Goal: Task Accomplishment & Management: Manage account settings

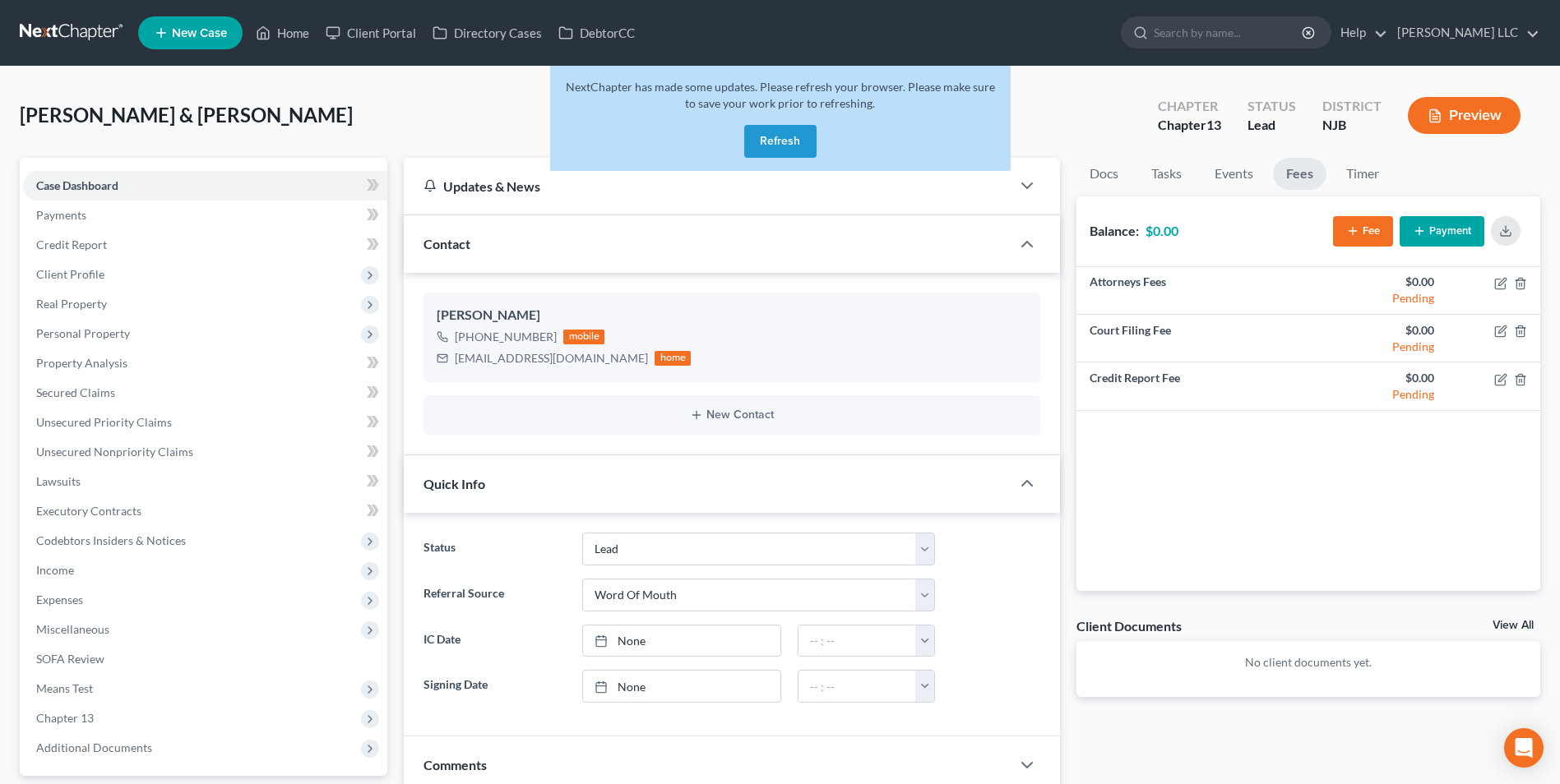
select select "10"
select select "0"
click at [783, 148] on button "Refresh" at bounding box center [780, 140] width 72 height 32
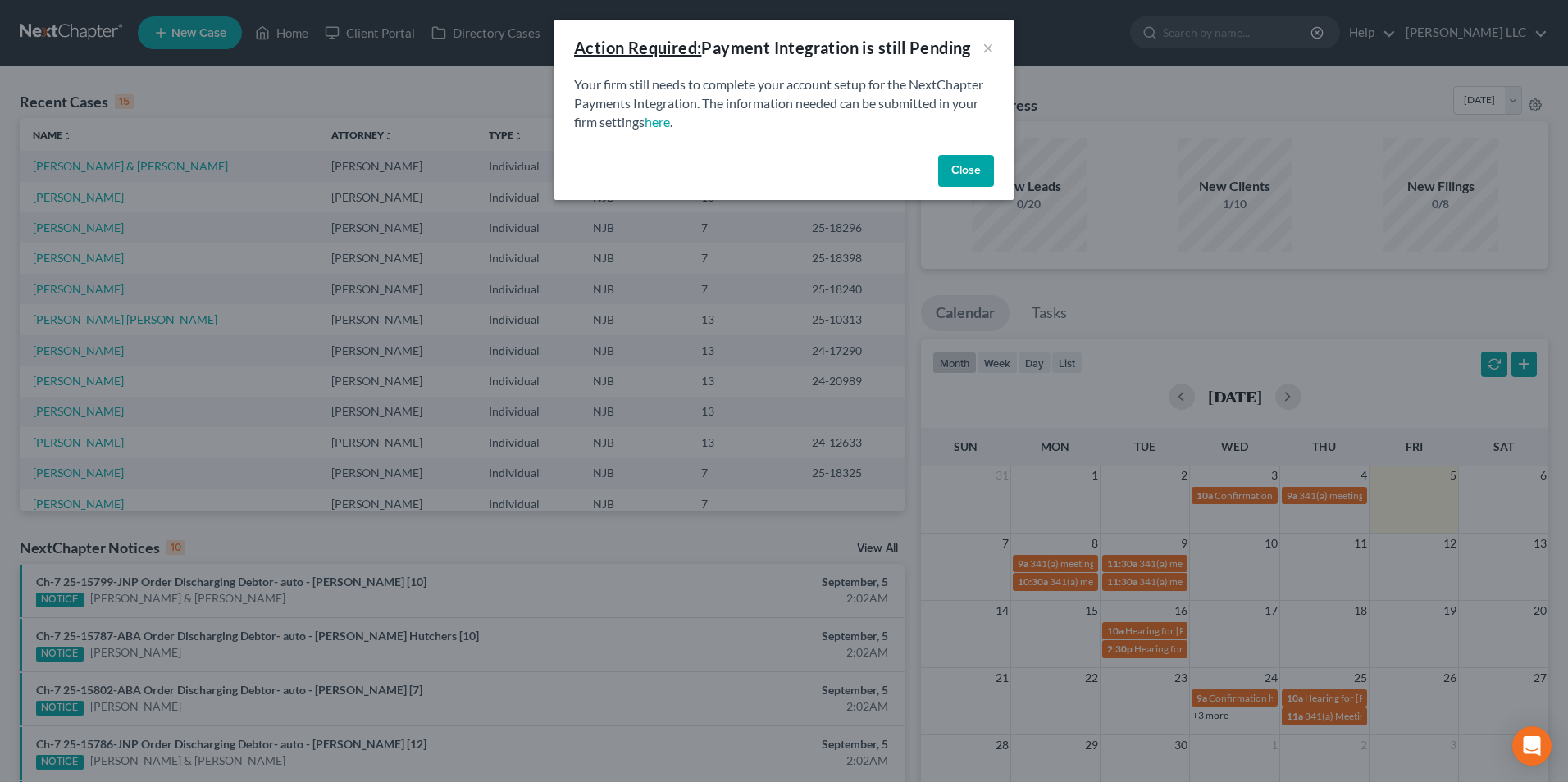
click at [970, 173] on button "Close" at bounding box center [966, 171] width 56 height 32
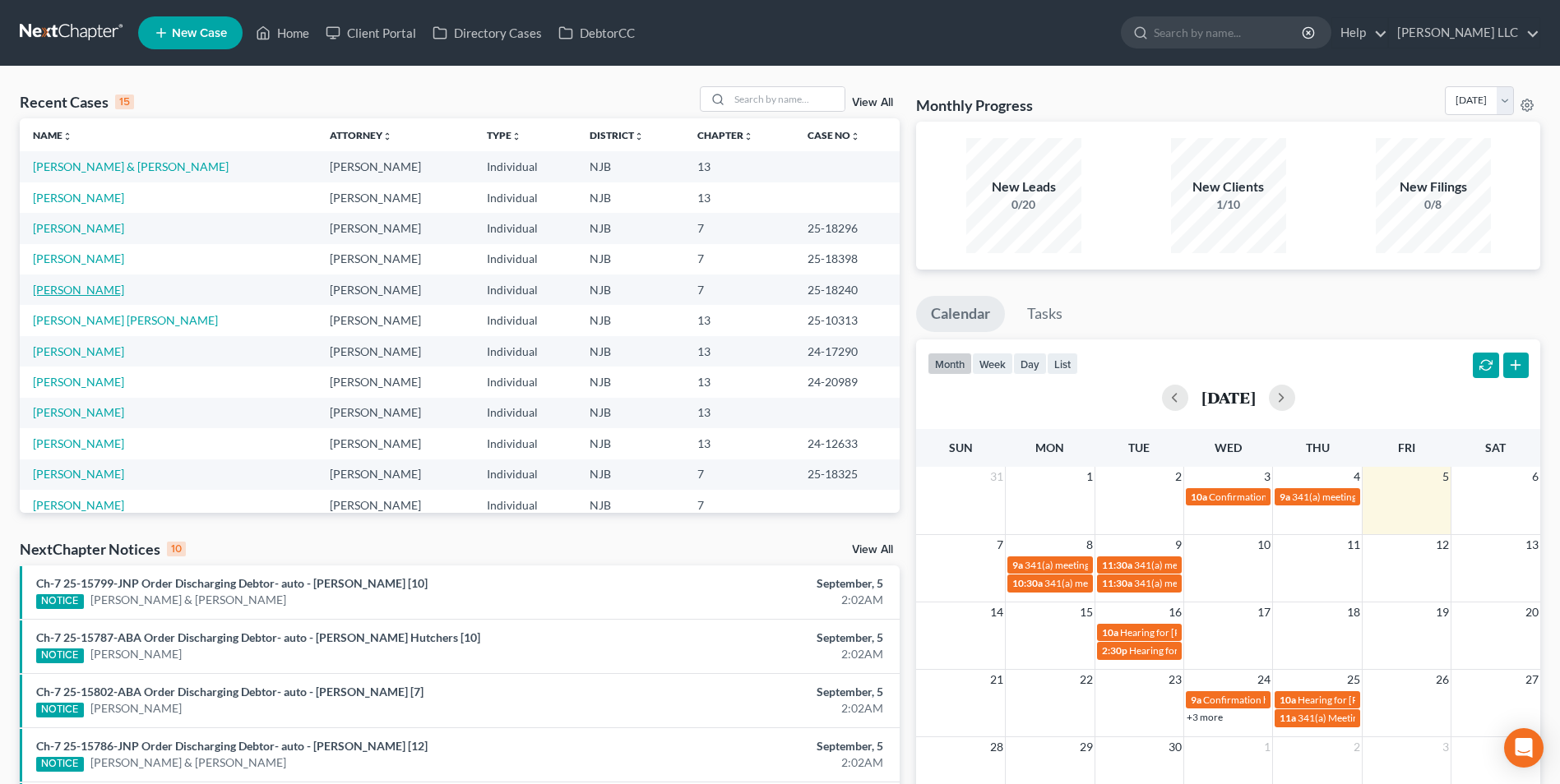
click at [89, 290] on link "Payton, Randy" at bounding box center [78, 290] width 91 height 14
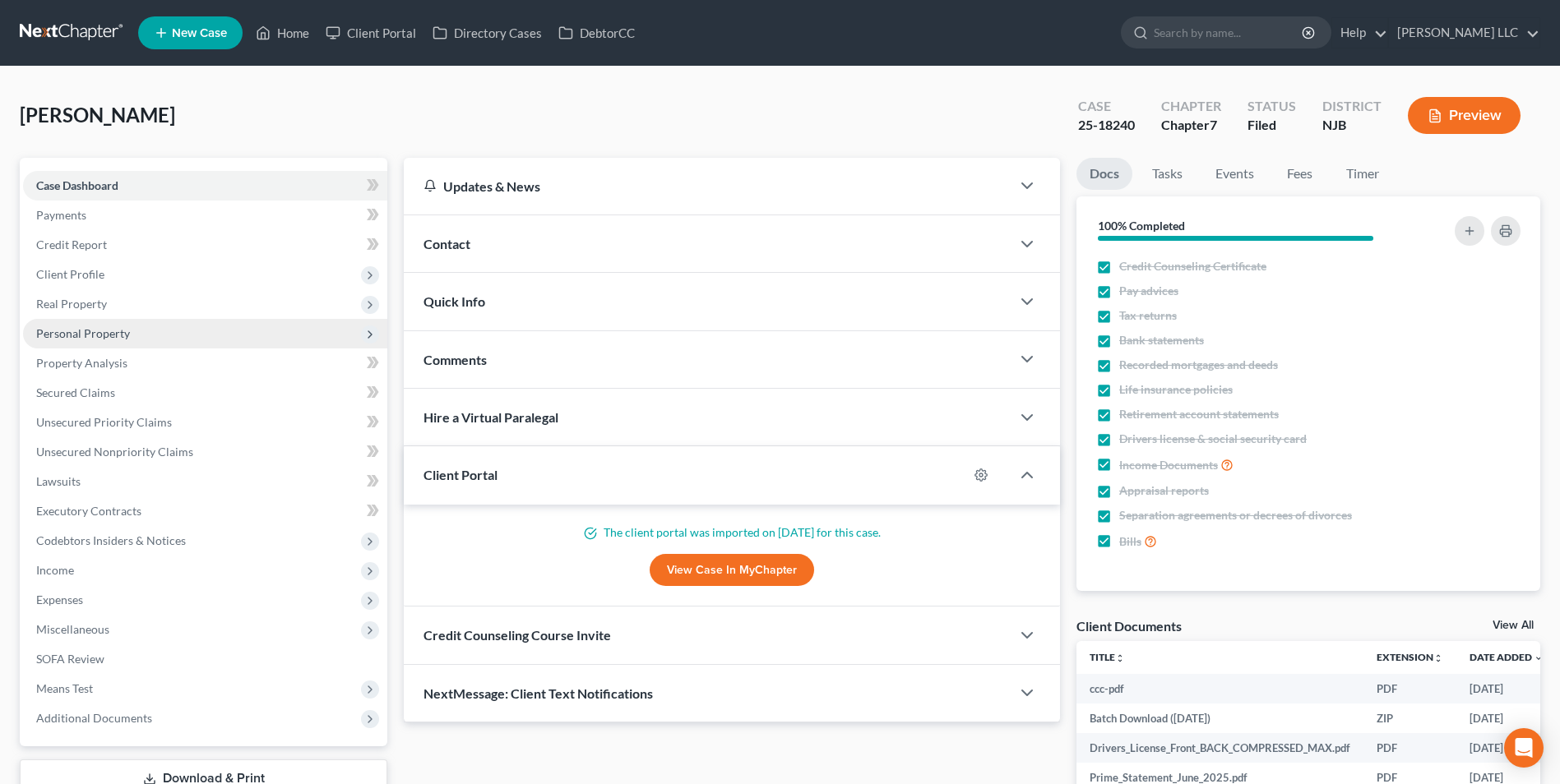
click at [74, 329] on span "Personal Property" at bounding box center [83, 334] width 94 height 14
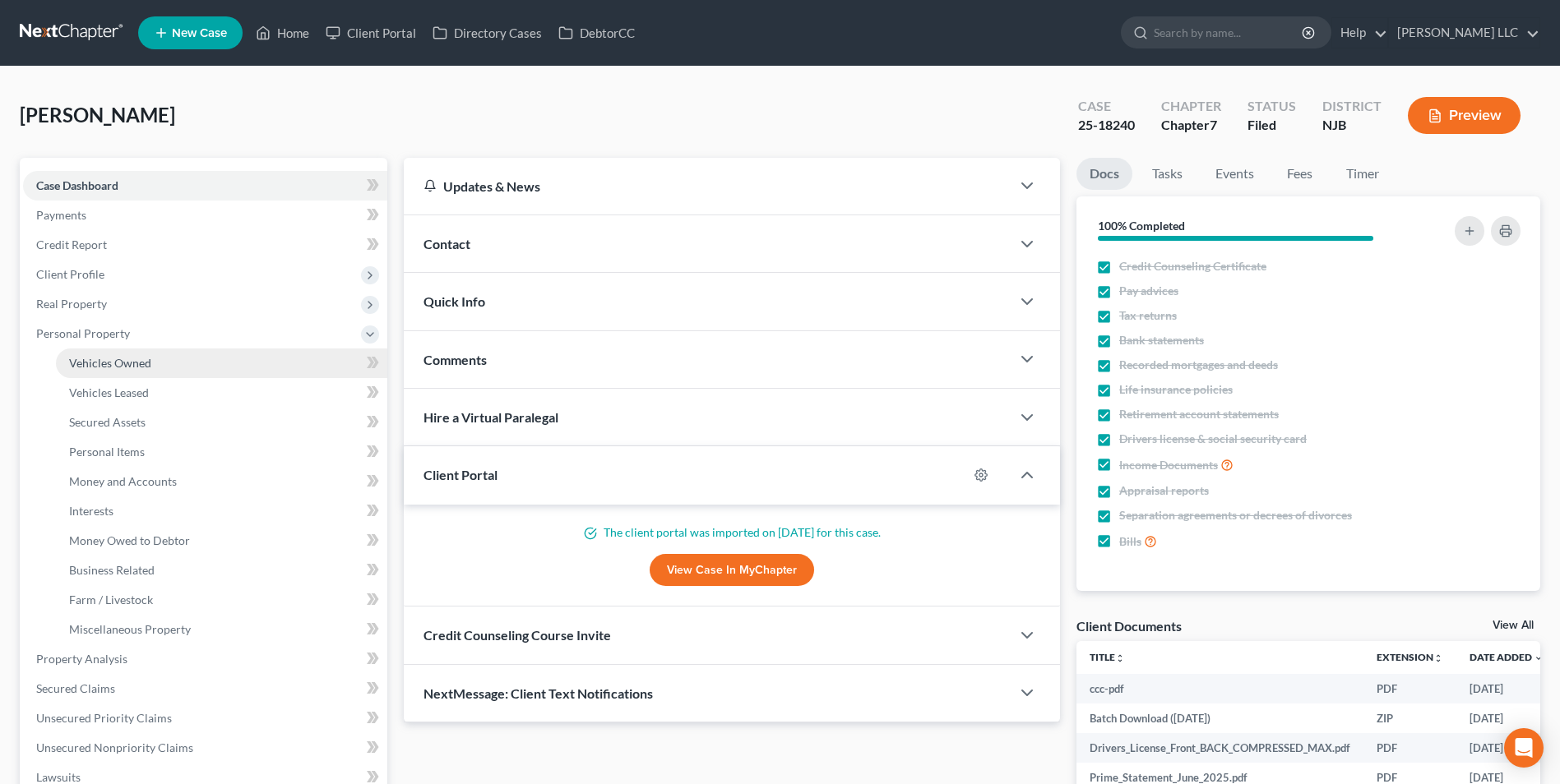
click at [98, 369] on span "Vehicles Owned" at bounding box center [111, 363] width 83 height 14
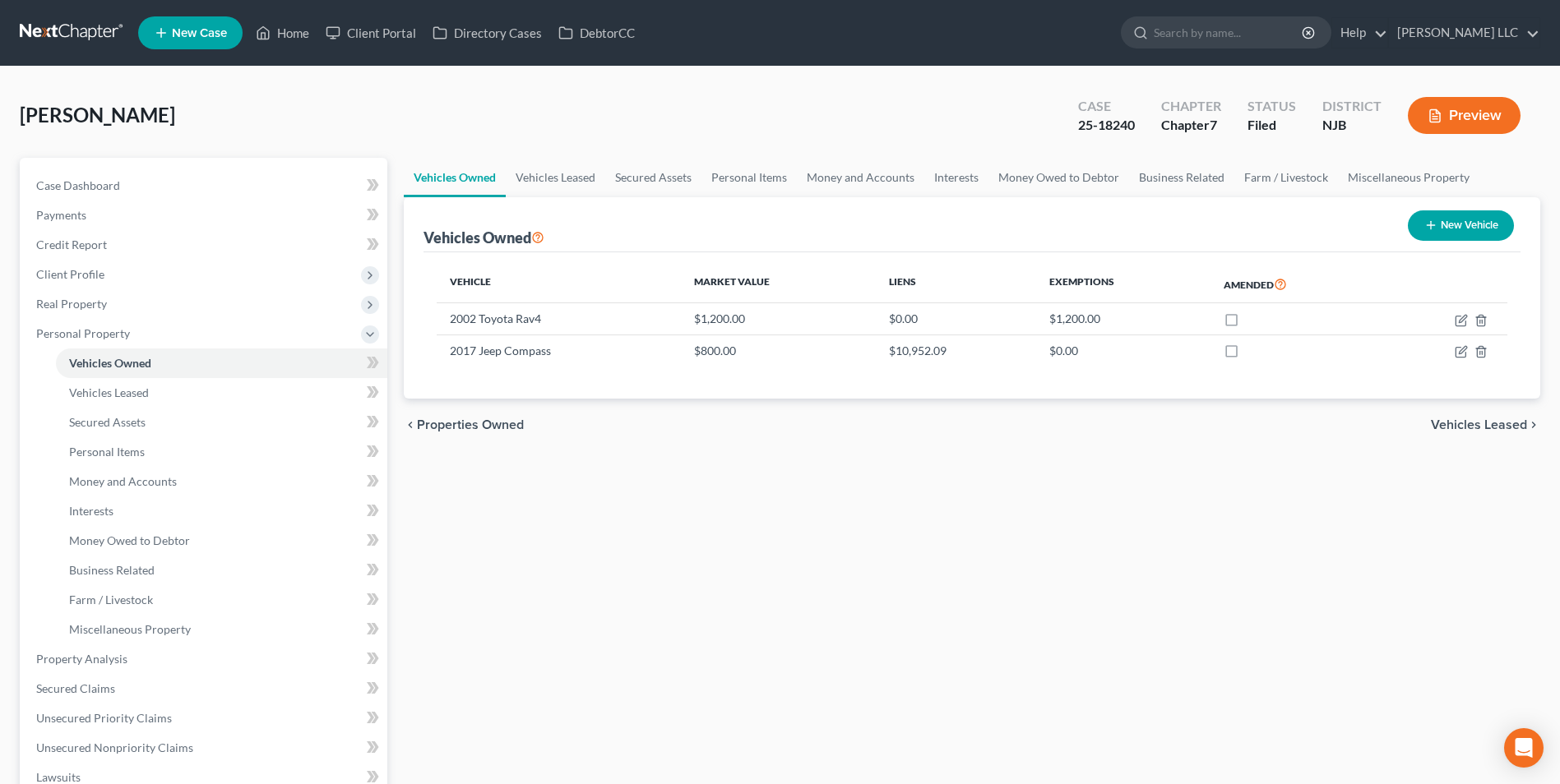
click at [81, 30] on link at bounding box center [72, 33] width 105 height 30
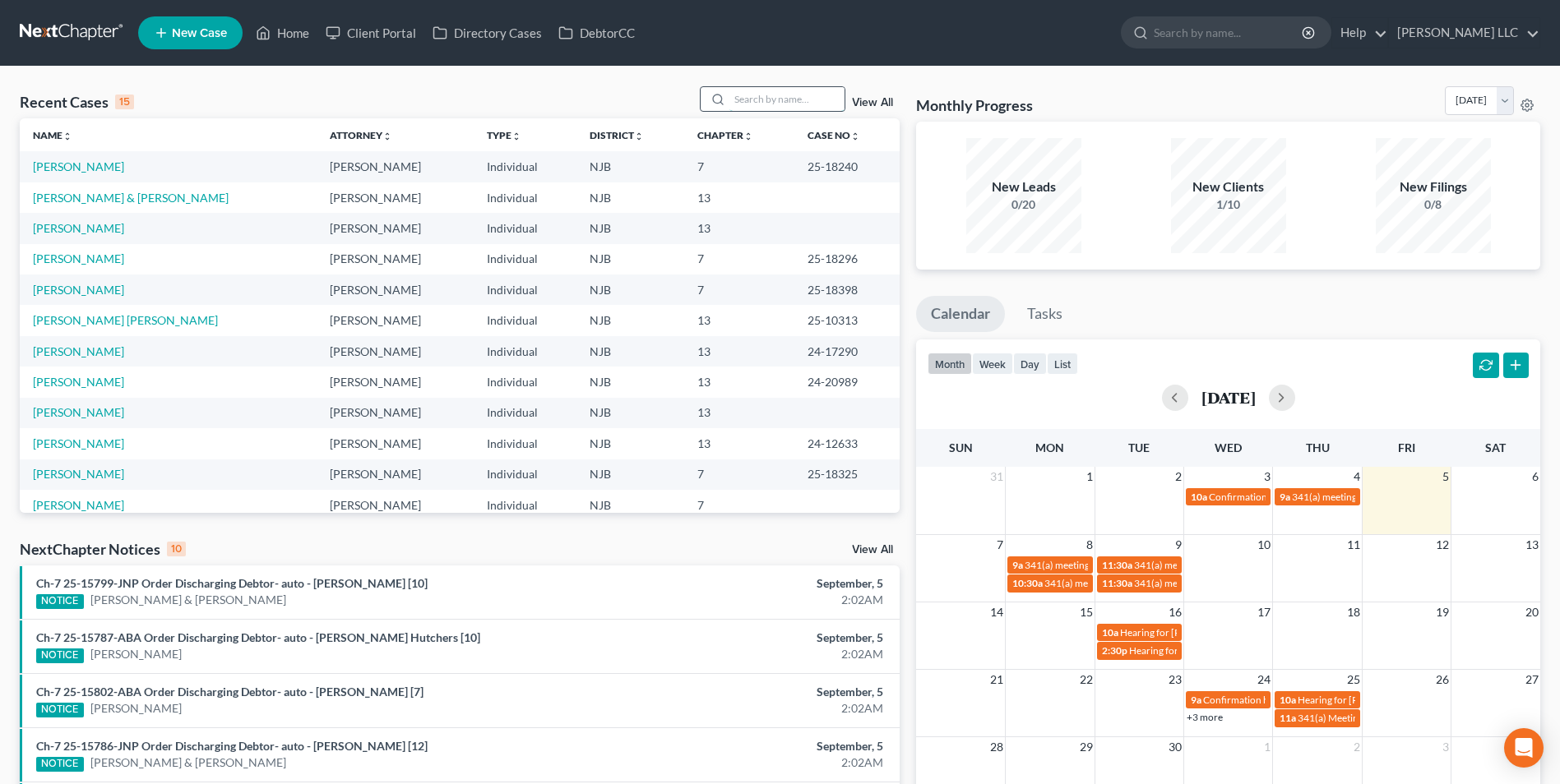
click at [787, 104] on input "search" at bounding box center [787, 98] width 115 height 24
type input "kaheem"
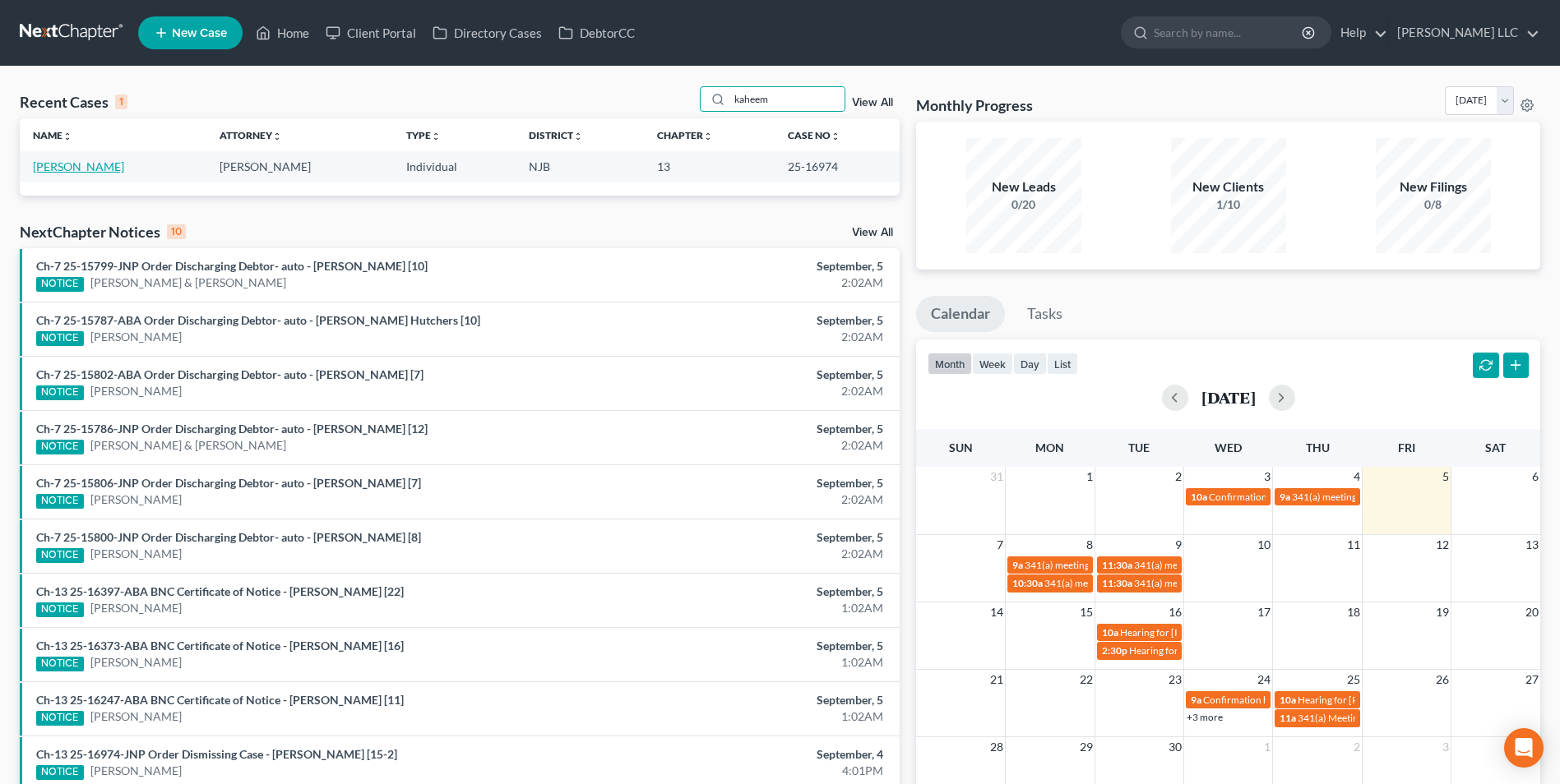
click at [109, 165] on link "Reynolds, Kaheem" at bounding box center [78, 167] width 91 height 14
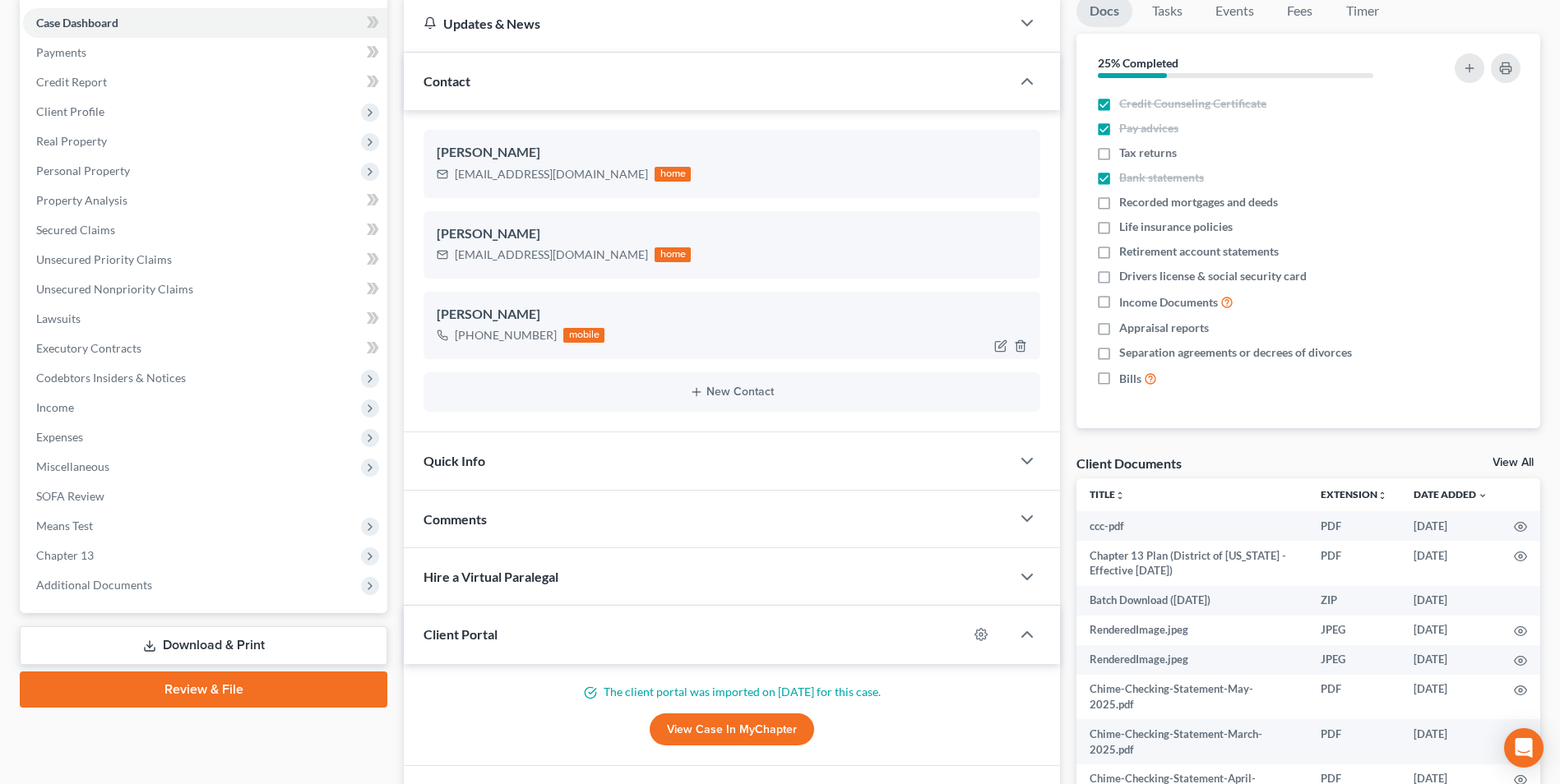
scroll to position [164, 0]
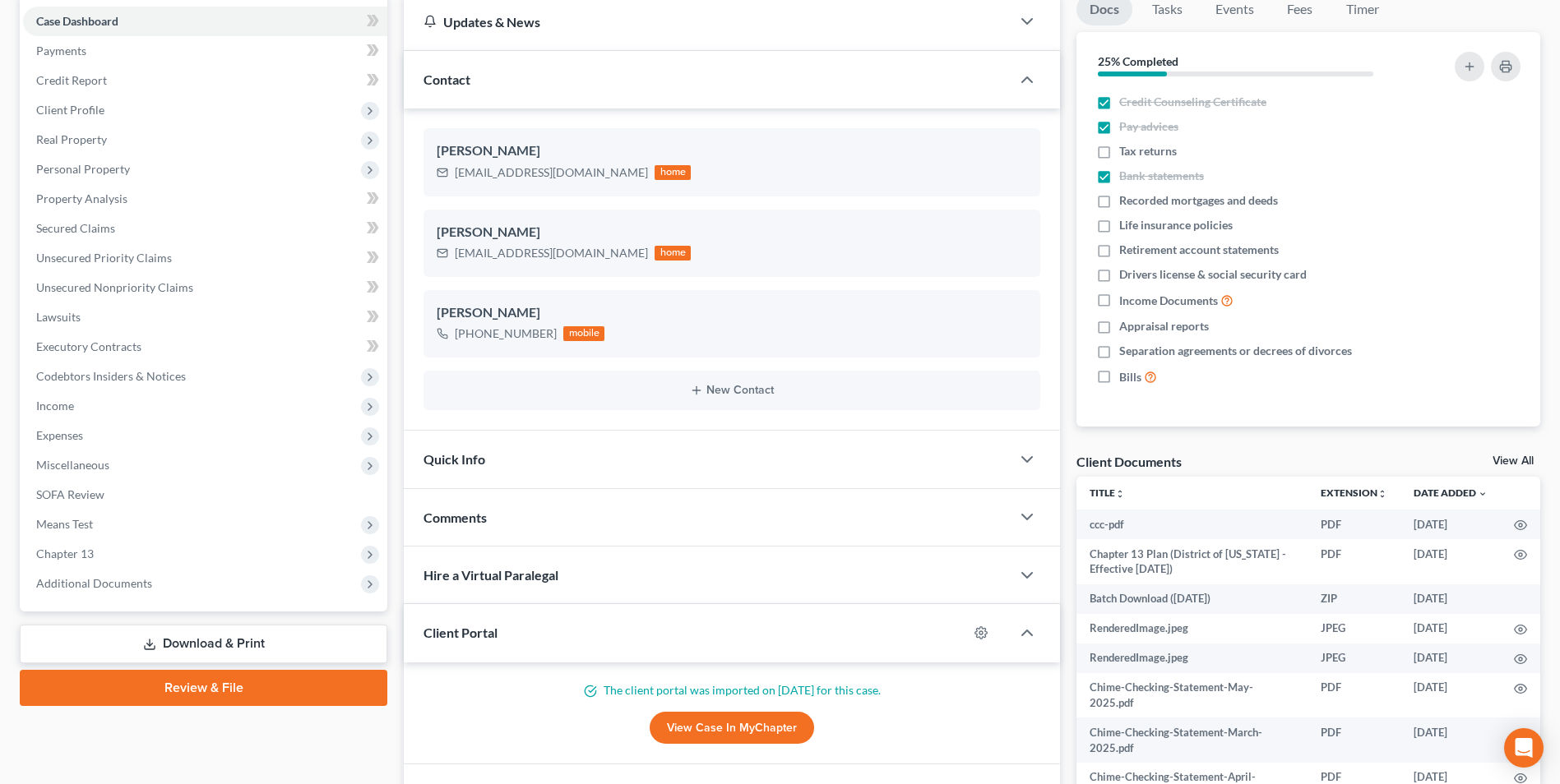
click at [593, 464] on div "Quick Info" at bounding box center [707, 459] width 607 height 57
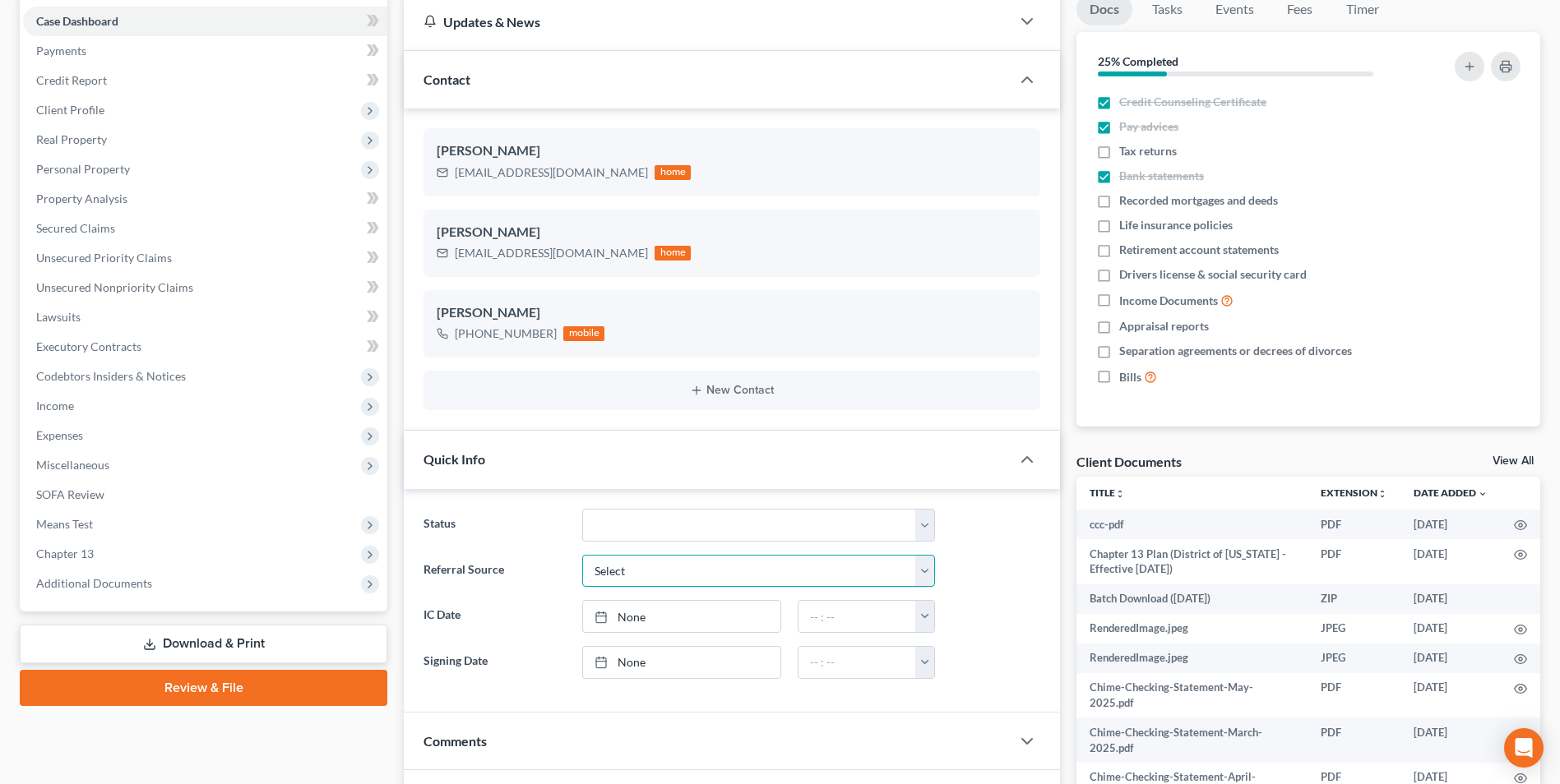
click at [667, 568] on select "Select Word Of Mouth Previous Clients Direct Mail Website Google Search Modern …" at bounding box center [759, 571] width 353 height 32
select select "4"
click at [582, 555] on select "Select Word Of Mouth Previous Clients Direct Mail Website Google Search Modern …" at bounding box center [759, 571] width 353 height 32
click at [703, 520] on select "Discharged Discharged & Reported Discharge Litigation Dismissal Notice Dismisse…" at bounding box center [759, 525] width 353 height 32
select select "4"
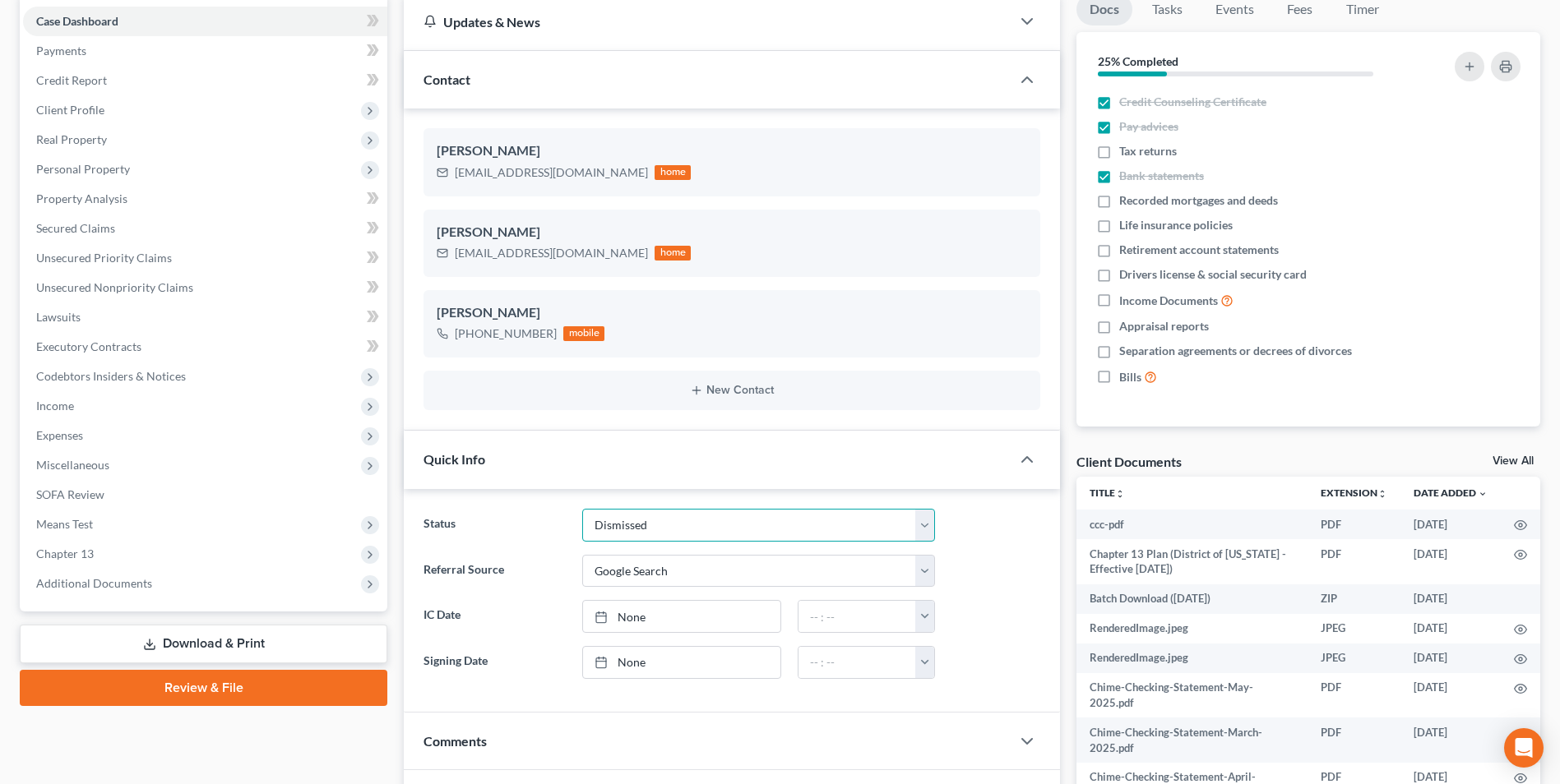
click at [582, 509] on select "Discharged Discharged & Reported Discharge Litigation Dismissal Notice Dismisse…" at bounding box center [759, 525] width 353 height 32
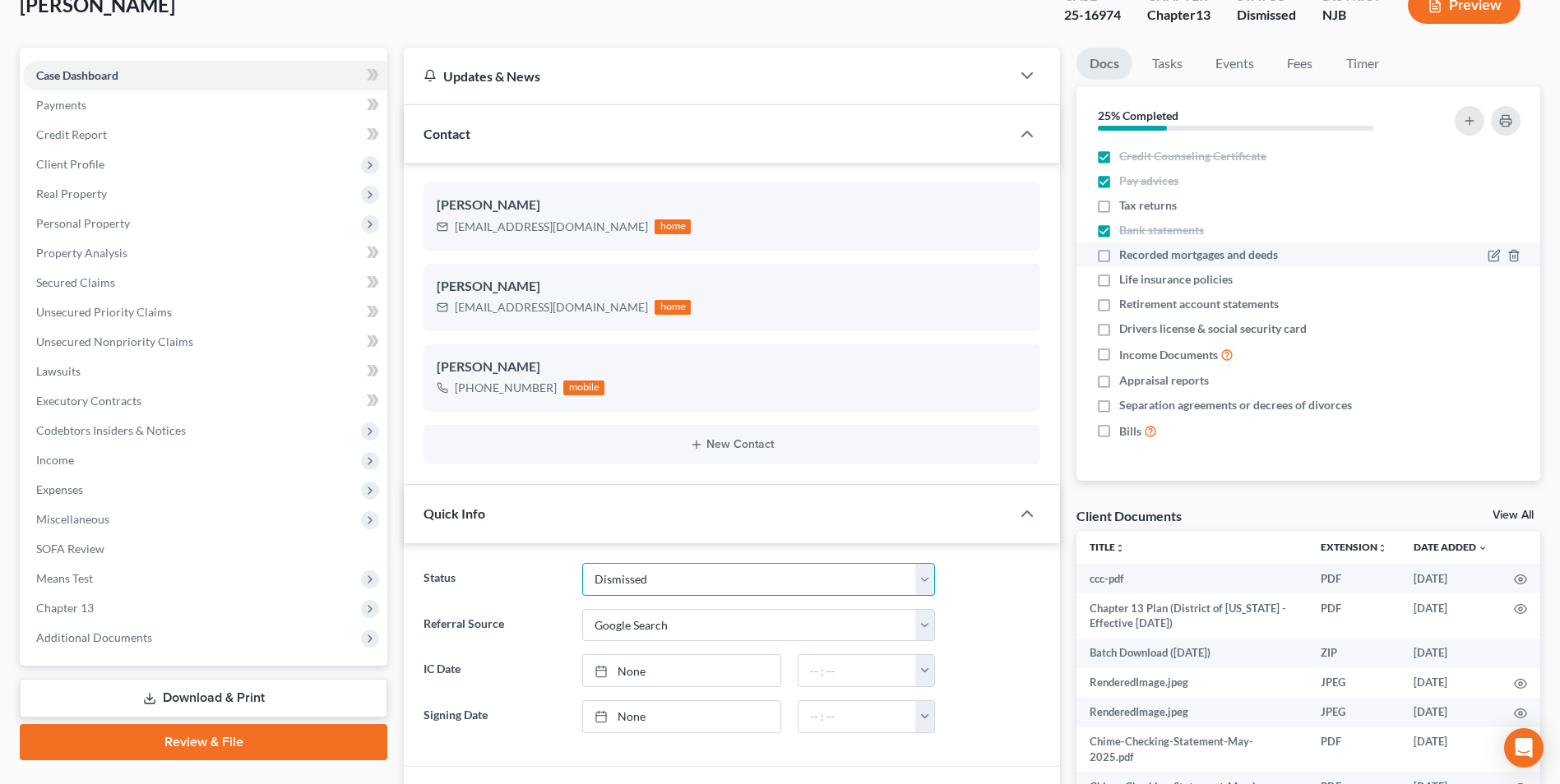
scroll to position [0, 0]
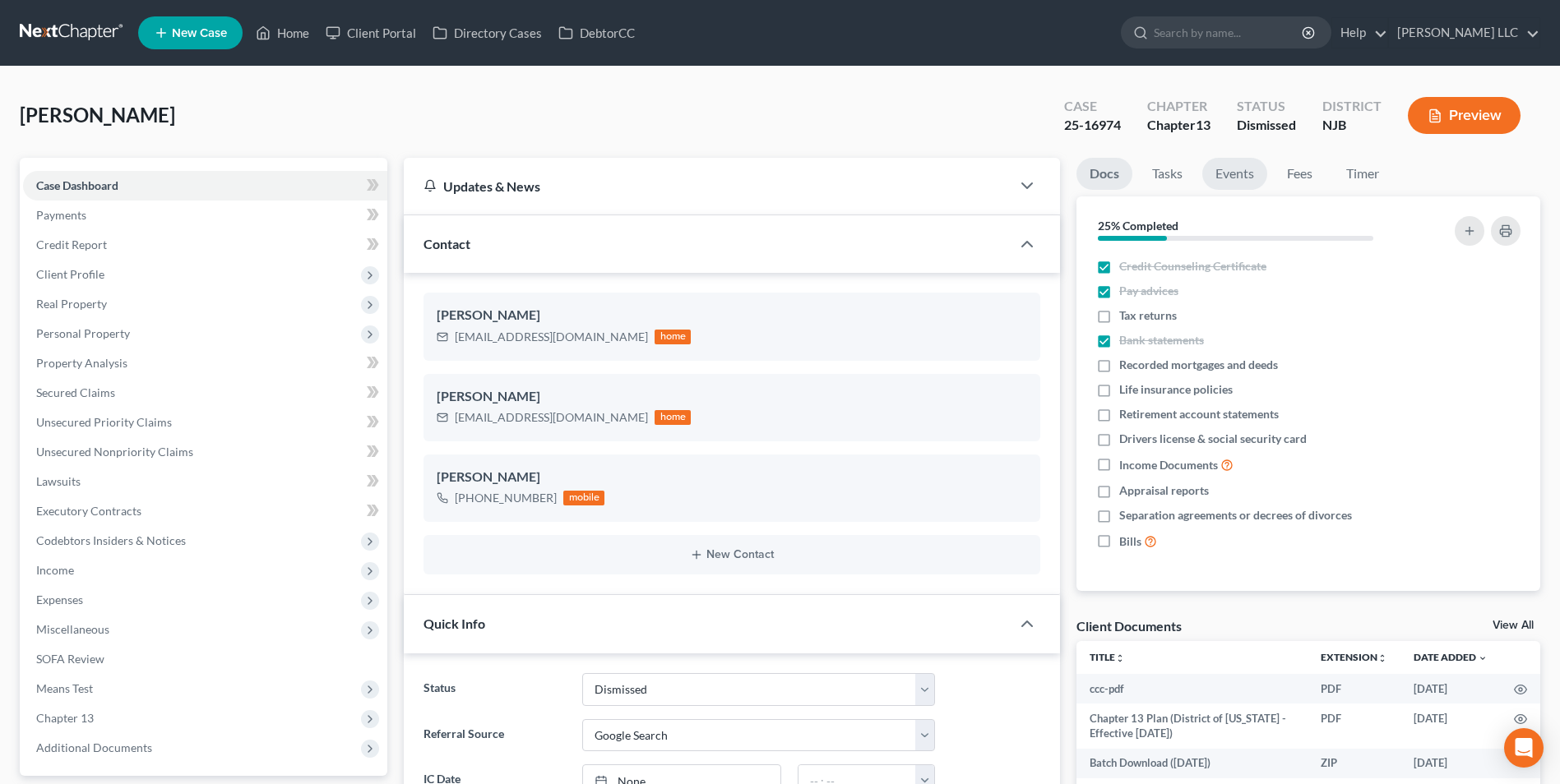
click at [1246, 177] on link "Events" at bounding box center [1235, 174] width 65 height 32
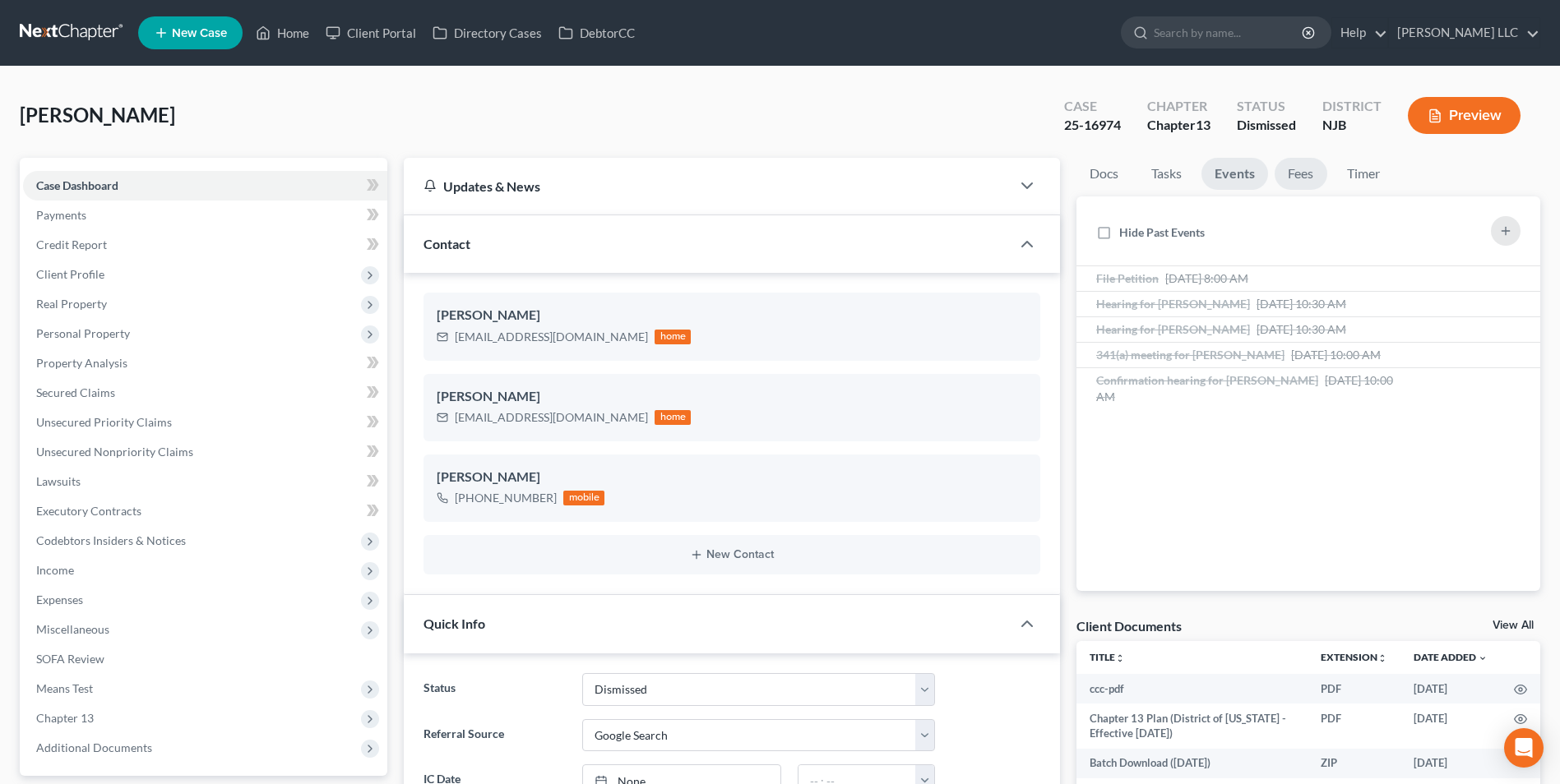
click at [1303, 176] on link "Fees" at bounding box center [1301, 174] width 53 height 32
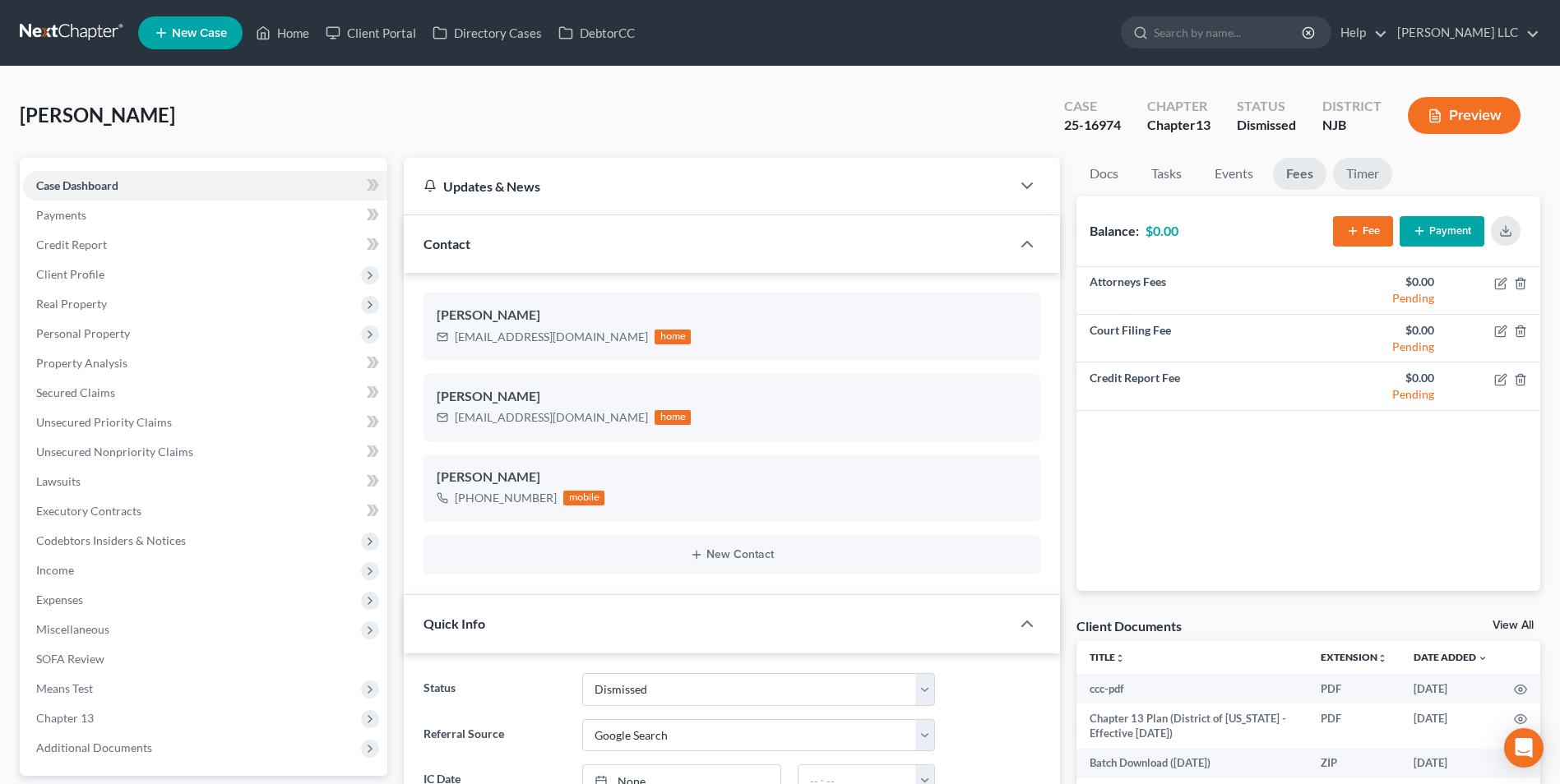
click at [1362, 169] on link "Timer" at bounding box center [1362, 174] width 59 height 32
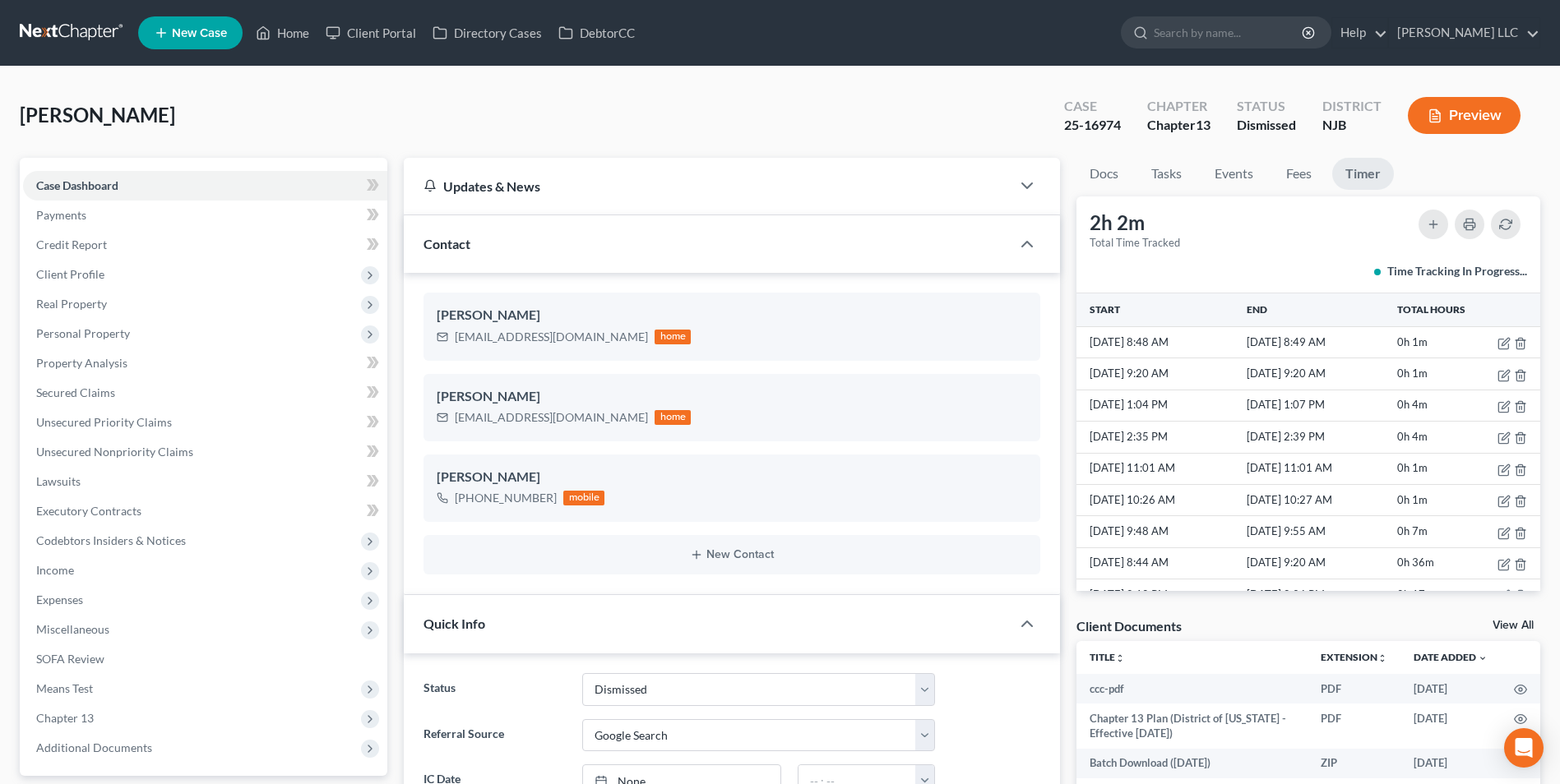
click at [47, 34] on link at bounding box center [72, 33] width 105 height 30
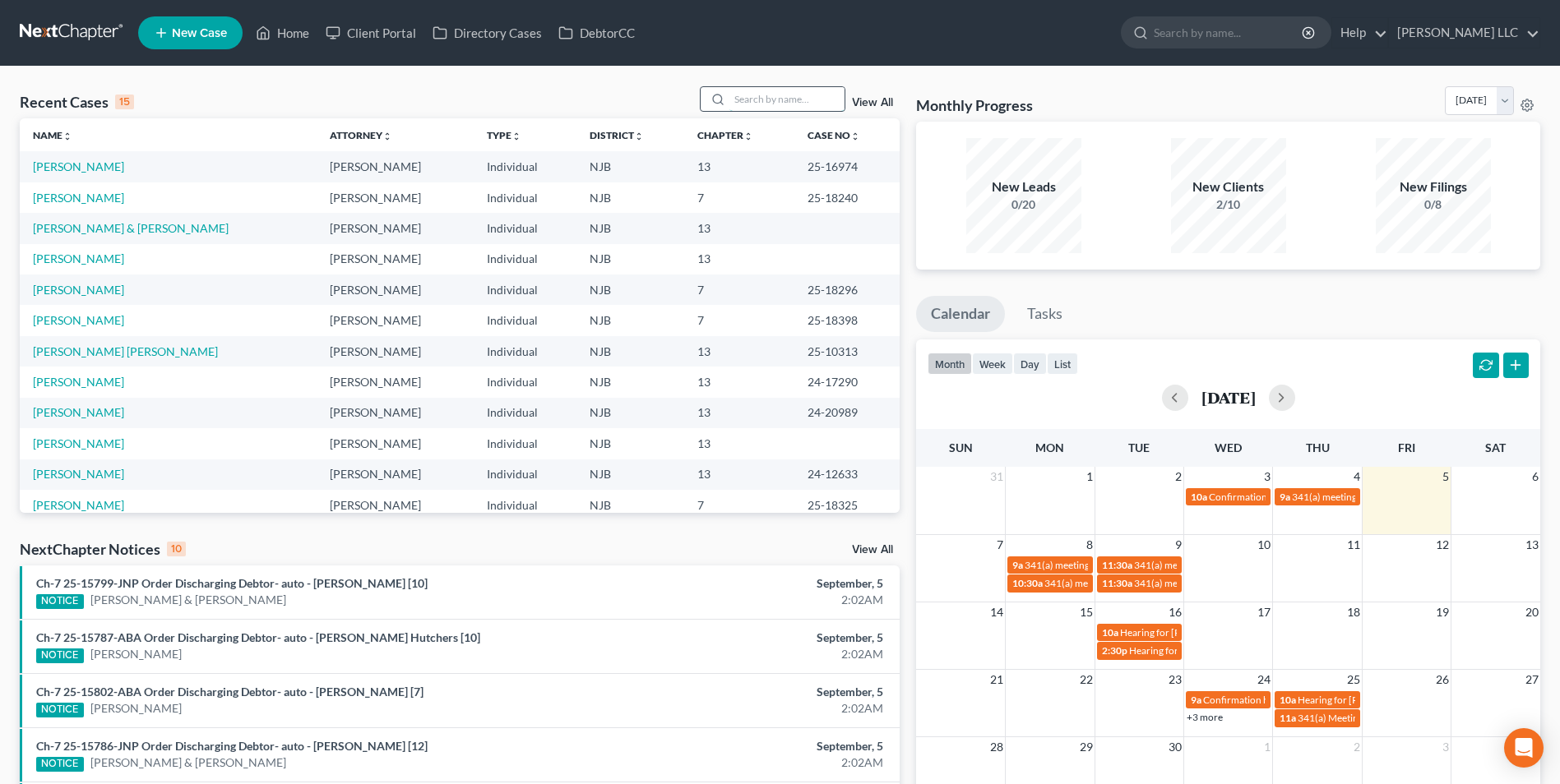
click at [746, 93] on input "search" at bounding box center [787, 98] width 115 height 24
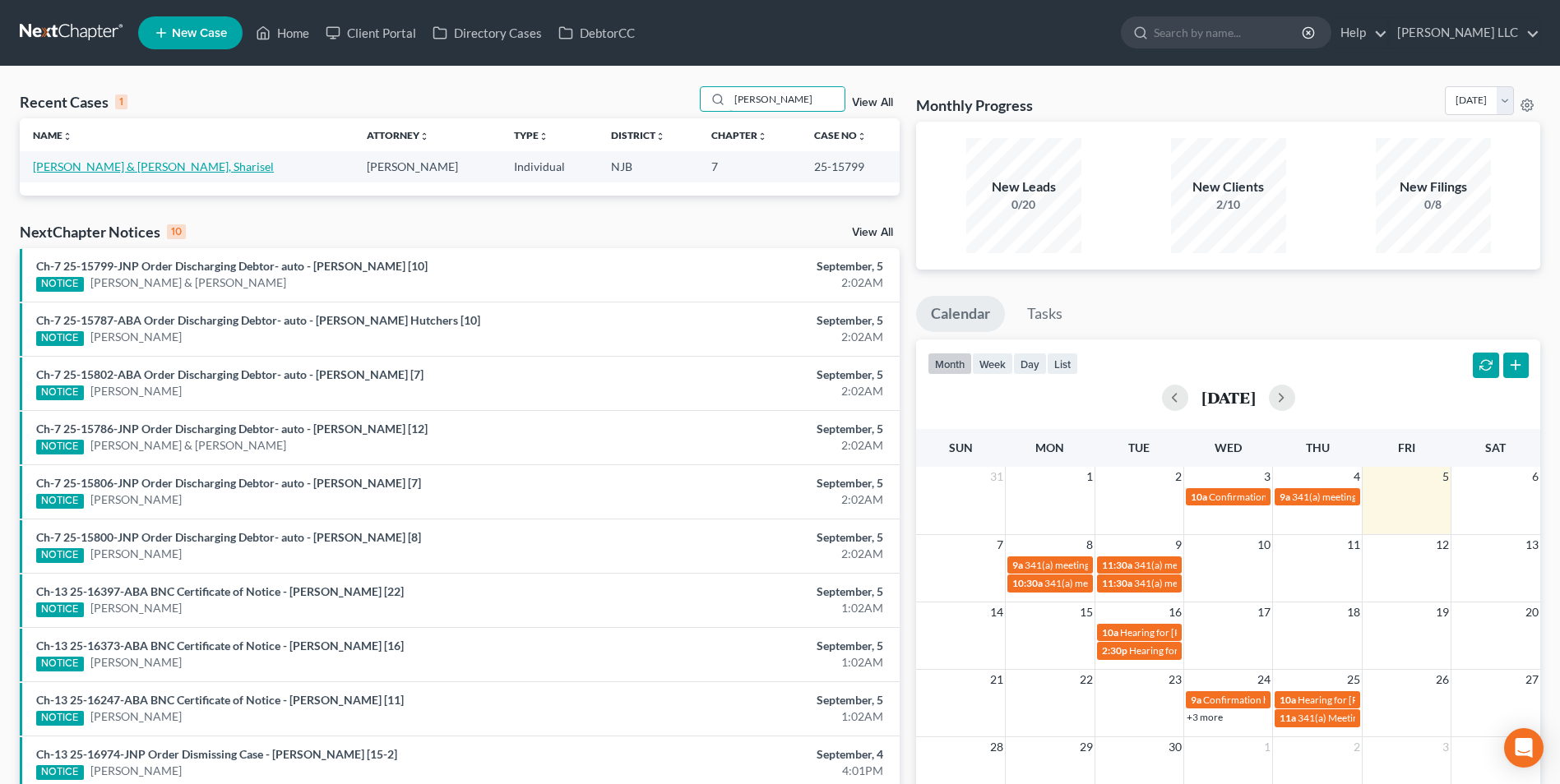
type input "santos"
click at [199, 165] on link "Rodriguez-Santos, Jose & Marin Borgos, Sharisel" at bounding box center [153, 167] width 241 height 14
select select "4"
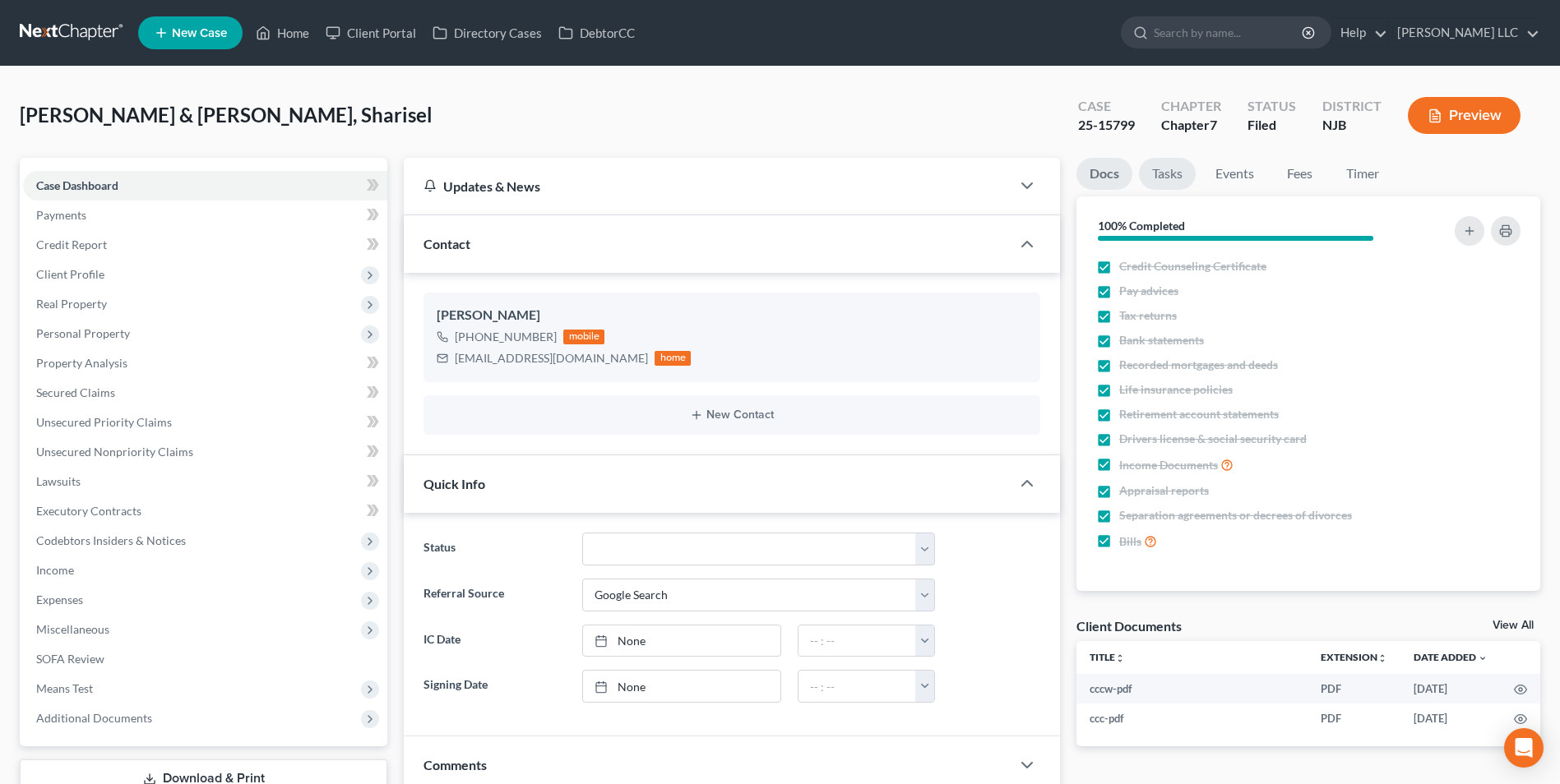
click at [1180, 181] on link "Tasks" at bounding box center [1167, 174] width 57 height 32
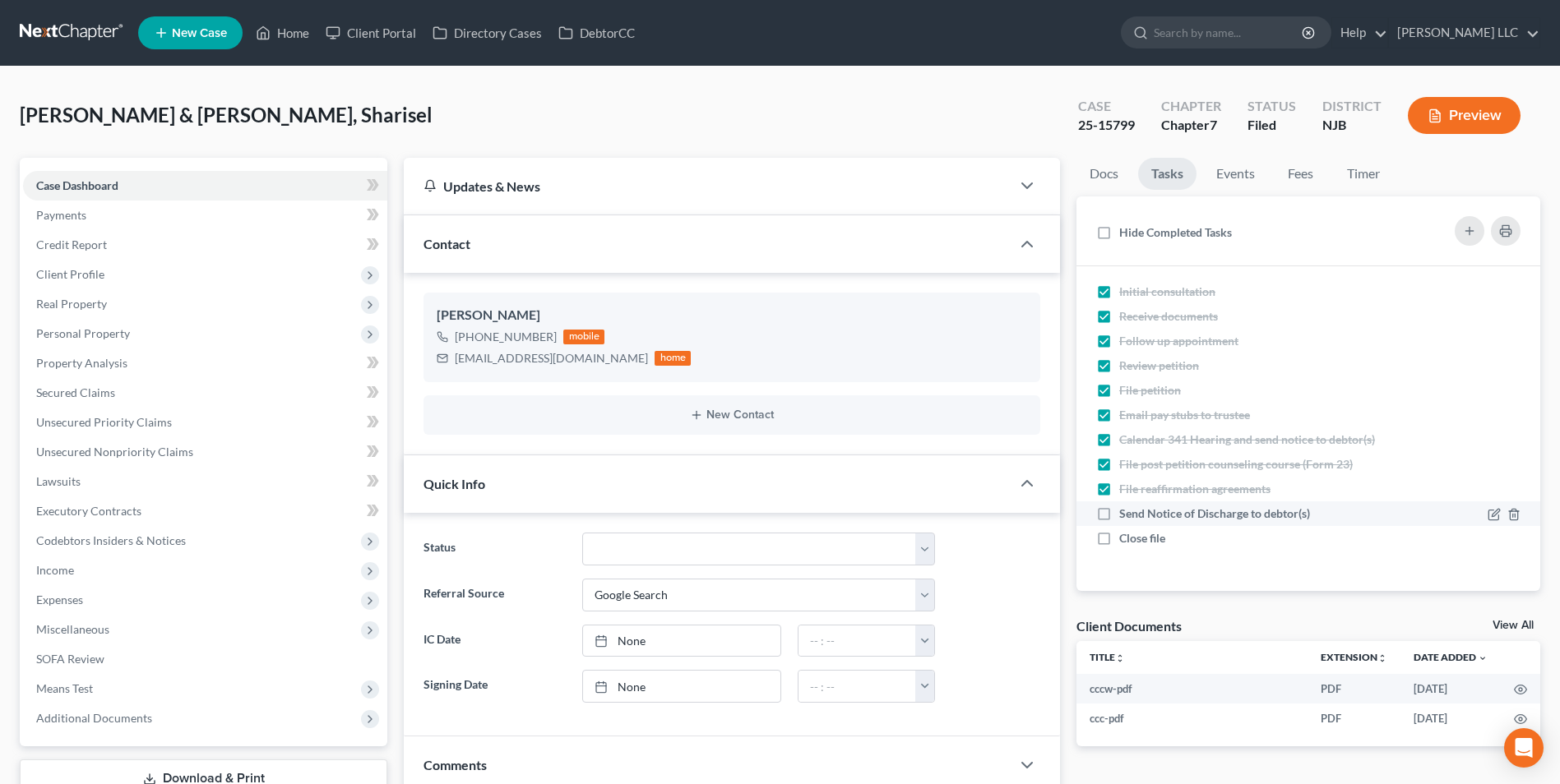
click at [1119, 516] on label "Send Notice of Discharge to debtor(s)" at bounding box center [1221, 514] width 204 height 17
click at [1126, 516] on input "Send Notice of Discharge to debtor(s)" at bounding box center [1131, 511] width 11 height 11
checkbox input "true"
click at [1119, 542] on label "Close file" at bounding box center [1148, 538] width 59 height 17
click at [1126, 541] on input "Close file" at bounding box center [1131, 536] width 11 height 11
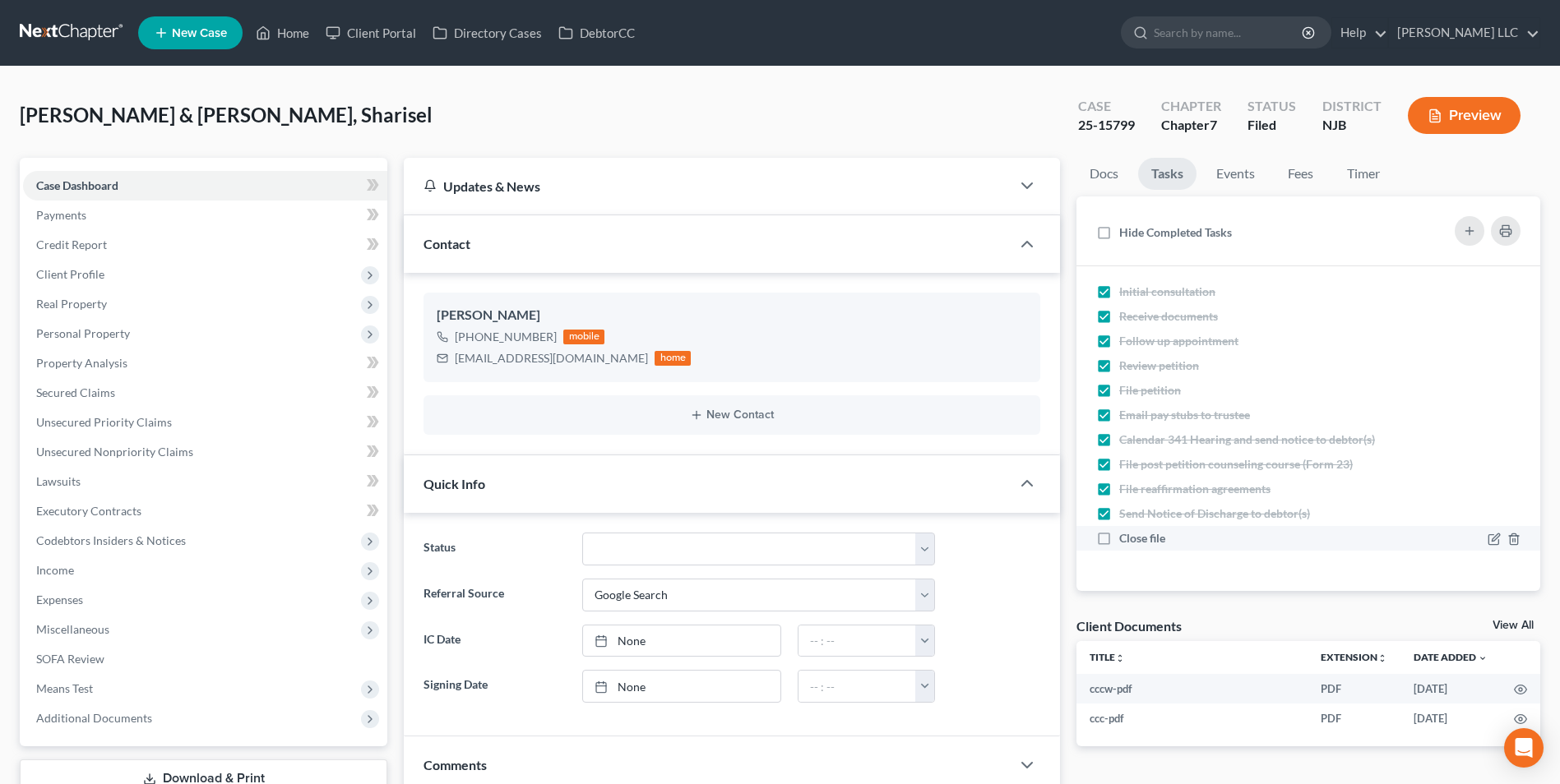
checkbox input "true"
click at [1240, 181] on link "Events" at bounding box center [1236, 174] width 65 height 32
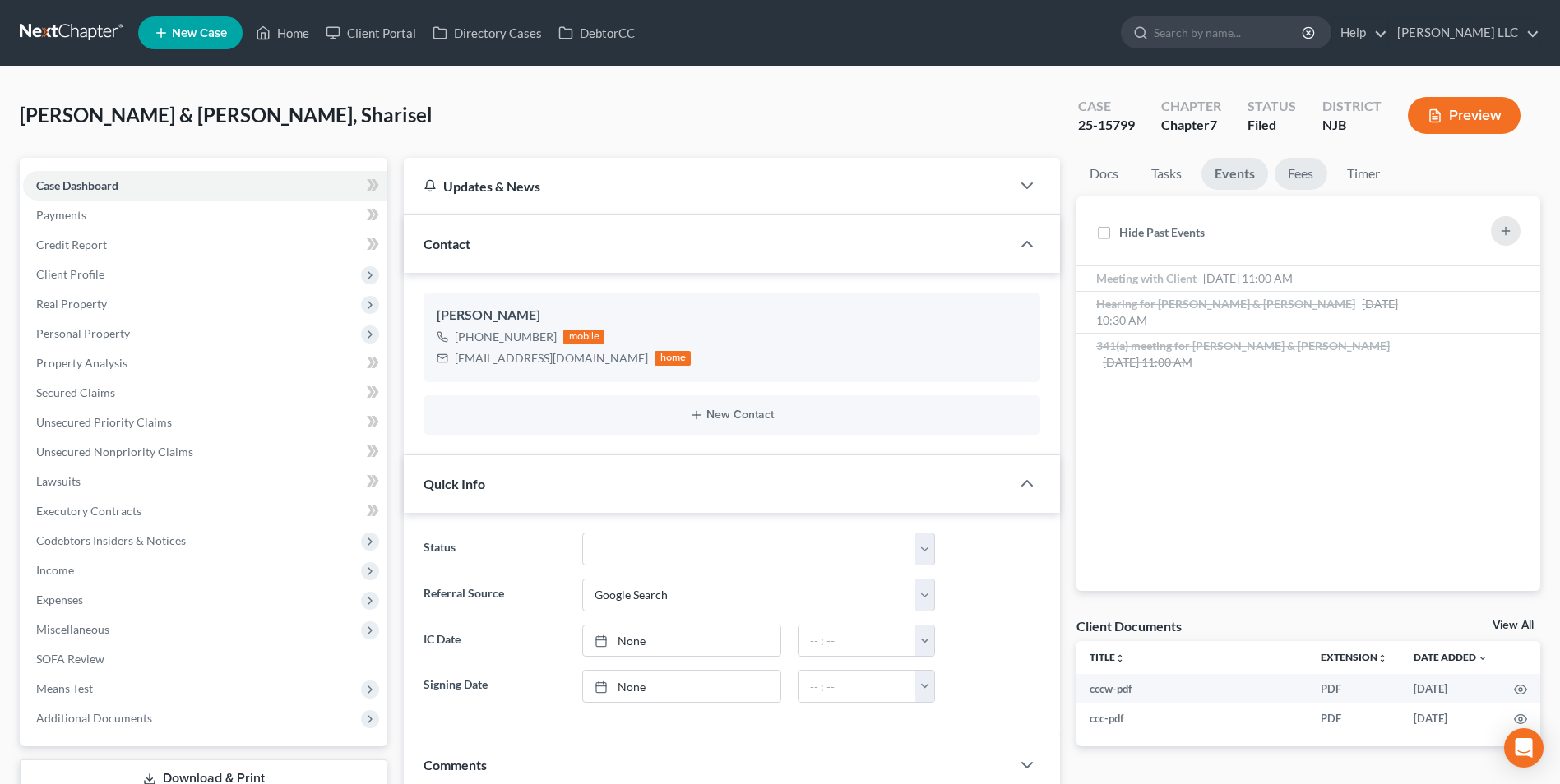
click at [1304, 178] on link "Fees" at bounding box center [1301, 174] width 53 height 32
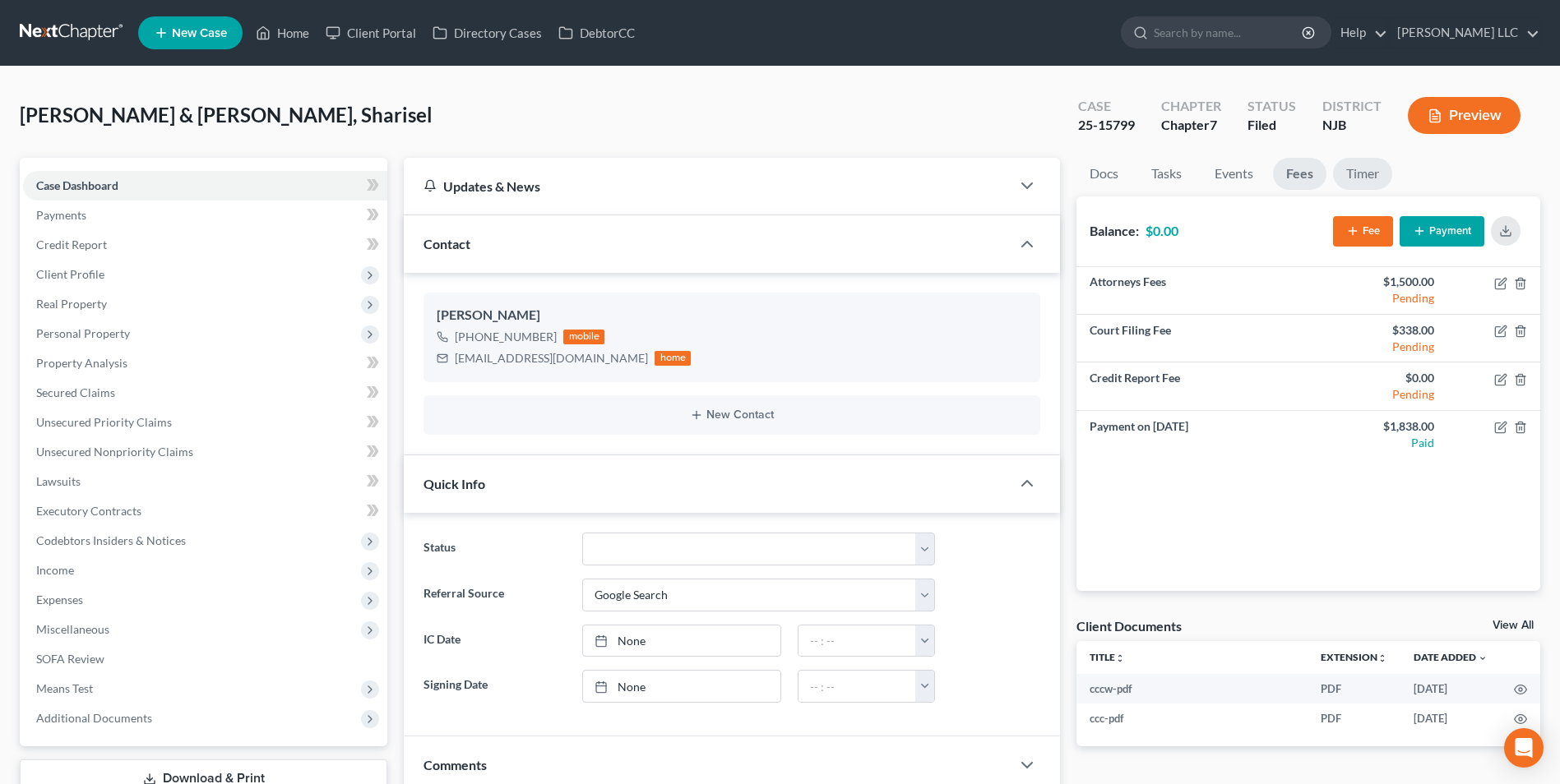
click at [1360, 174] on link "Timer" at bounding box center [1362, 174] width 59 height 32
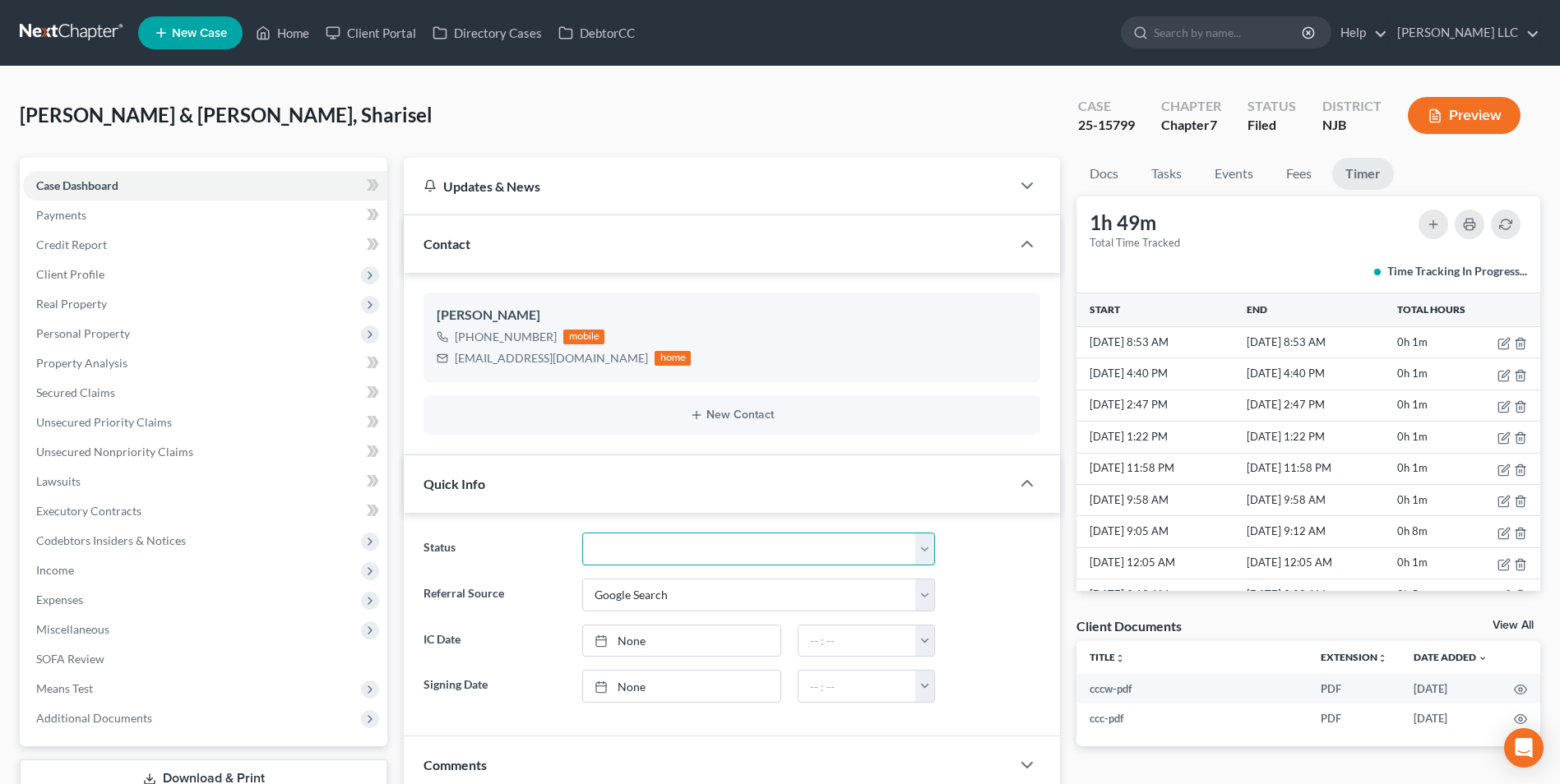
click at [734, 546] on select "Discharged Discharged & Reported Discharge Litigation Dismissal Notice Dismisse…" at bounding box center [759, 549] width 353 height 32
select select "1"
click at [582, 533] on select "Discharged Discharged & Reported Discharge Litigation Dismissal Notice Dismisse…" at bounding box center [759, 549] width 353 height 32
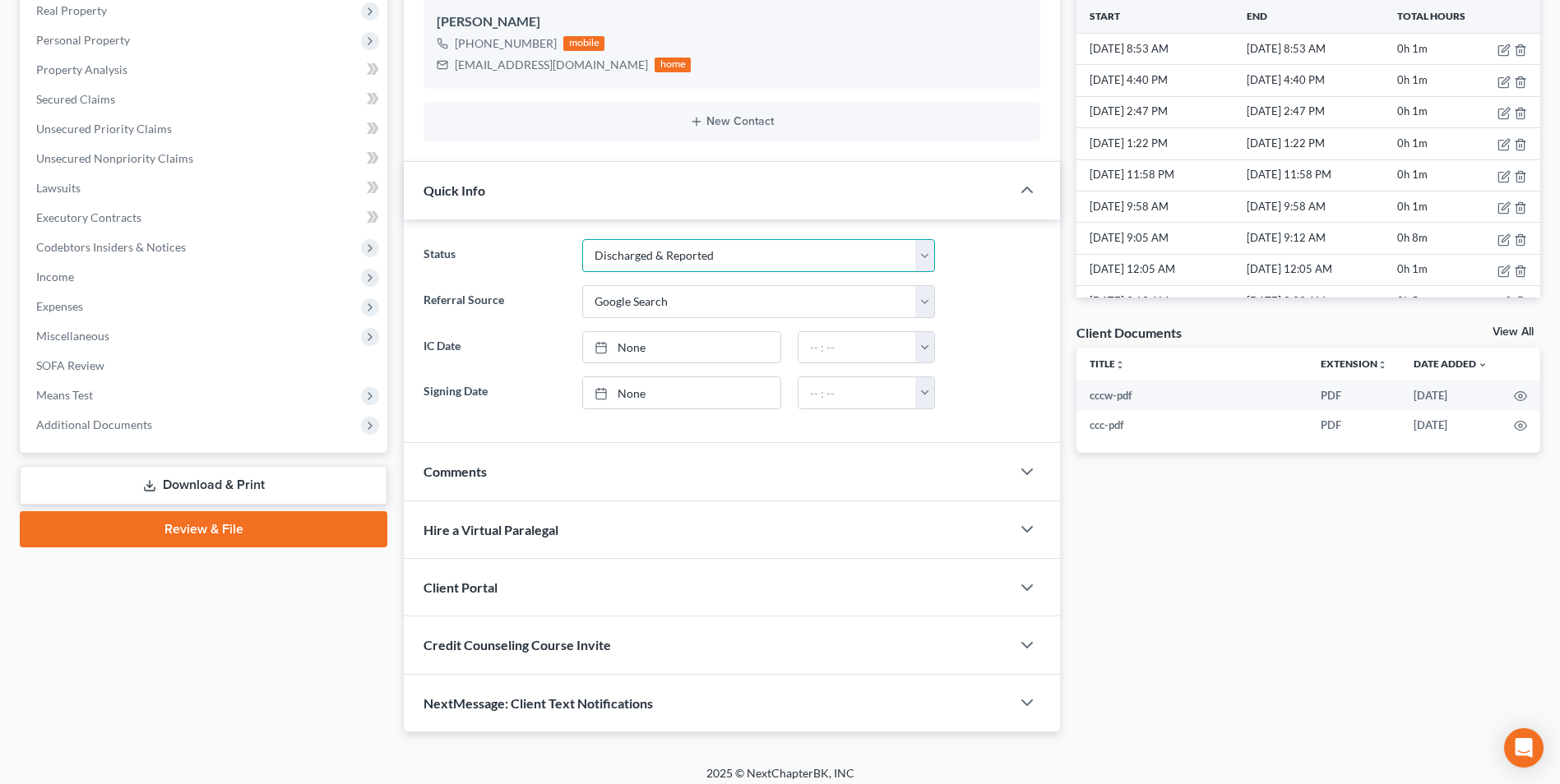
scroll to position [304, 0]
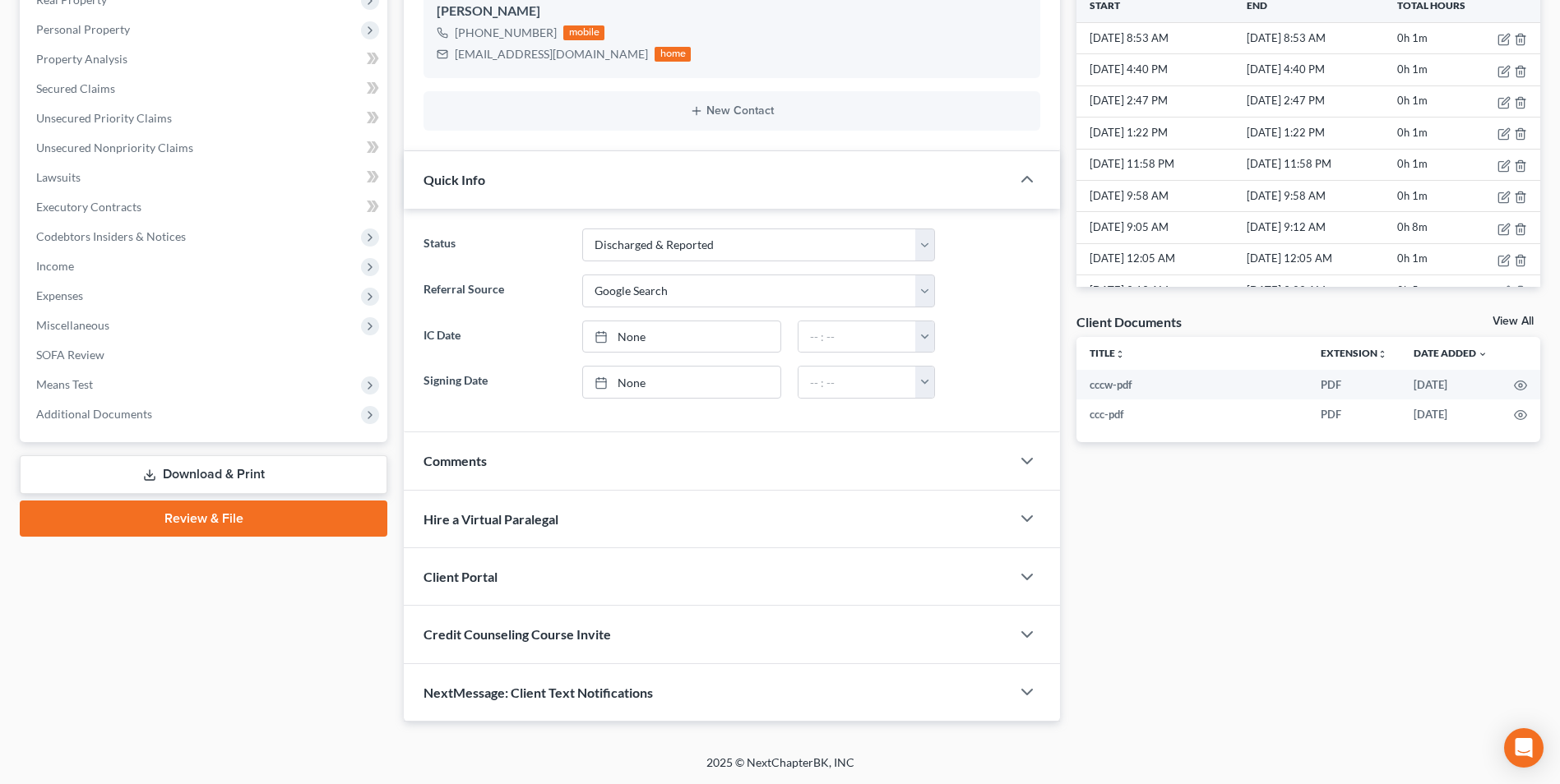
click at [1508, 317] on link "View All" at bounding box center [1513, 321] width 41 height 11
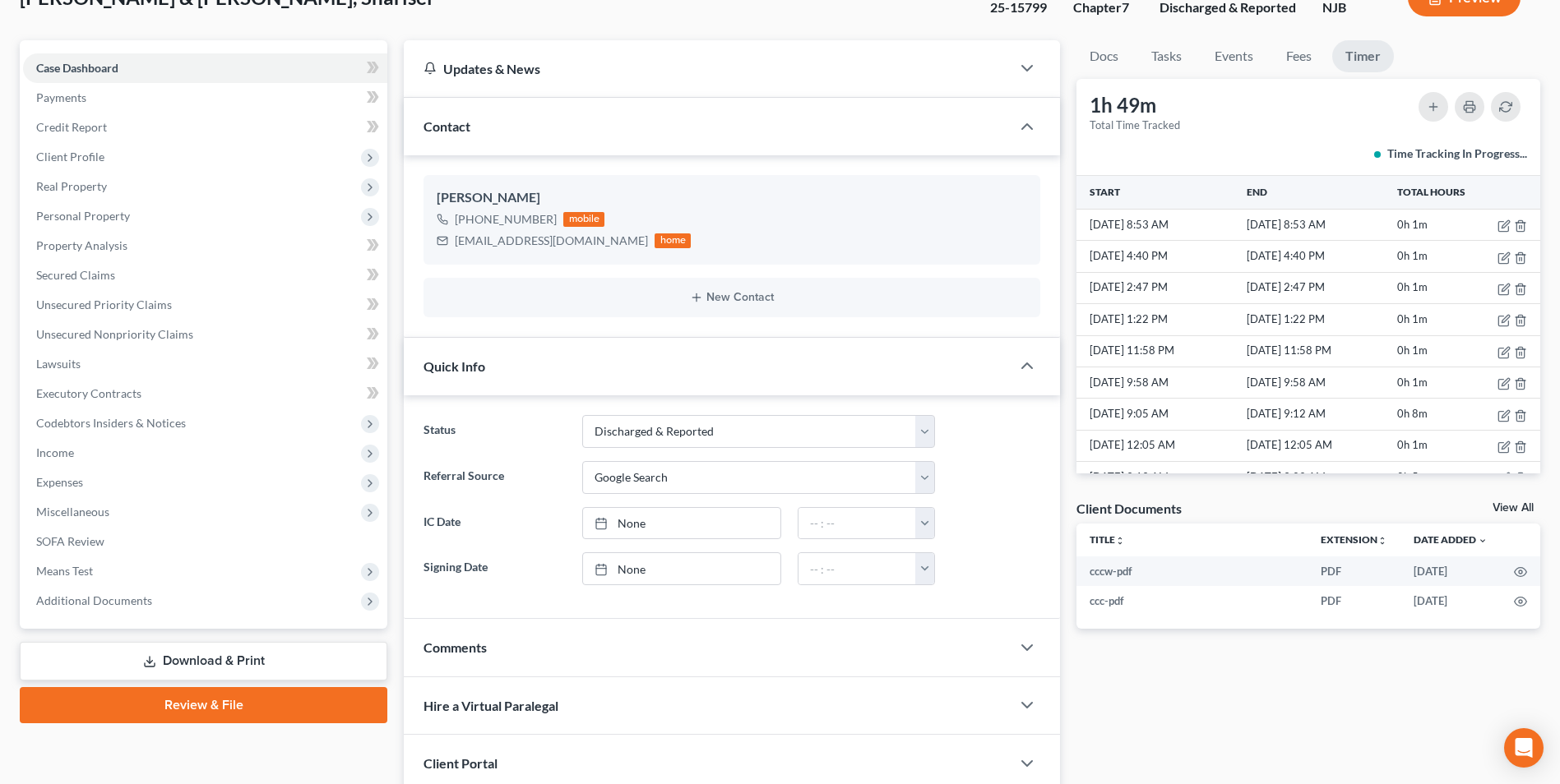
select select "9"
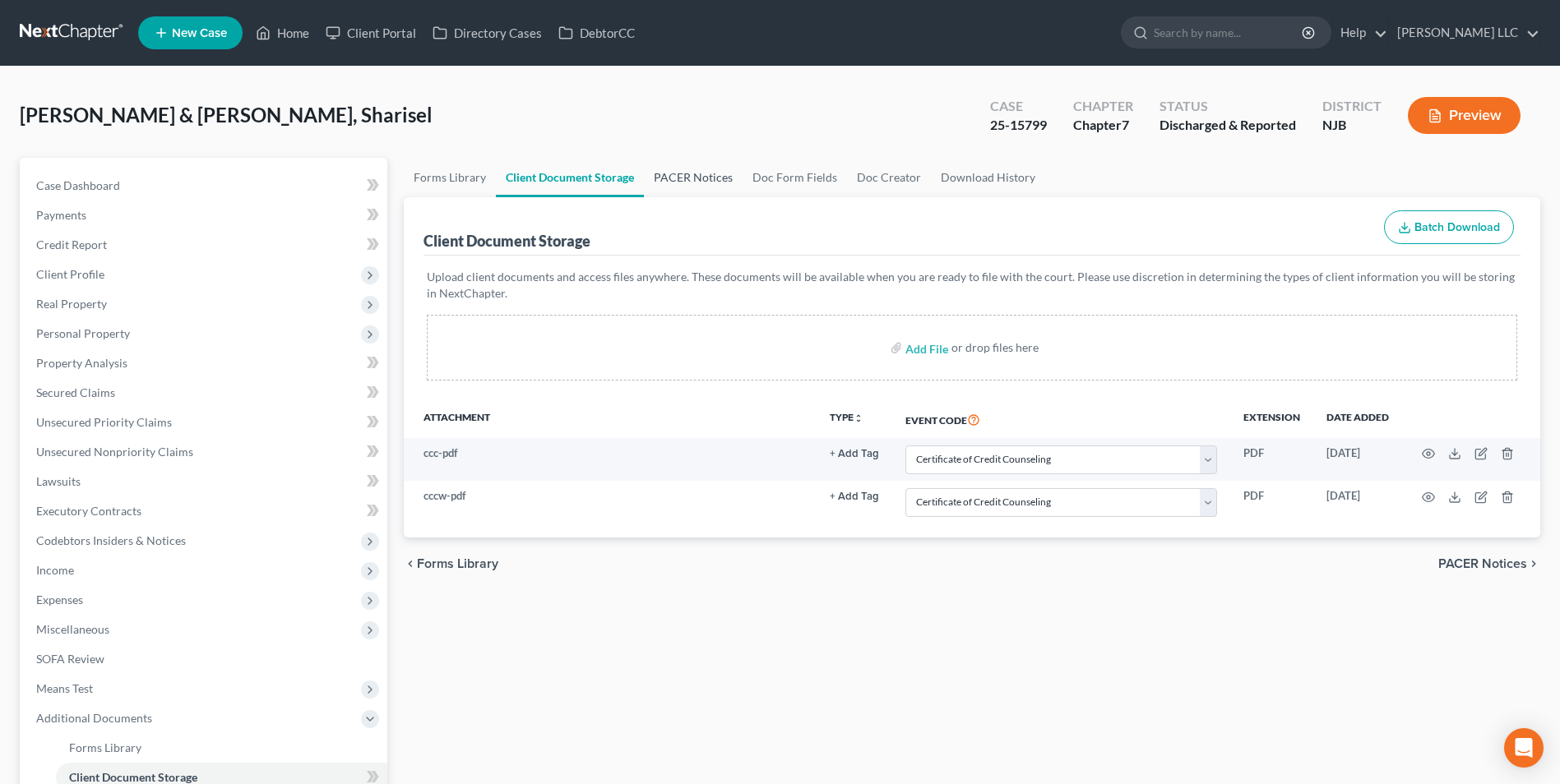
click at [698, 169] on link "PACER Notices" at bounding box center [693, 177] width 98 height 40
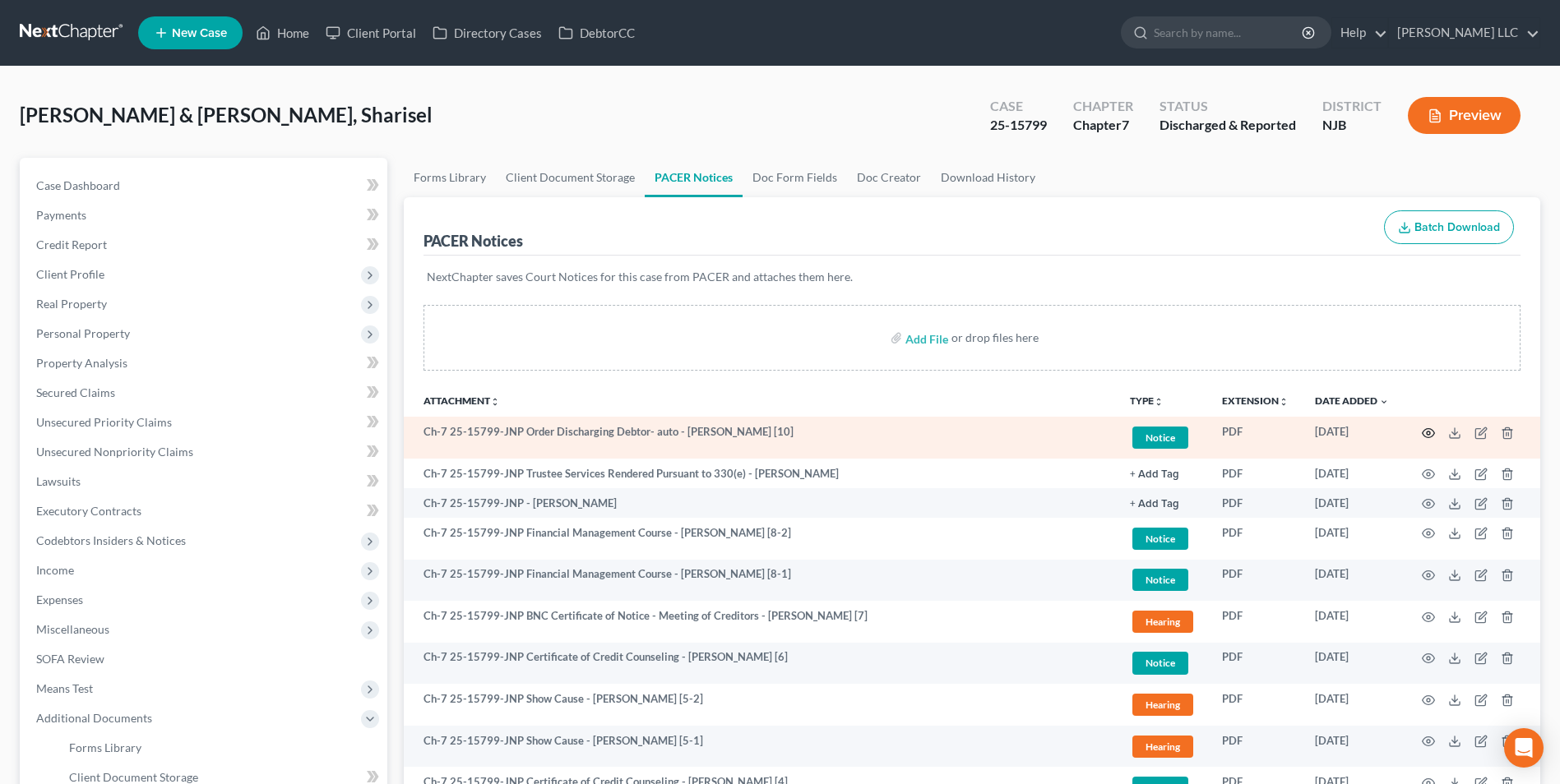
click at [1427, 433] on circle "button" at bounding box center [1429, 434] width 4 height 4
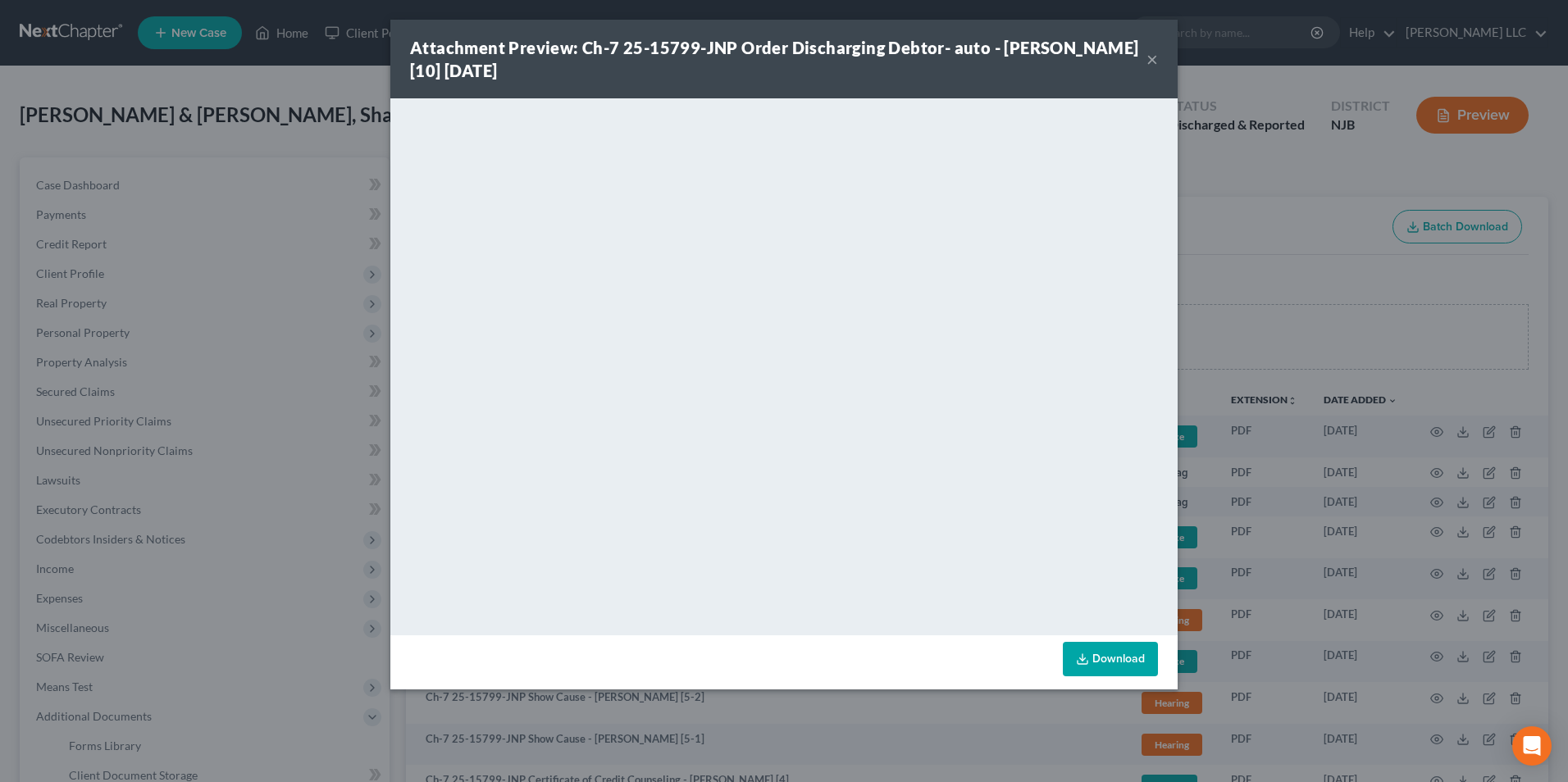
click at [1150, 58] on button "×" at bounding box center [1152, 59] width 11 height 19
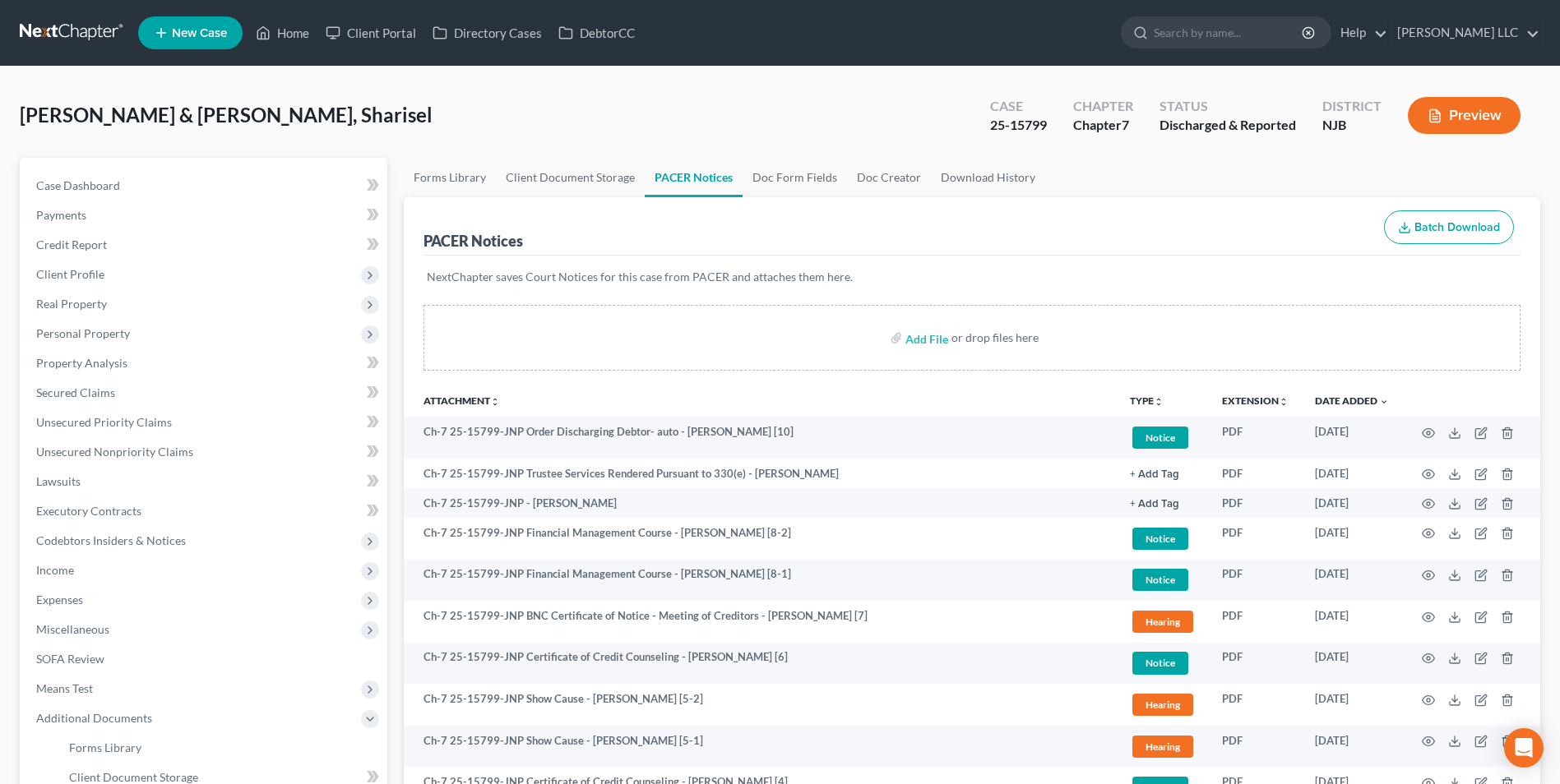
click at [58, 37] on link at bounding box center [72, 33] width 105 height 30
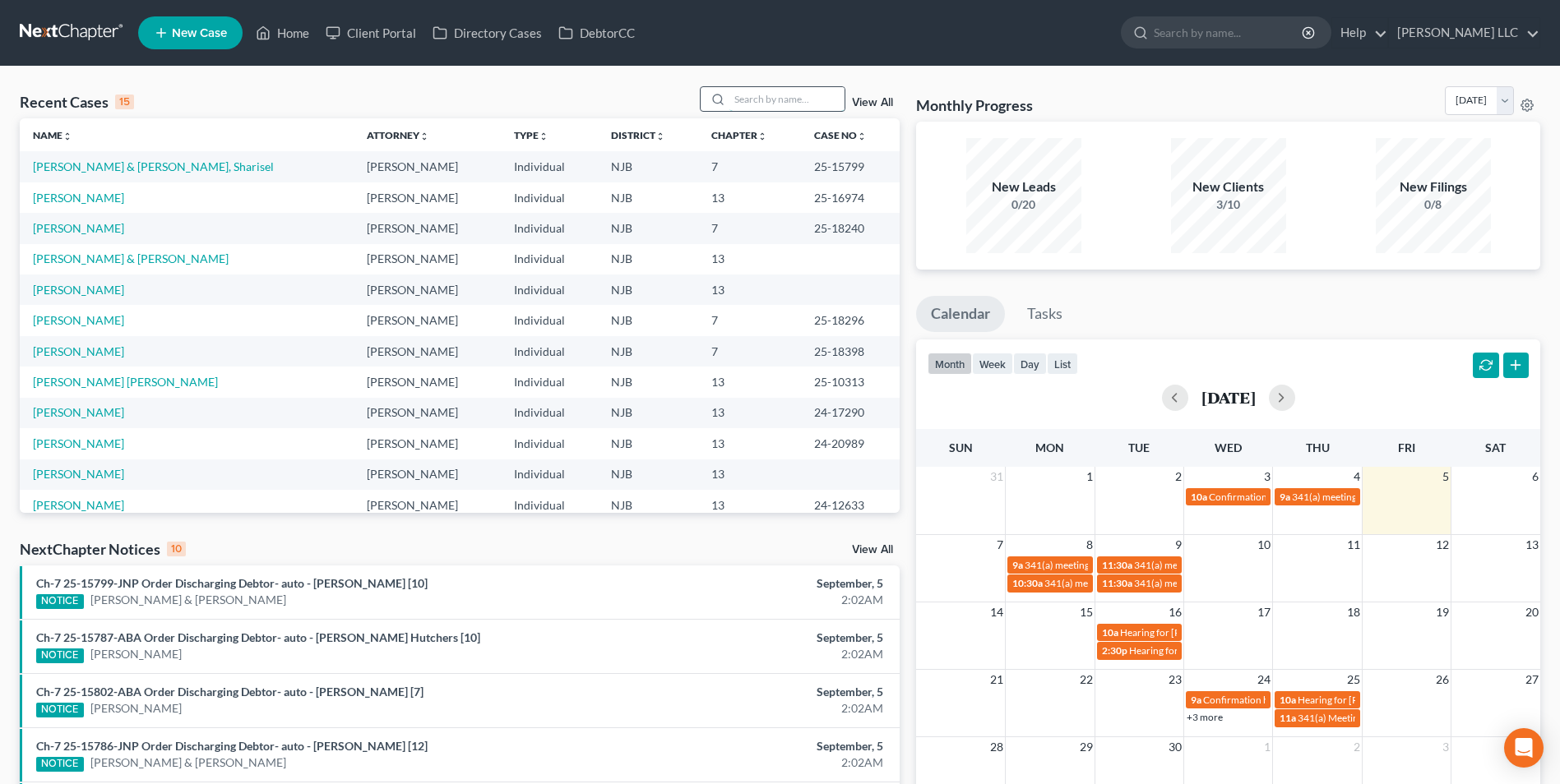
click at [766, 105] on input "search" at bounding box center [787, 98] width 115 height 24
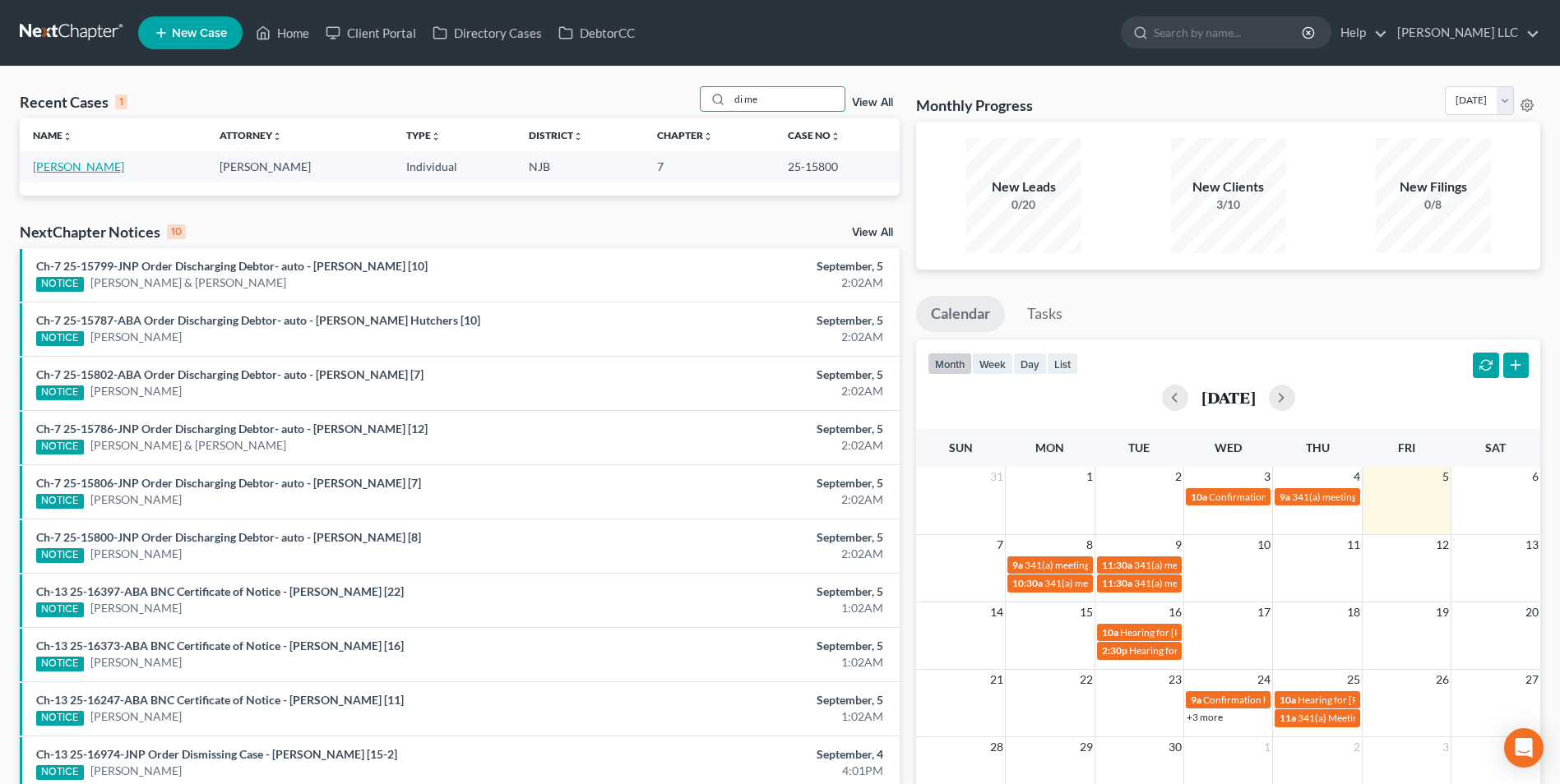
type input "di me"
click at [87, 171] on link "[PERSON_NAME]" at bounding box center [78, 167] width 91 height 14
select select "0"
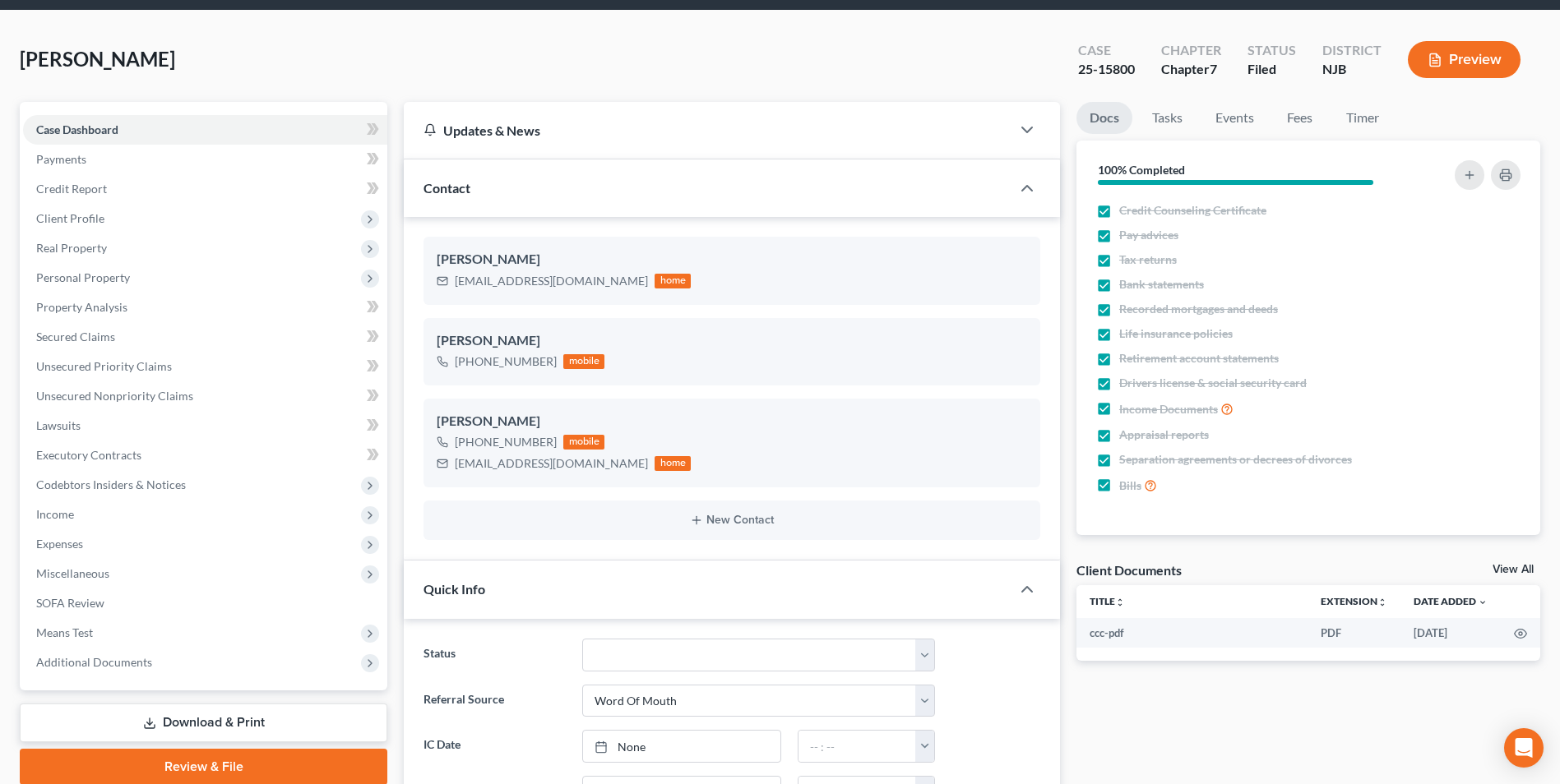
scroll to position [83, 0]
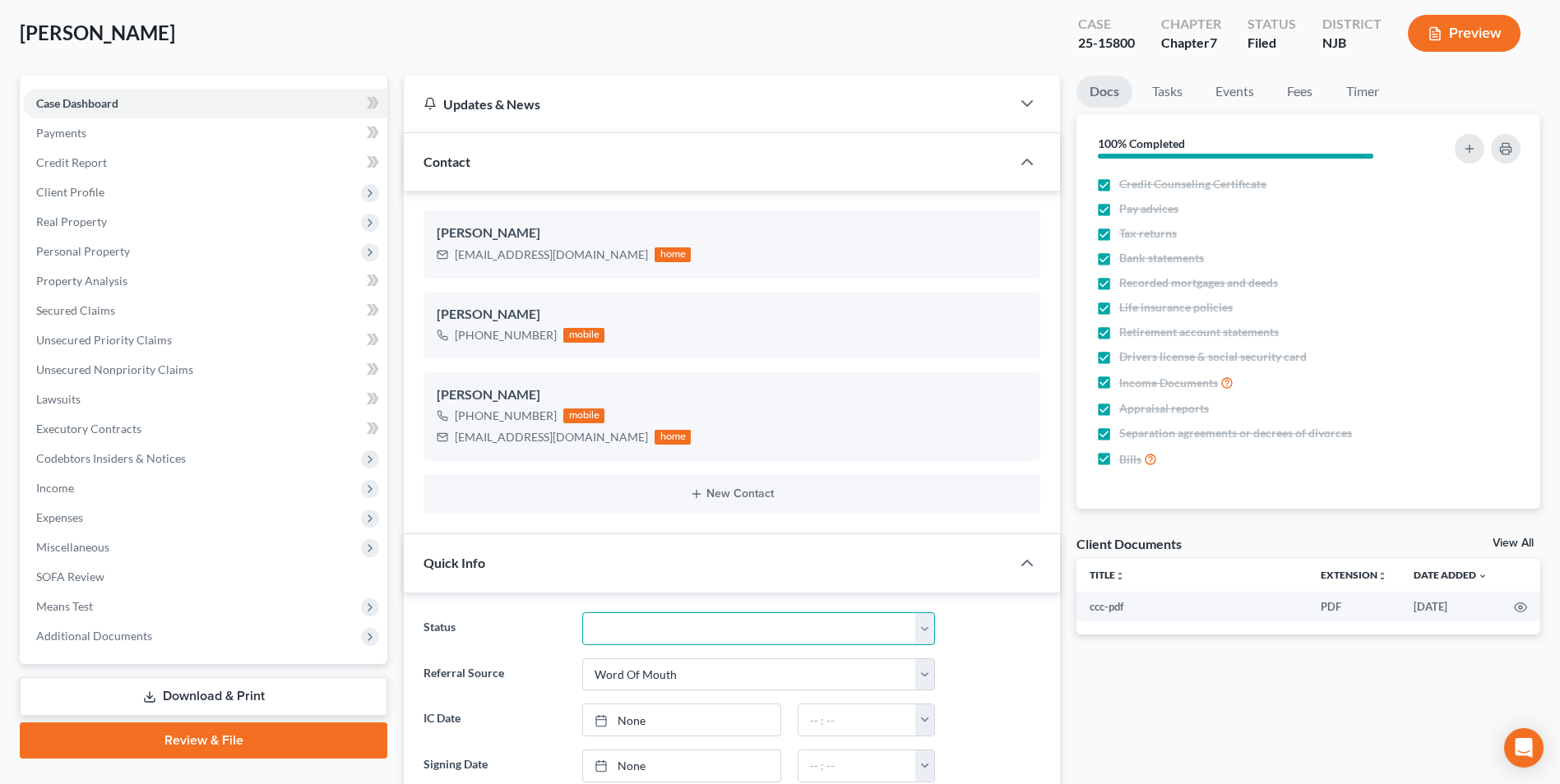
click at [676, 632] on select "Discharged Discharged & Reported Discharge Litigation Dismissal Notice Dismisse…" at bounding box center [759, 629] width 353 height 32
select select "1"
click at [582, 613] on select "Discharged Discharged & Reported Discharge Litigation Dismissal Notice Dismisse…" at bounding box center [759, 629] width 353 height 32
click at [1168, 92] on link "Tasks" at bounding box center [1167, 91] width 57 height 32
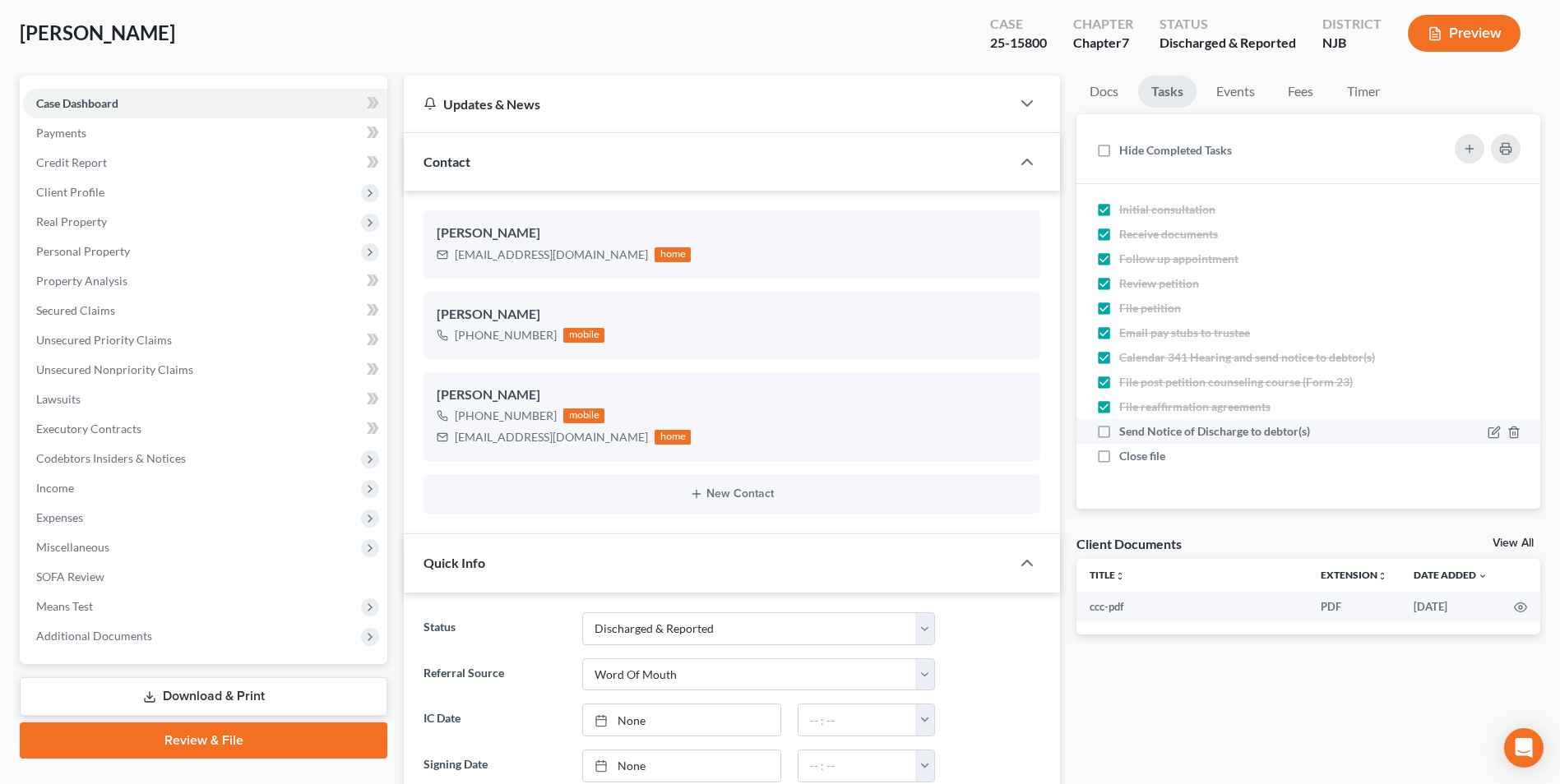
click at [1119, 433] on label "Send Notice of Discharge to debtor(s)" at bounding box center [1221, 431] width 204 height 17
click at [1126, 433] on input "Send Notice of Discharge to debtor(s)" at bounding box center [1131, 428] width 11 height 11
checkbox input "true"
click at [1119, 459] on label "Close file" at bounding box center [1148, 456] width 59 height 17
click at [1126, 458] on input "Close file" at bounding box center [1131, 453] width 11 height 11
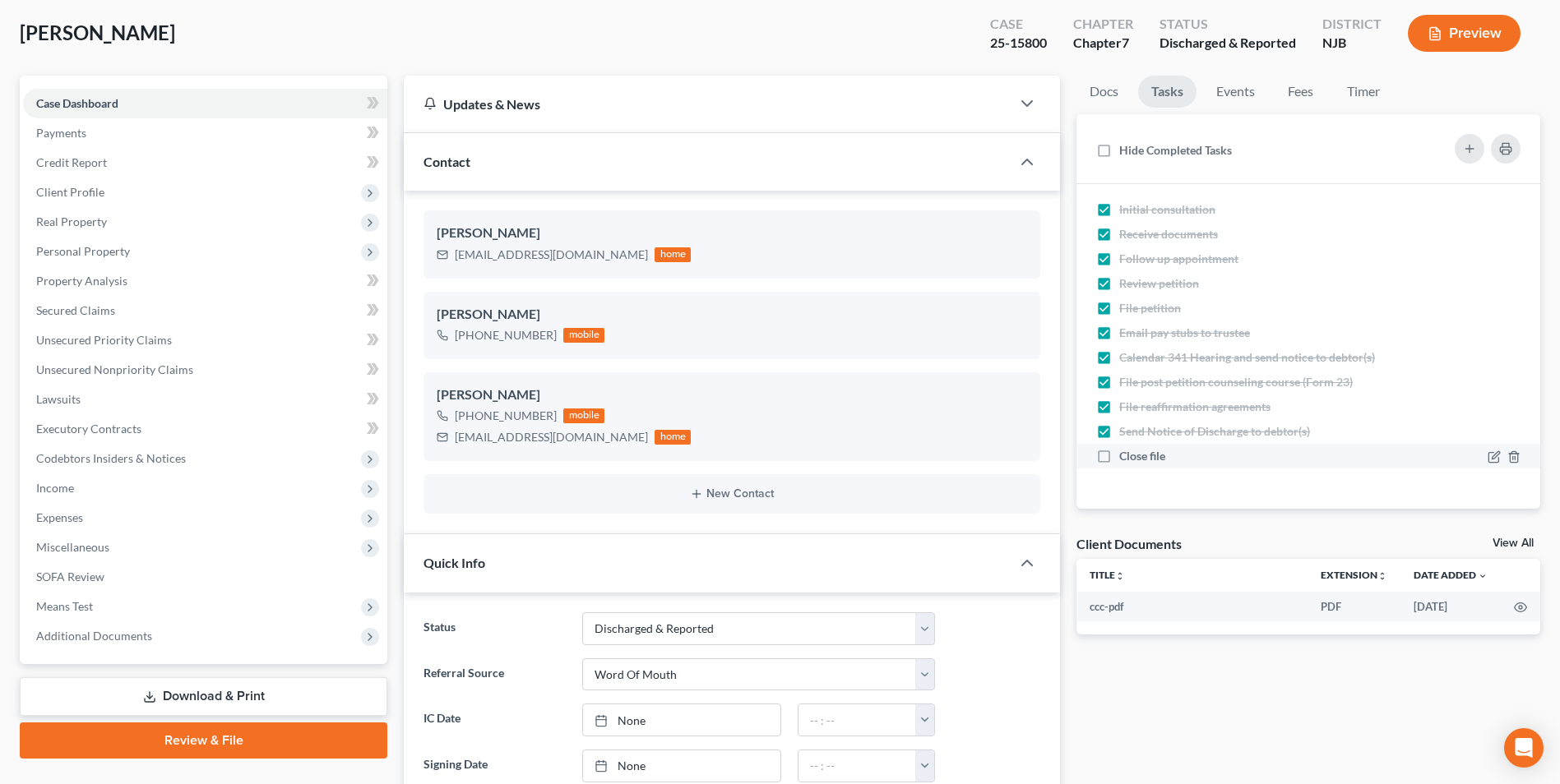
checkbox input "true"
click at [1246, 89] on link "Events" at bounding box center [1236, 91] width 65 height 32
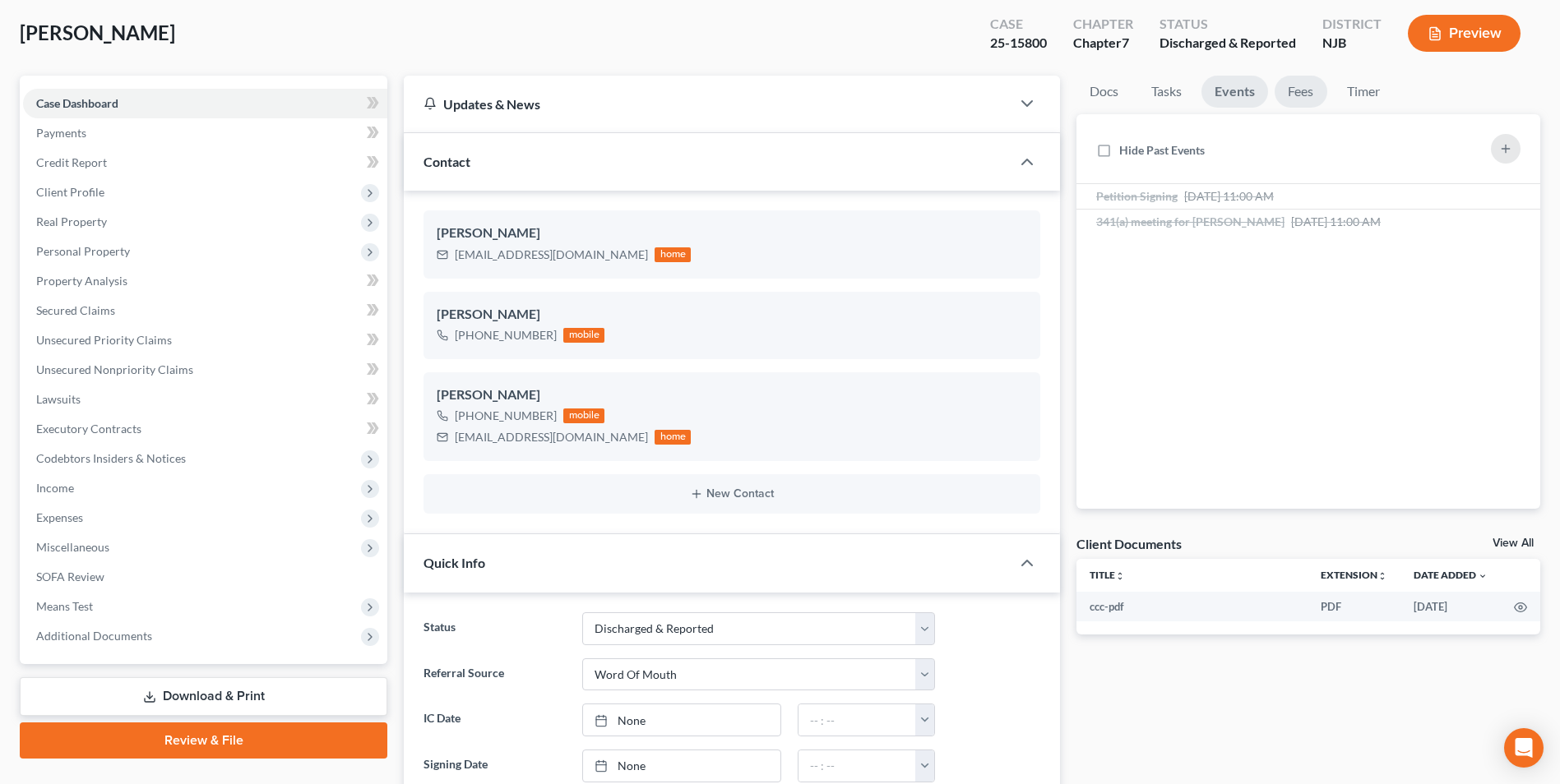
click at [1290, 93] on link "Fees" at bounding box center [1301, 91] width 53 height 32
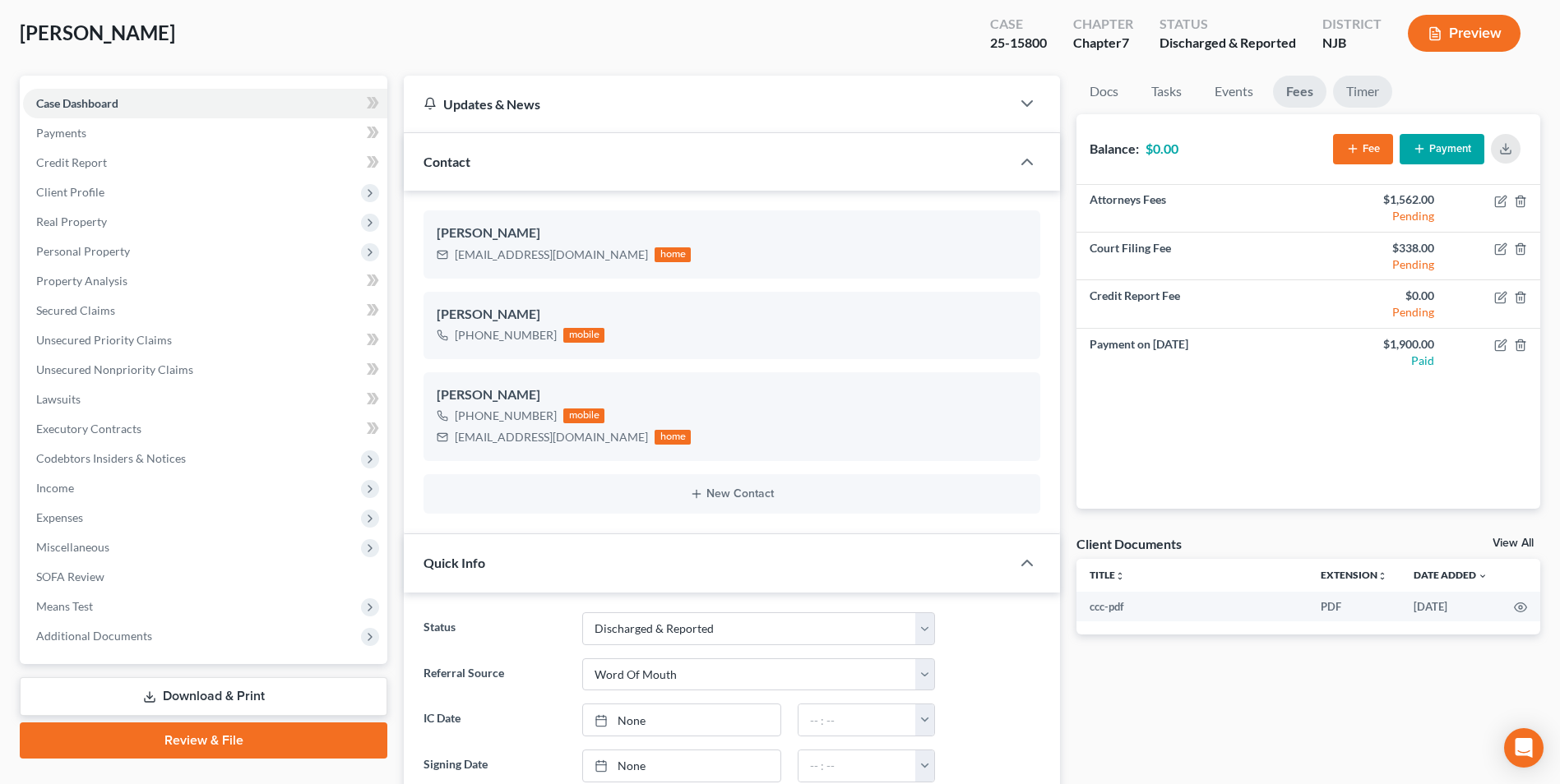
click at [1359, 95] on link "Timer" at bounding box center [1362, 91] width 59 height 32
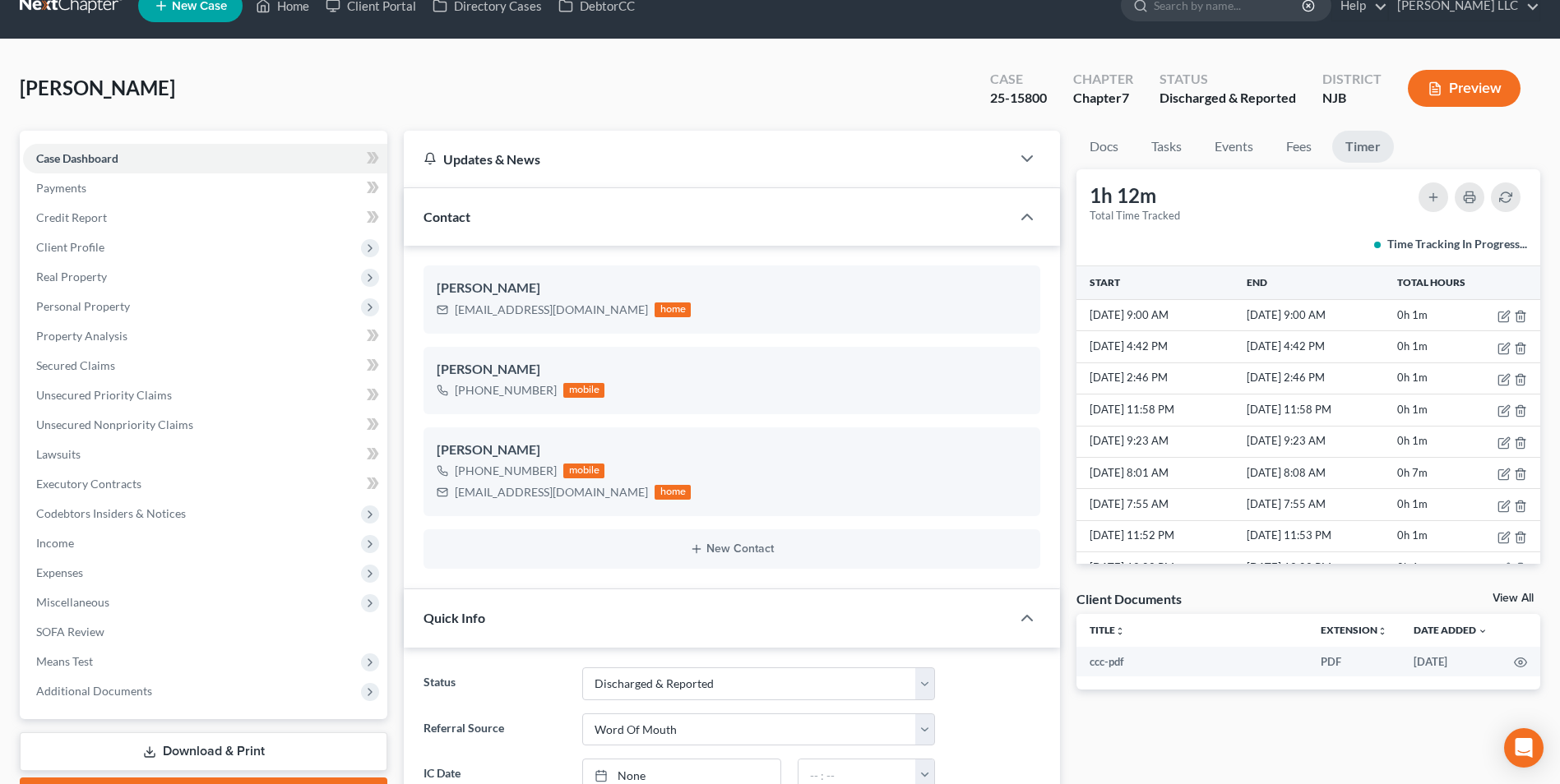
scroll to position [0, 0]
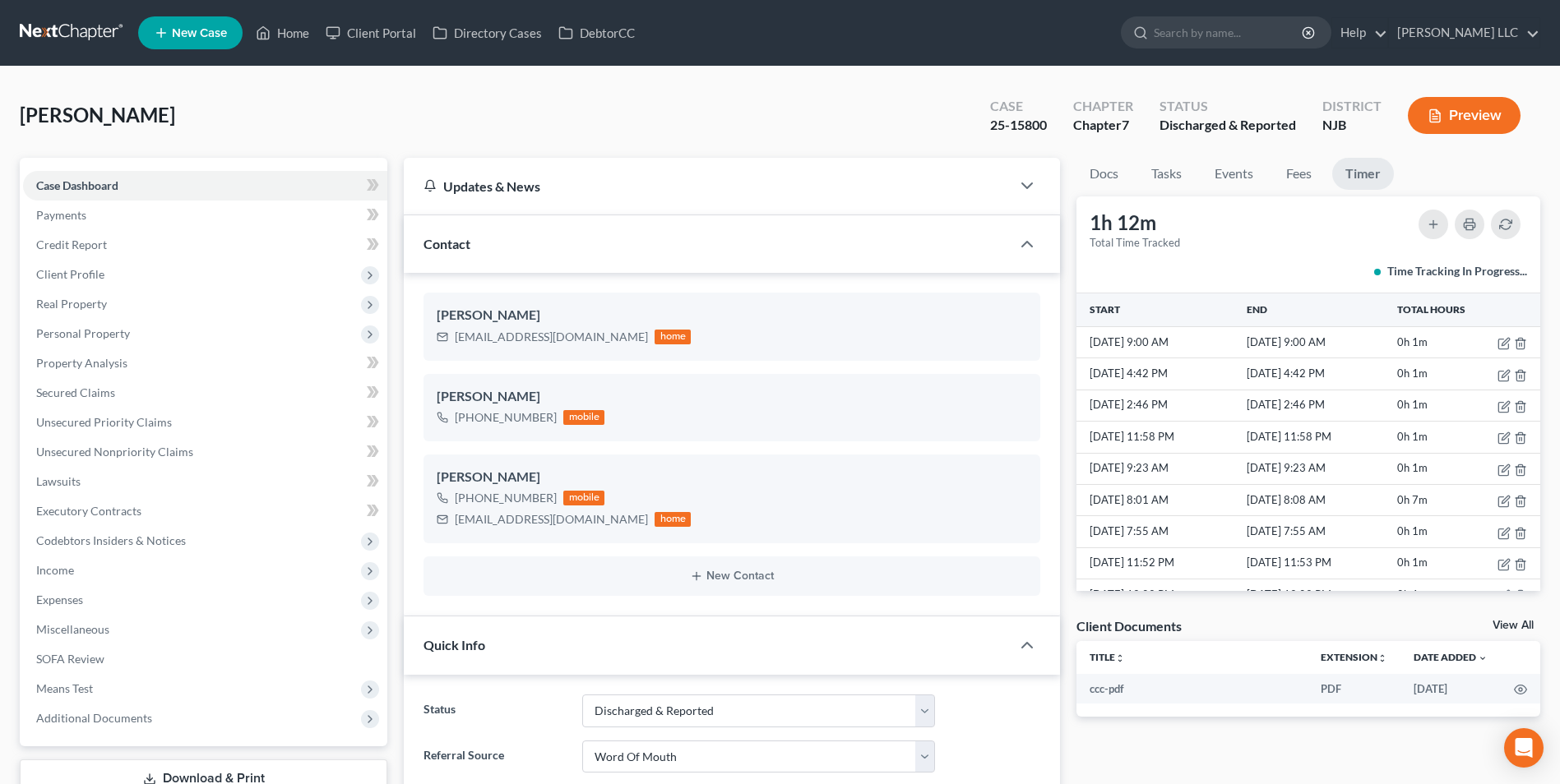
click at [43, 32] on link at bounding box center [72, 33] width 105 height 30
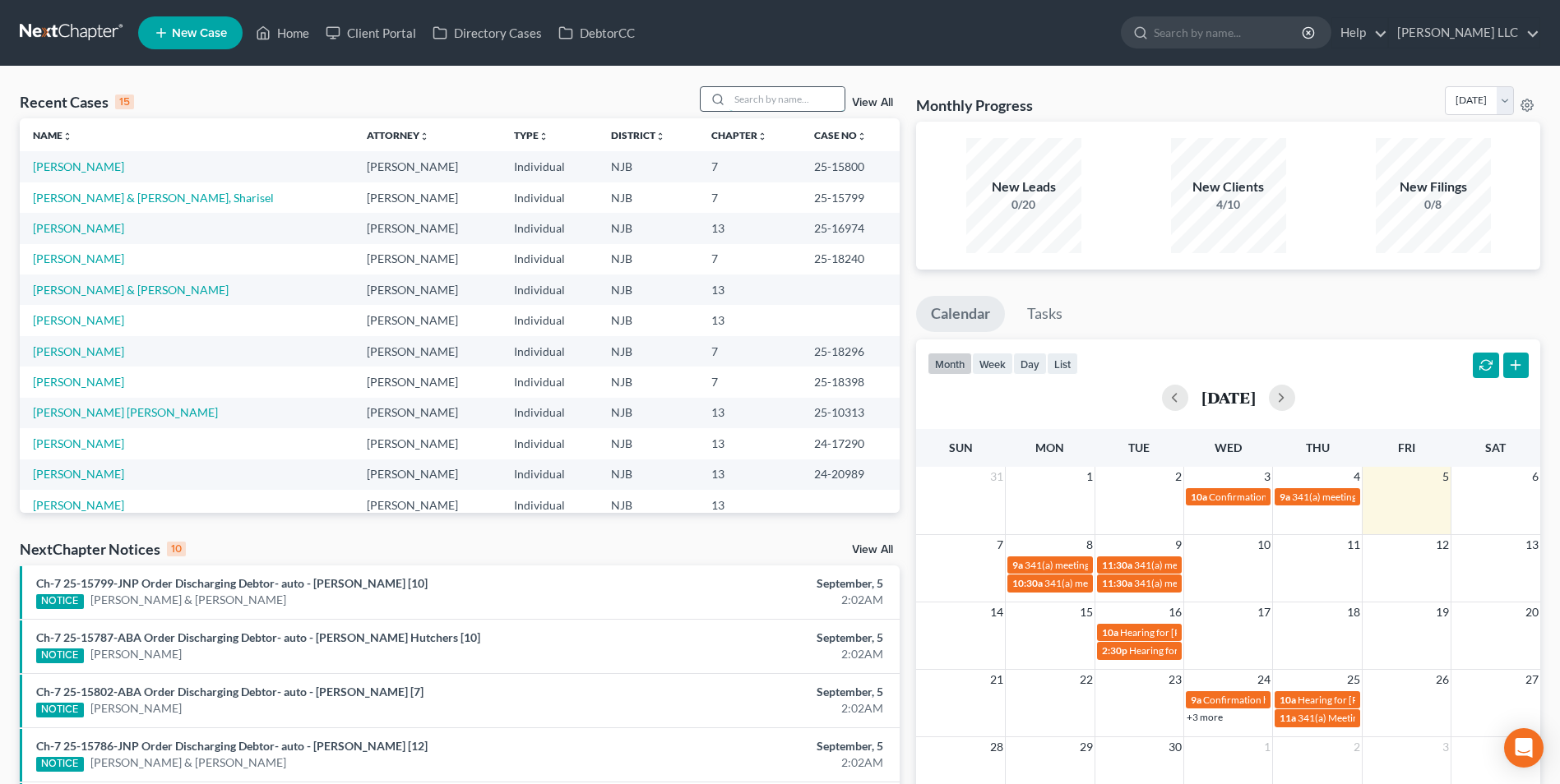
click at [761, 103] on input "search" at bounding box center [787, 98] width 115 height 24
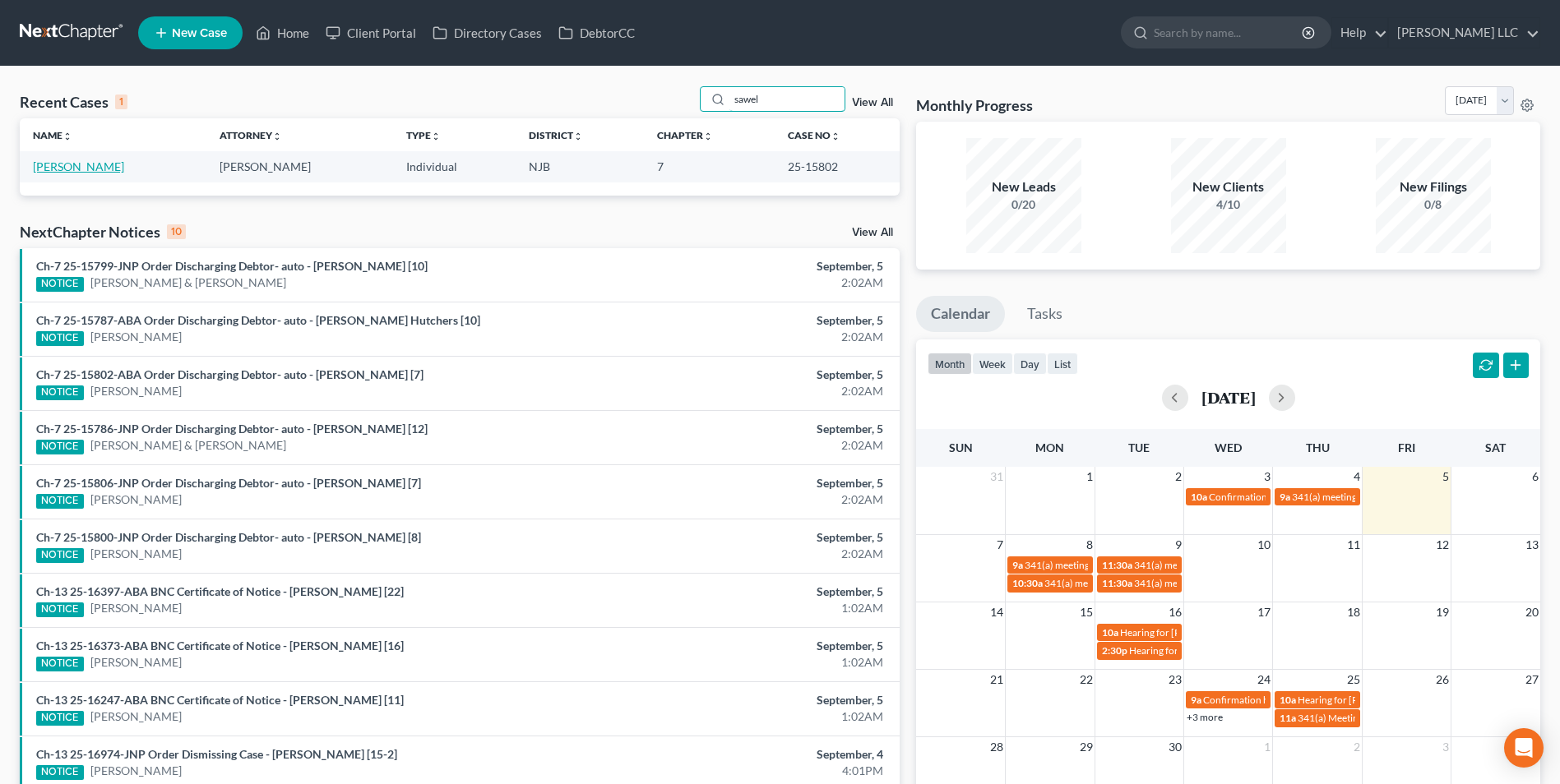
type input "sawel"
click at [113, 163] on link "[PERSON_NAME]" at bounding box center [78, 167] width 91 height 14
select select "1"
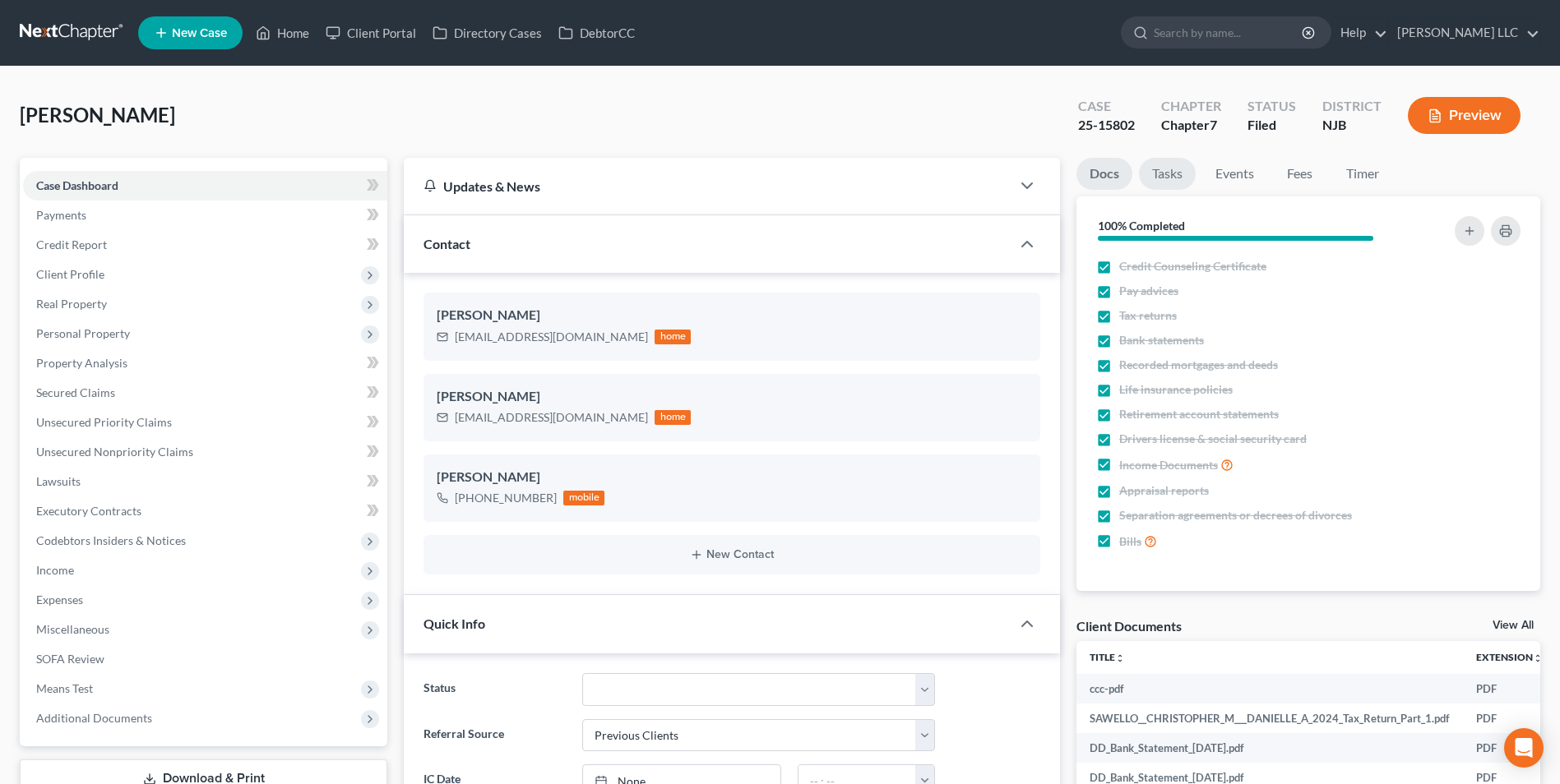
click at [1161, 171] on link "Tasks" at bounding box center [1167, 174] width 57 height 32
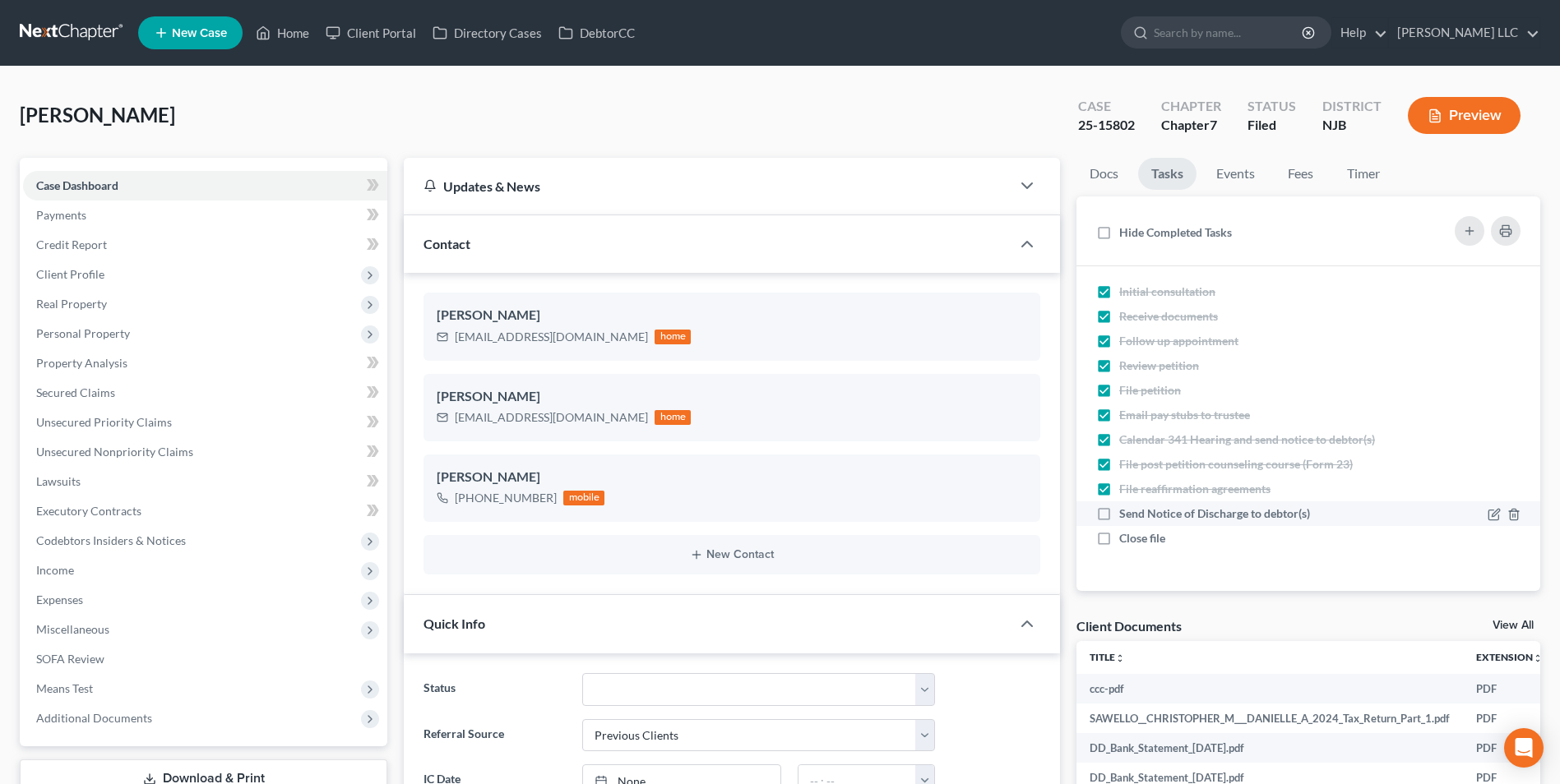
click at [1119, 511] on label "Send Notice of Discharge to debtor(s)" at bounding box center [1221, 514] width 204 height 17
click at [1126, 511] on input "Send Notice of Discharge to debtor(s)" at bounding box center [1131, 511] width 11 height 11
checkbox input "true"
click at [1119, 541] on label "Close file" at bounding box center [1148, 538] width 59 height 17
click at [1126, 541] on input "Close file" at bounding box center [1131, 536] width 11 height 11
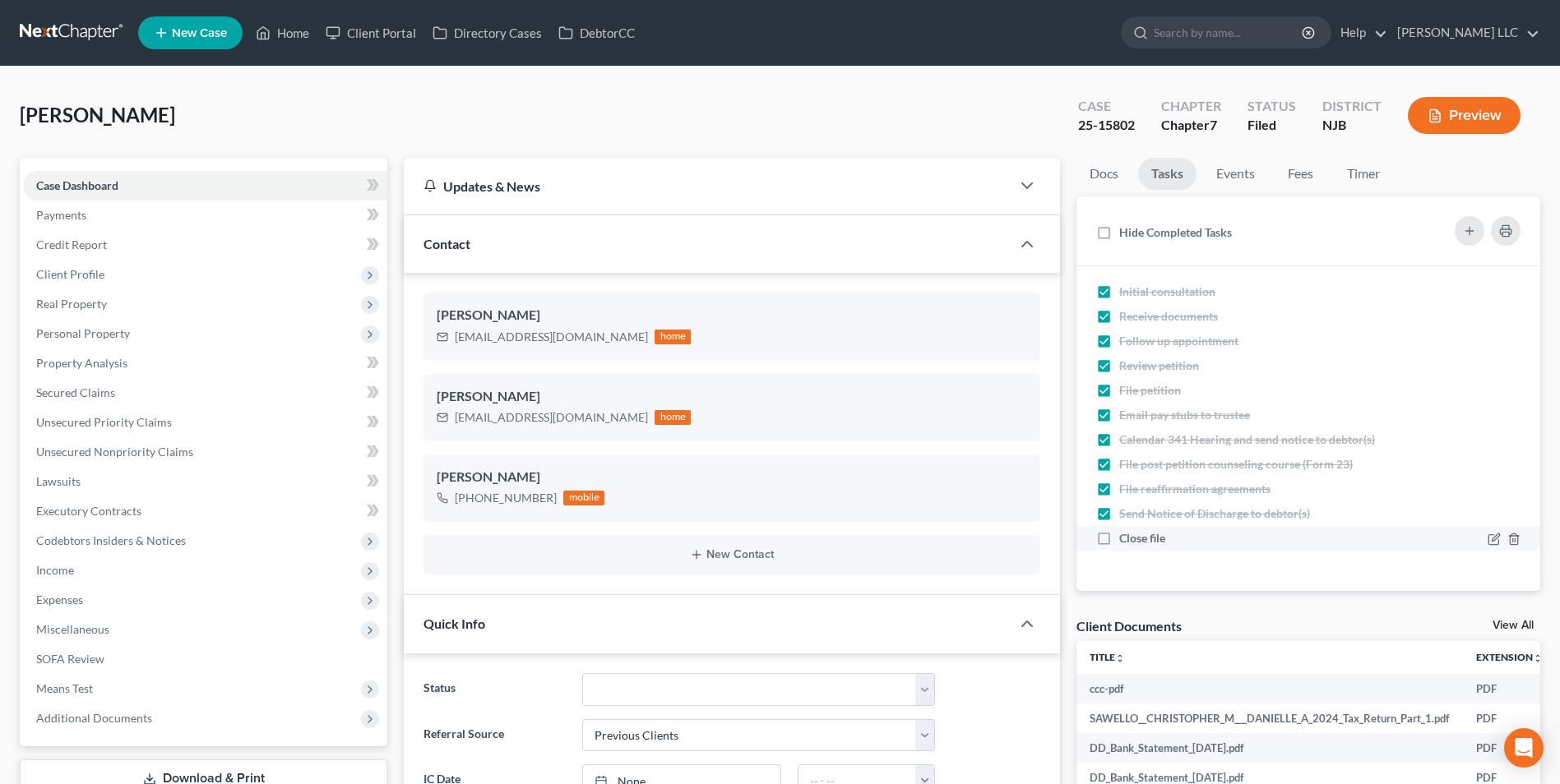
checkbox input "true"
click at [1234, 174] on link "Events" at bounding box center [1236, 174] width 65 height 32
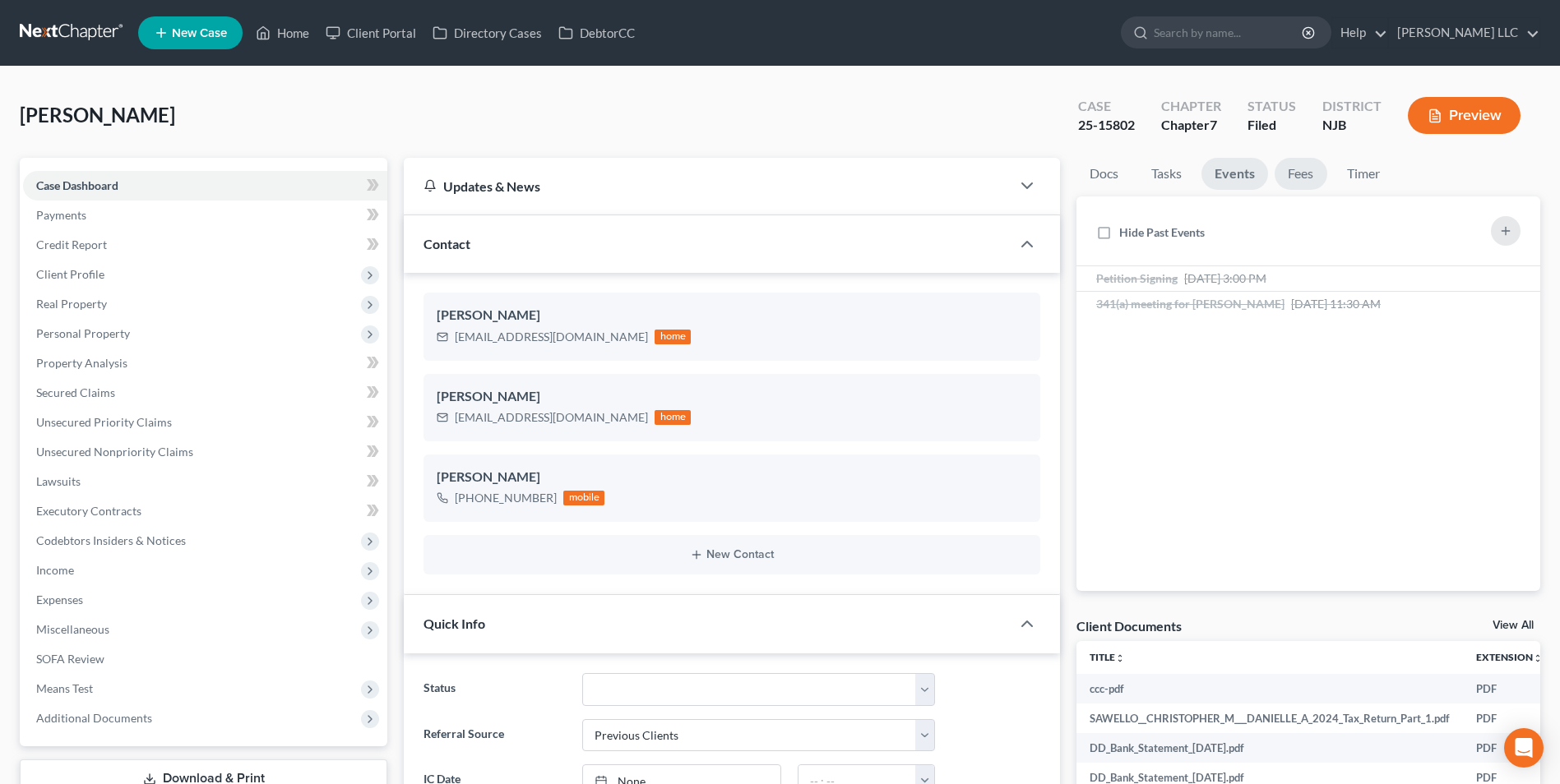
click at [1296, 176] on link "Fees" at bounding box center [1301, 174] width 53 height 32
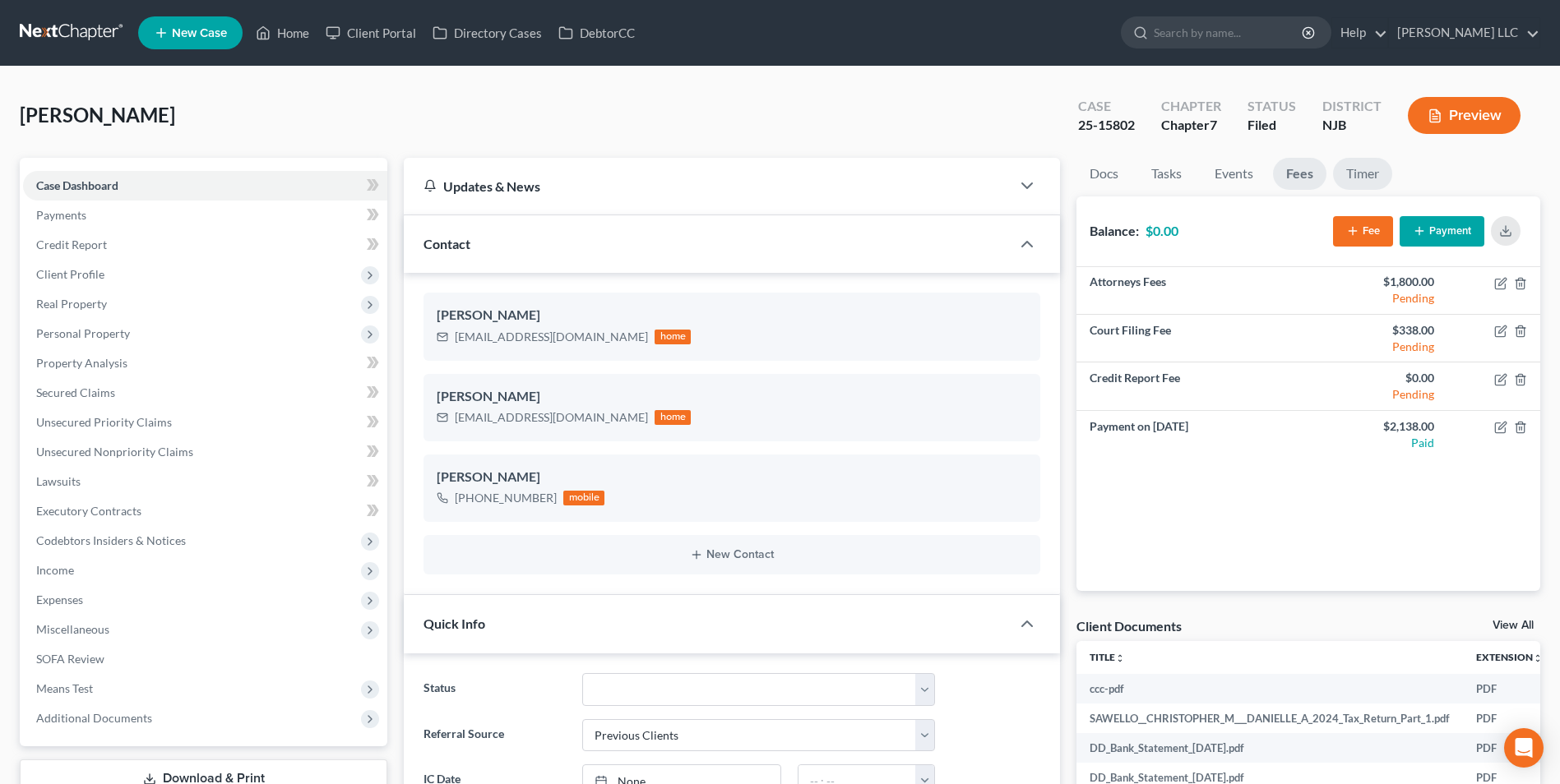
click at [1352, 170] on link "Timer" at bounding box center [1362, 174] width 59 height 32
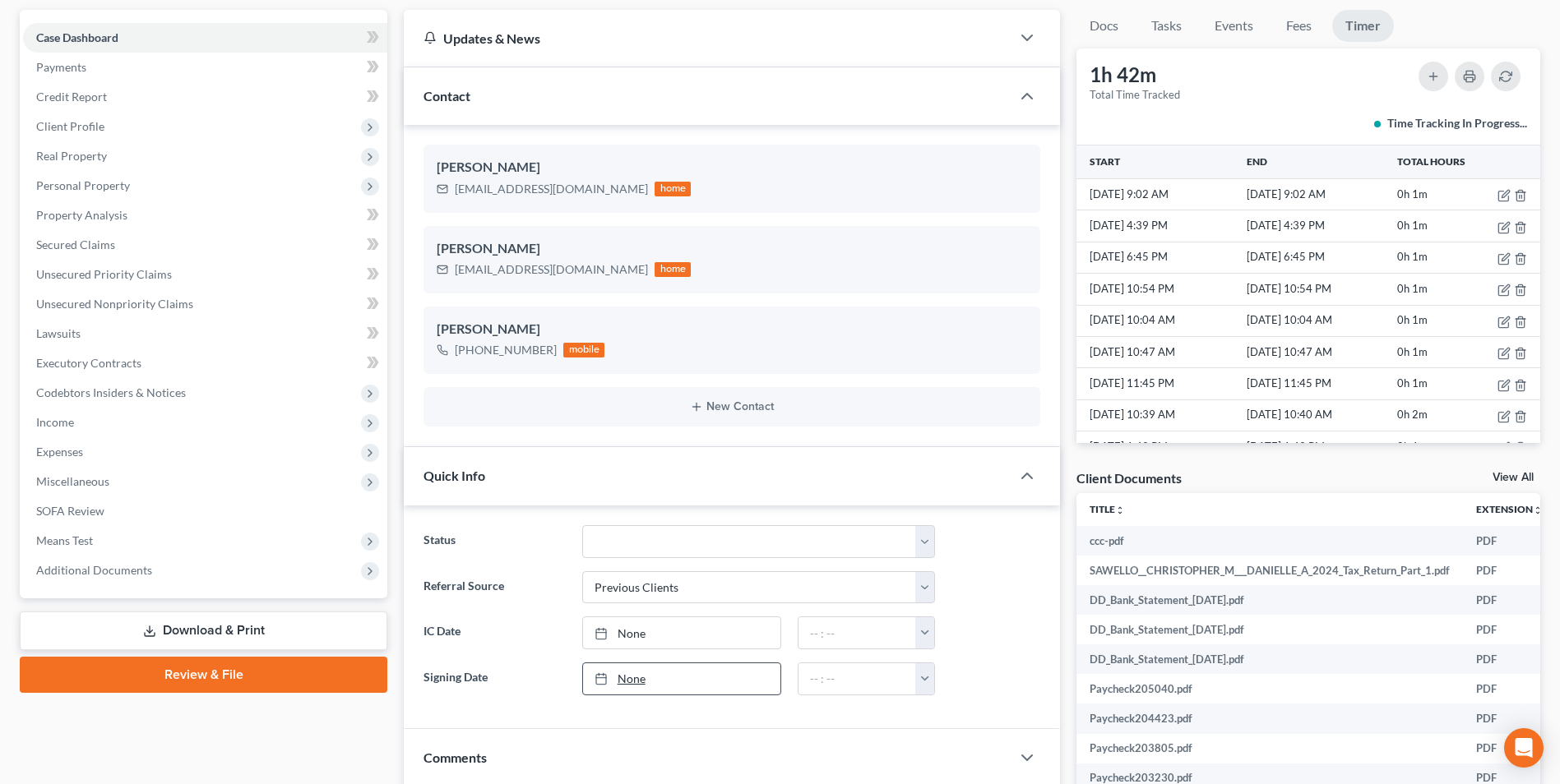
scroll to position [329, 0]
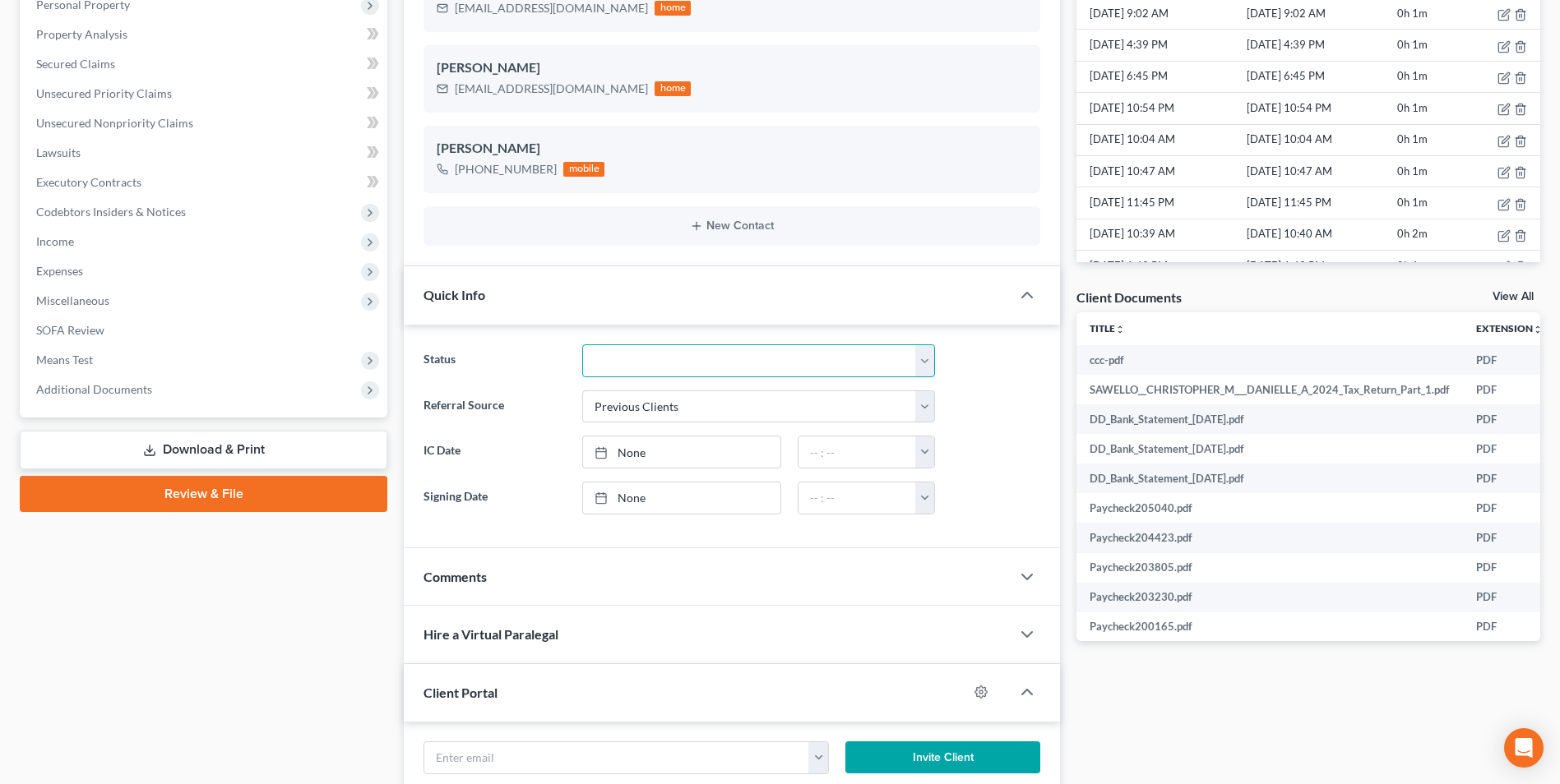
click at [690, 363] on select "Discharged Discharged & Reported Discharge Litigation Dismissal Notice Dismisse…" at bounding box center [759, 360] width 353 height 32
select select "1"
click at [582, 344] on select "Discharged Discharged & Reported Discharge Litigation Dismissal Notice Dismisse…" at bounding box center [759, 360] width 353 height 32
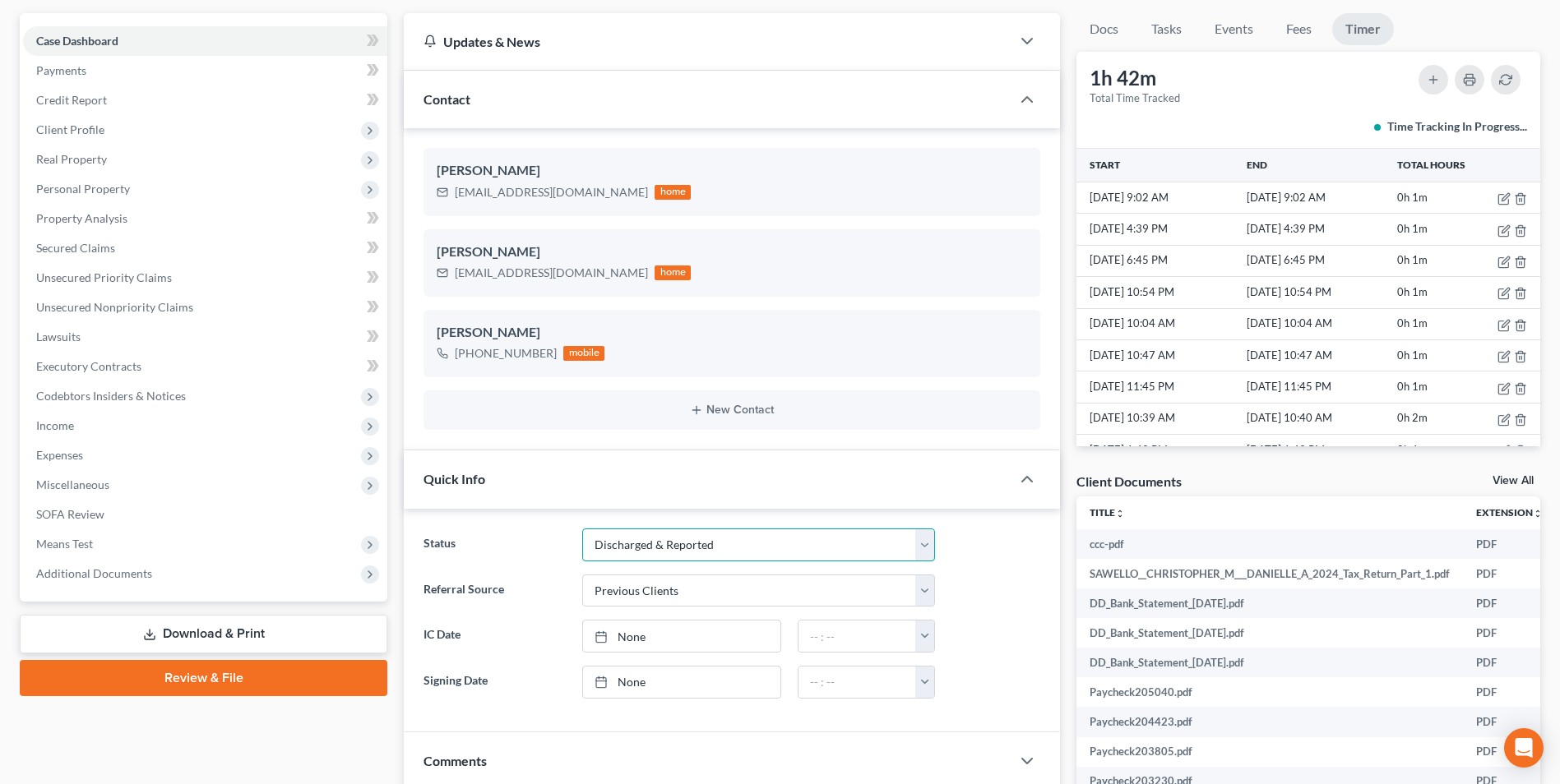
scroll to position [0, 0]
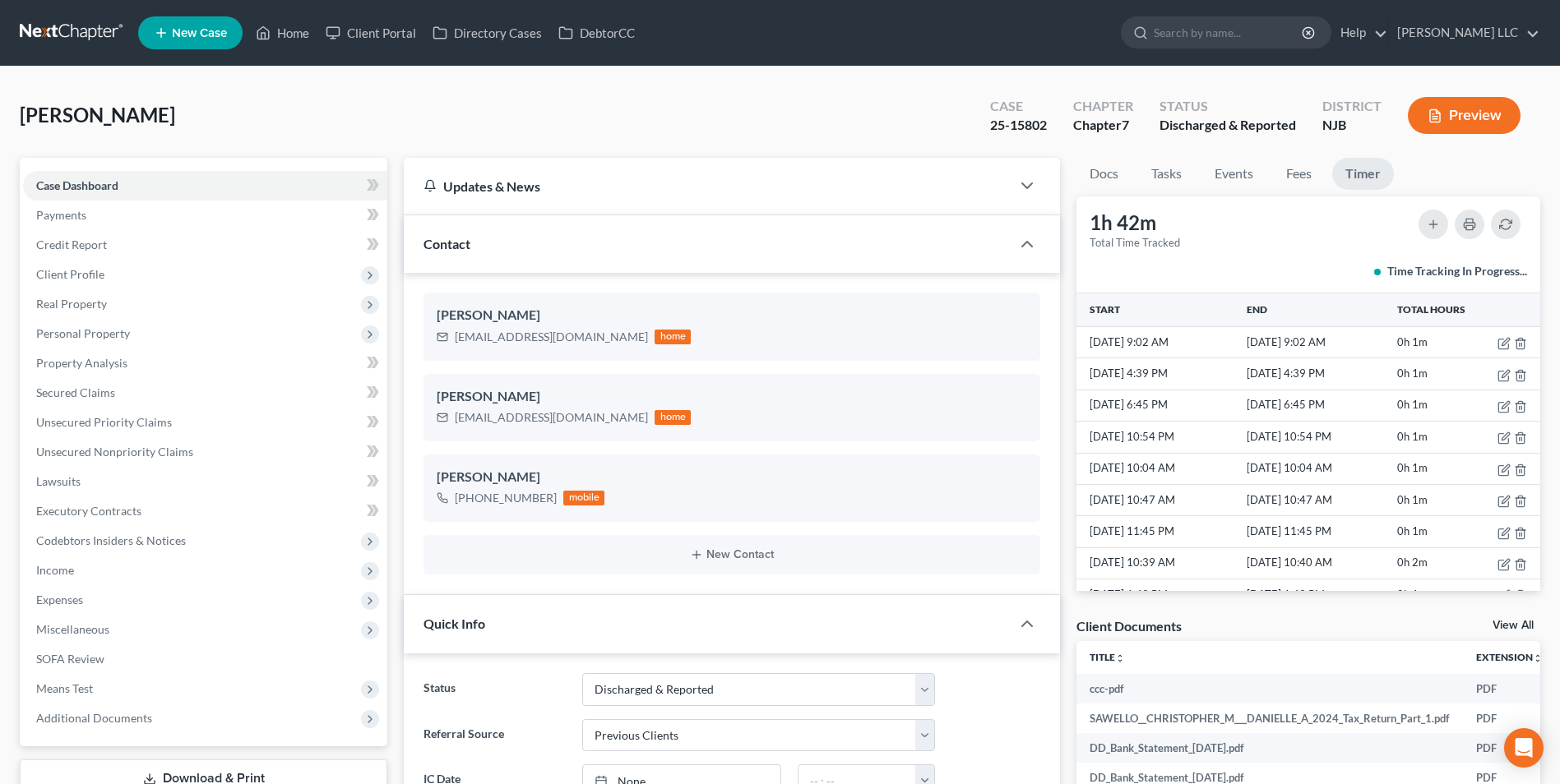
click at [60, 25] on link at bounding box center [72, 33] width 105 height 30
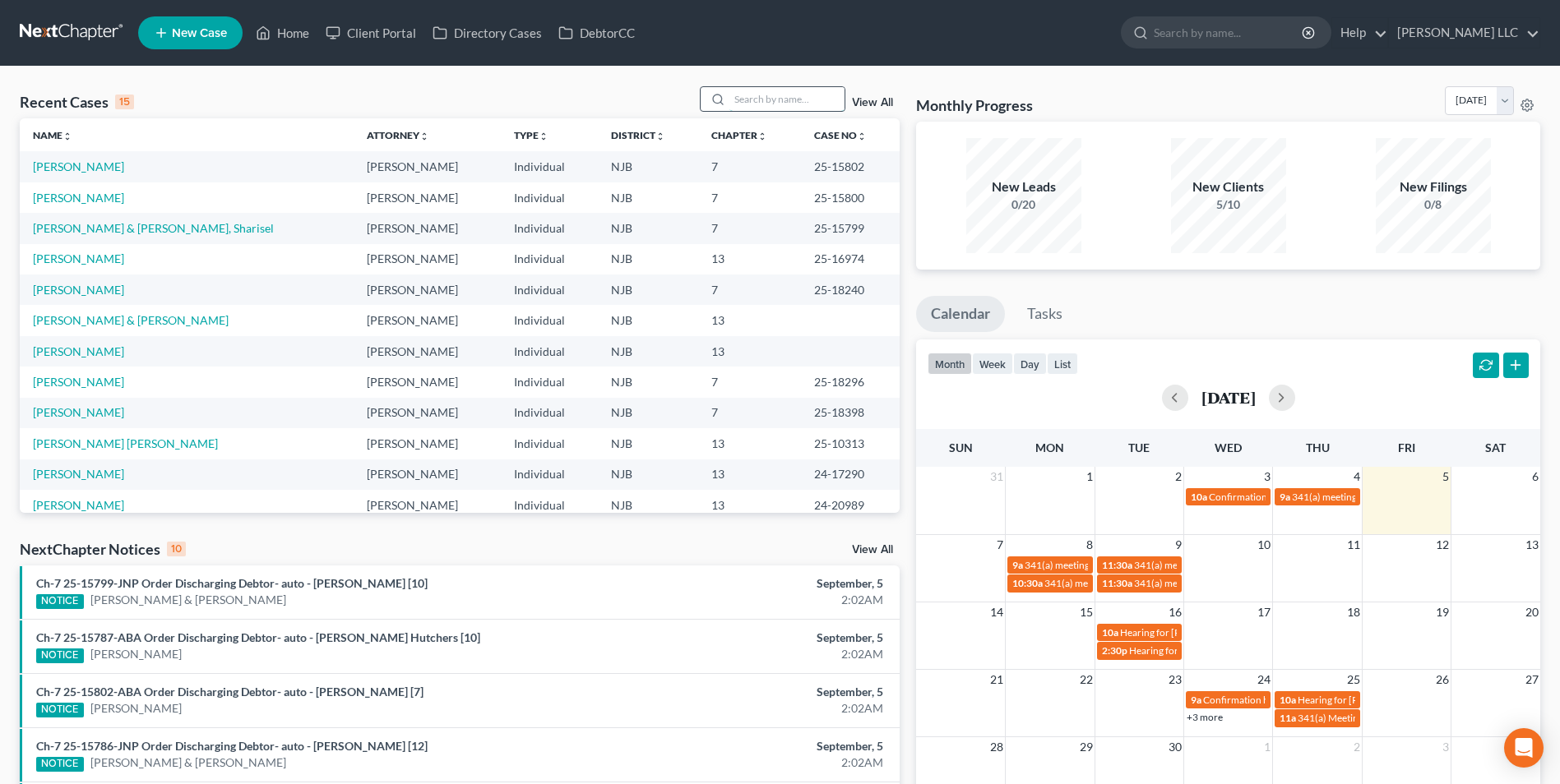
click at [770, 101] on input "search" at bounding box center [787, 98] width 115 height 24
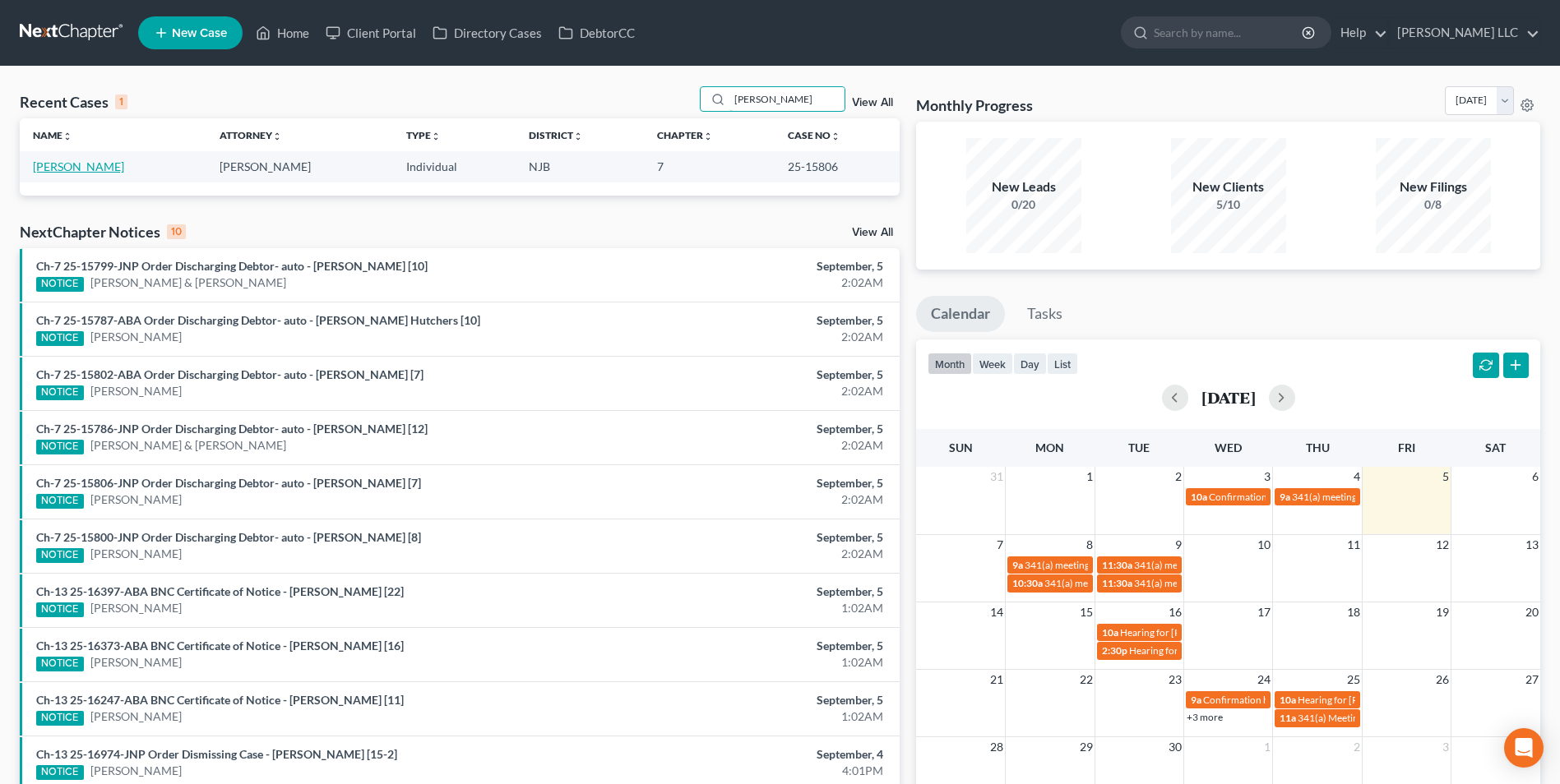
type input "vince"
click at [86, 168] on link "[PERSON_NAME]" at bounding box center [78, 167] width 91 height 14
select select "4"
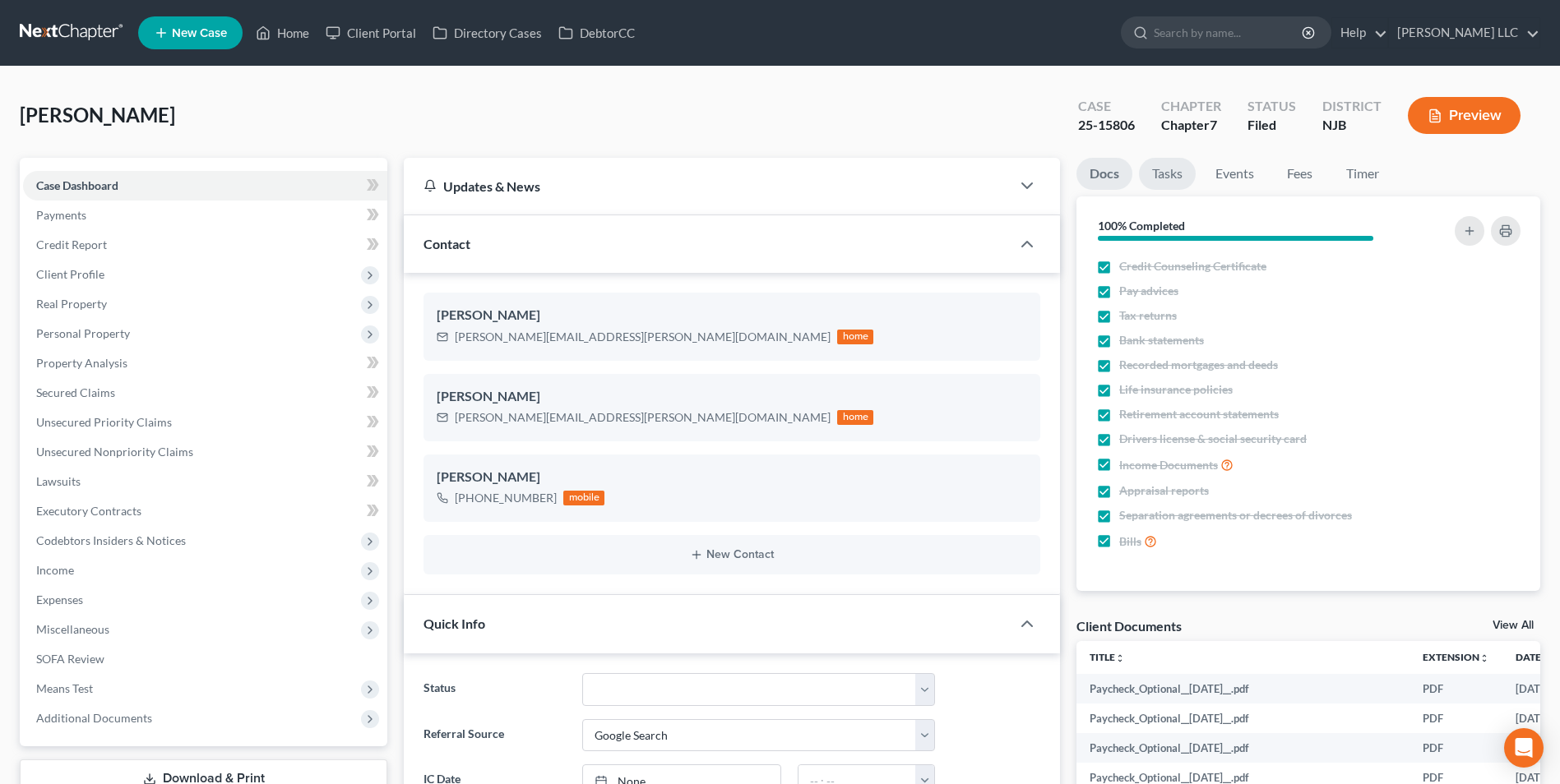
click at [1174, 170] on link "Tasks" at bounding box center [1167, 174] width 57 height 32
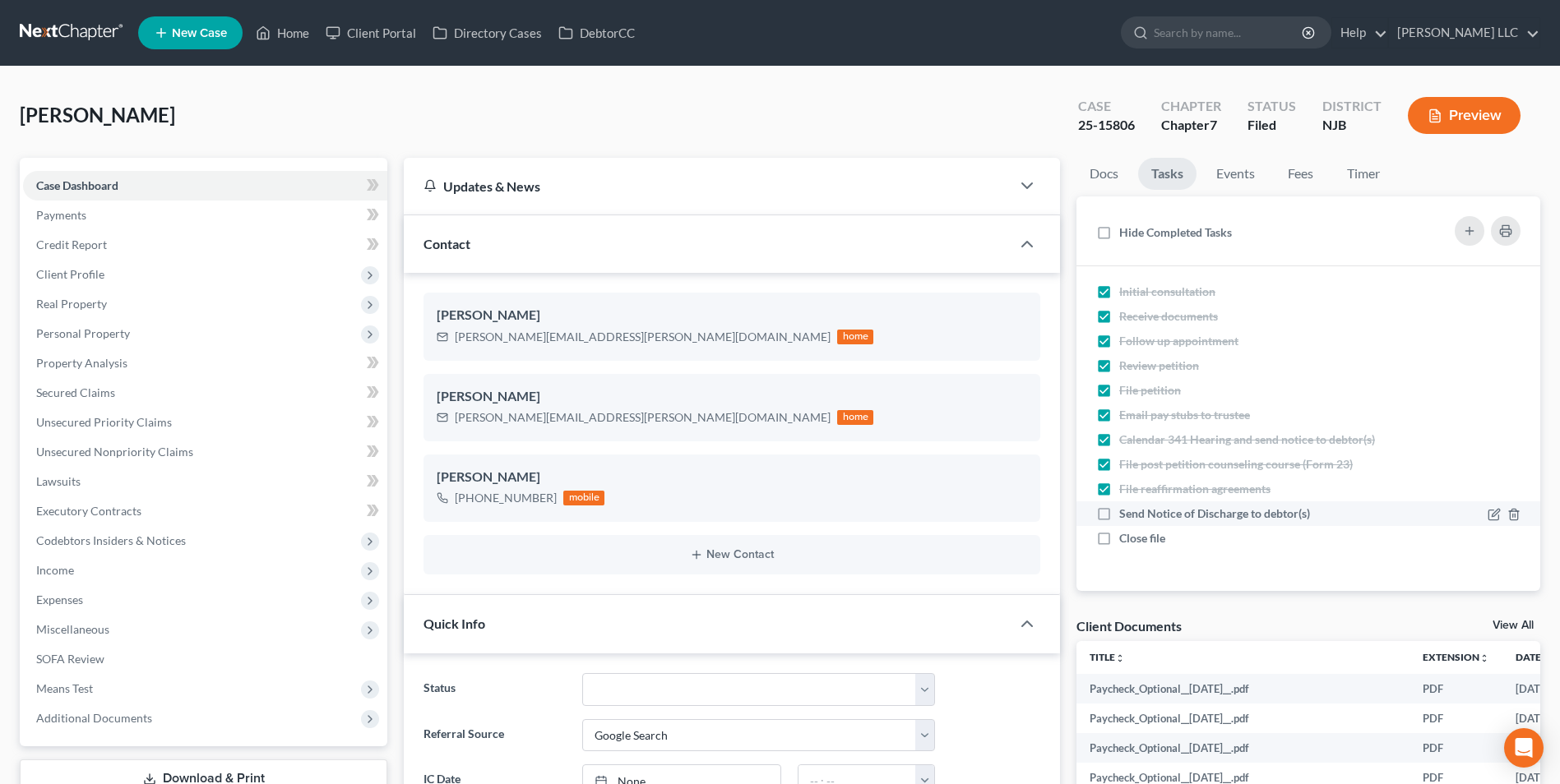
click at [1119, 510] on label "Send Notice of Discharge to debtor(s)" at bounding box center [1221, 514] width 204 height 17
click at [1126, 510] on input "Send Notice of Discharge to debtor(s)" at bounding box center [1131, 511] width 11 height 11
checkbox input "true"
click at [1119, 537] on label "Close file" at bounding box center [1148, 538] width 59 height 17
click at [1126, 537] on input "Close file" at bounding box center [1131, 536] width 11 height 11
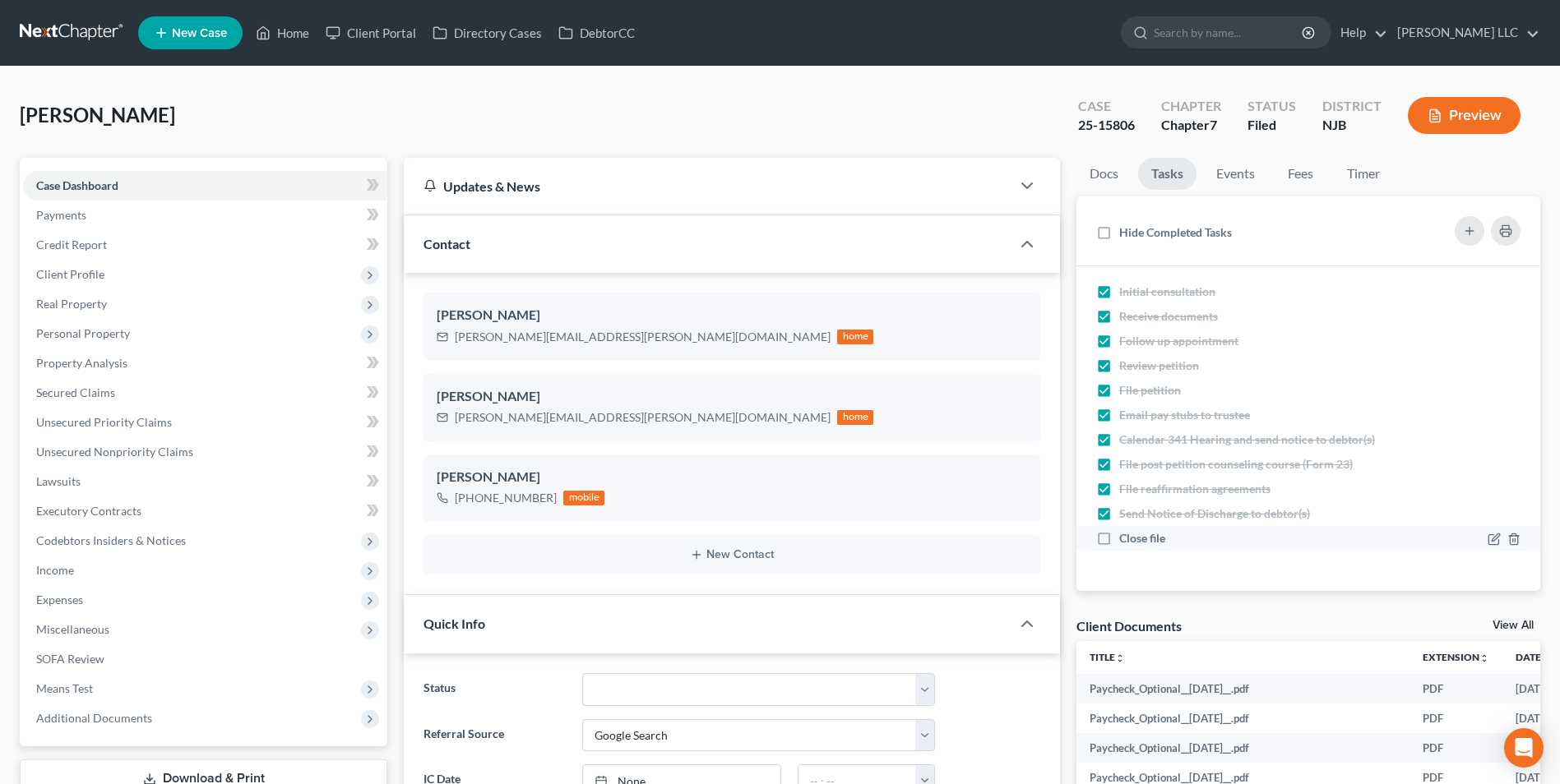
checkbox input "true"
click at [1230, 169] on link "Events" at bounding box center [1236, 174] width 65 height 32
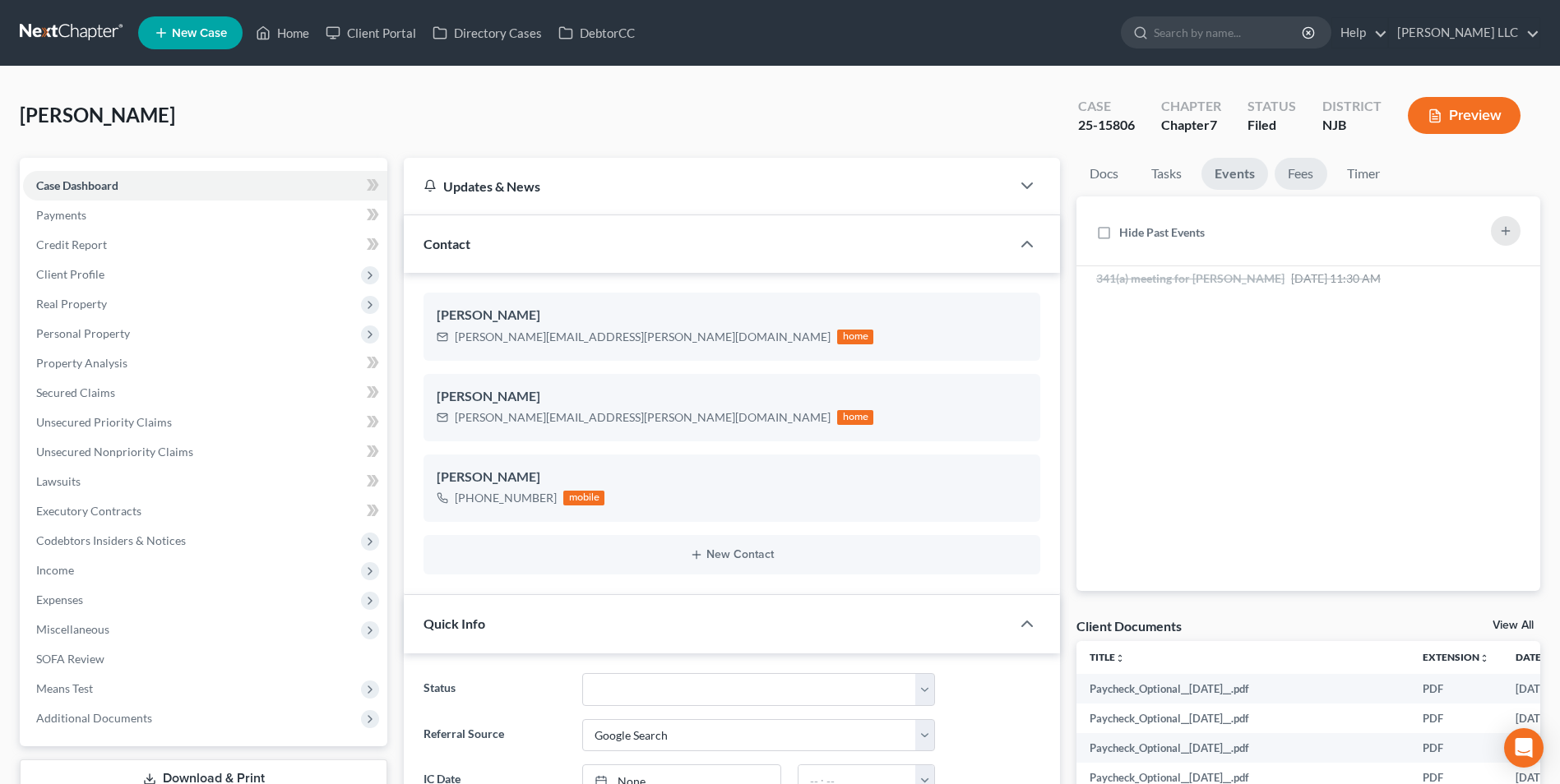
click at [1293, 169] on link "Fees" at bounding box center [1301, 174] width 53 height 32
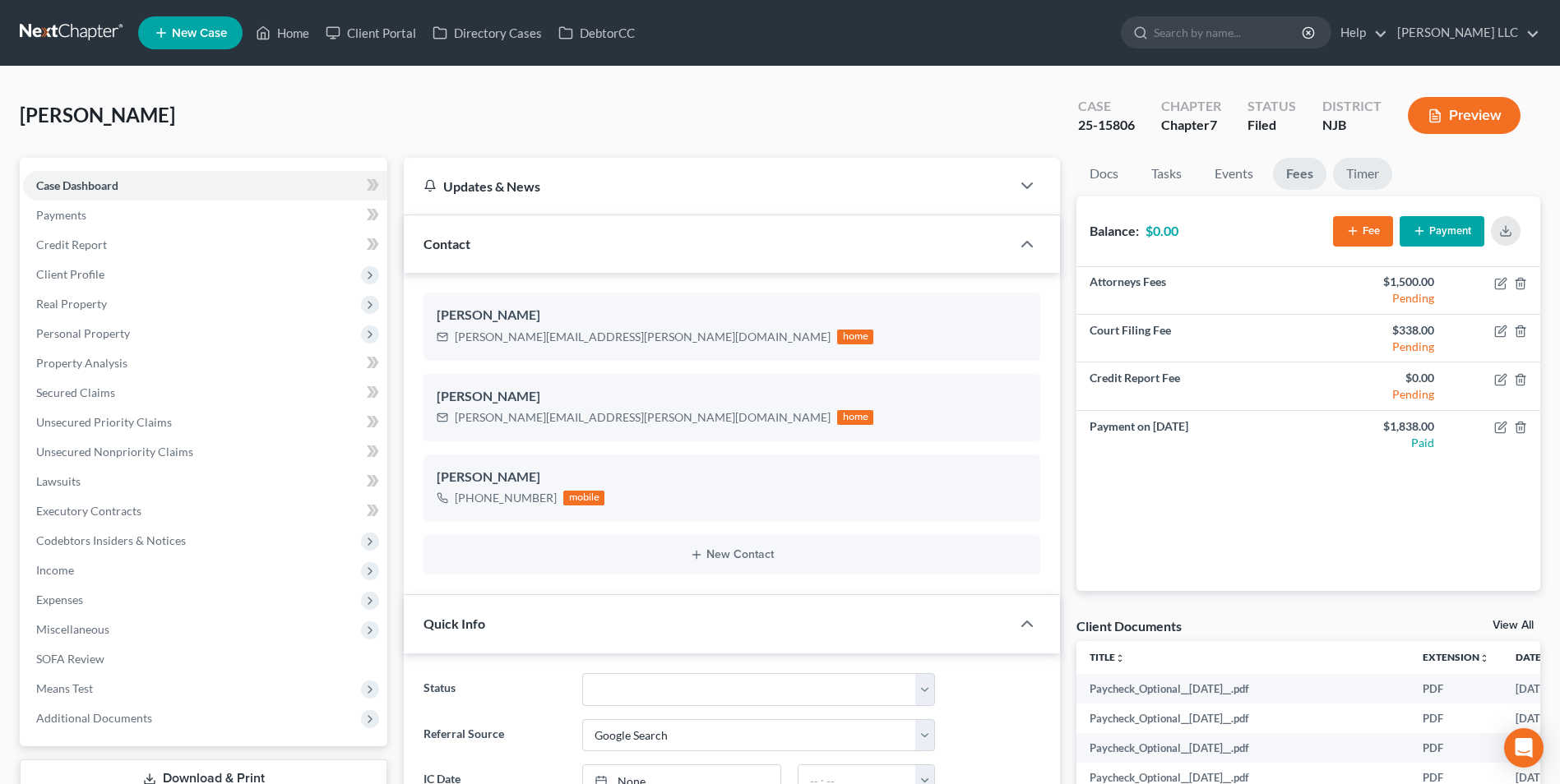
click at [1360, 176] on link "Timer" at bounding box center [1362, 174] width 59 height 32
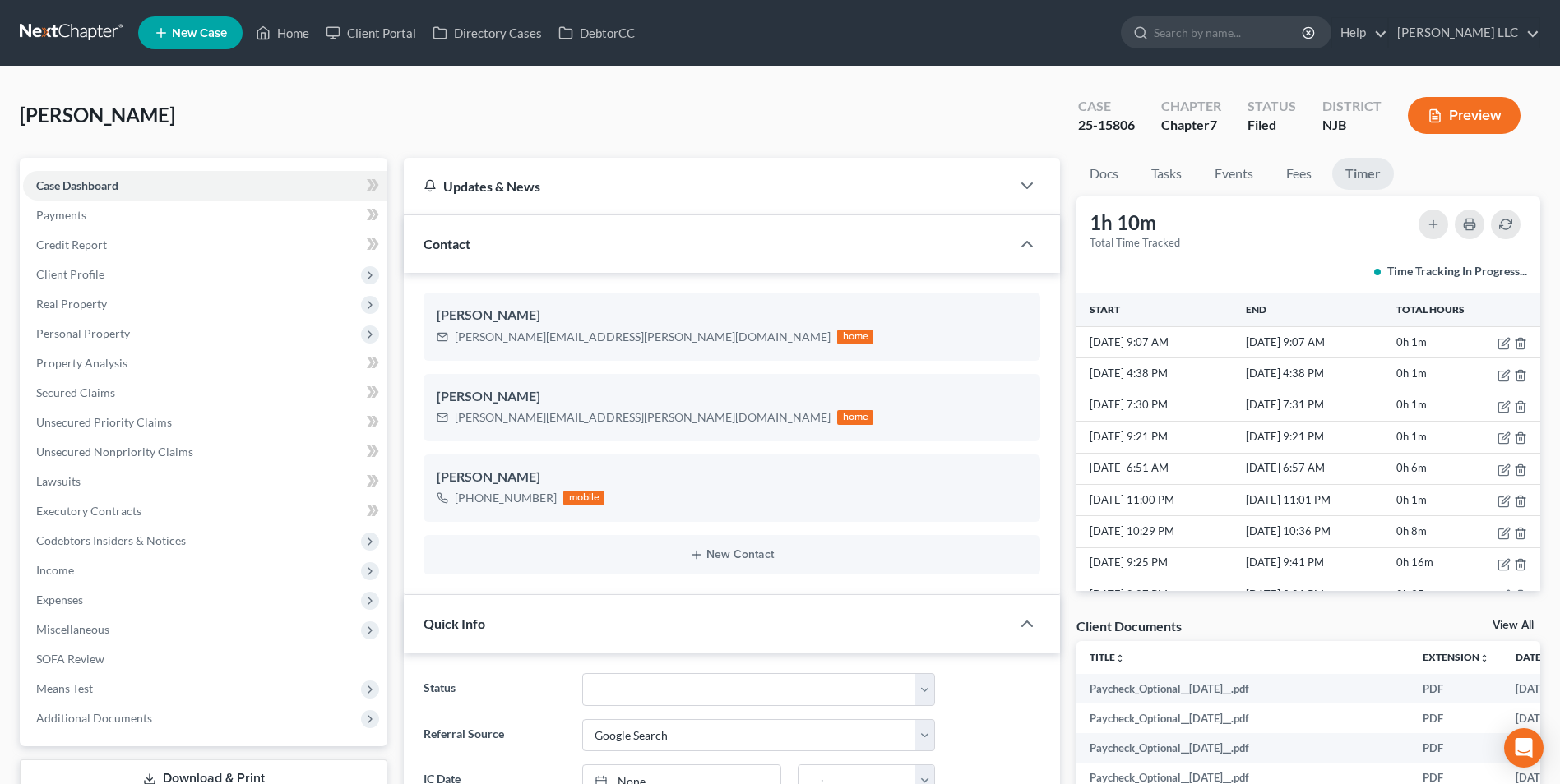
click at [48, 27] on link at bounding box center [72, 33] width 105 height 30
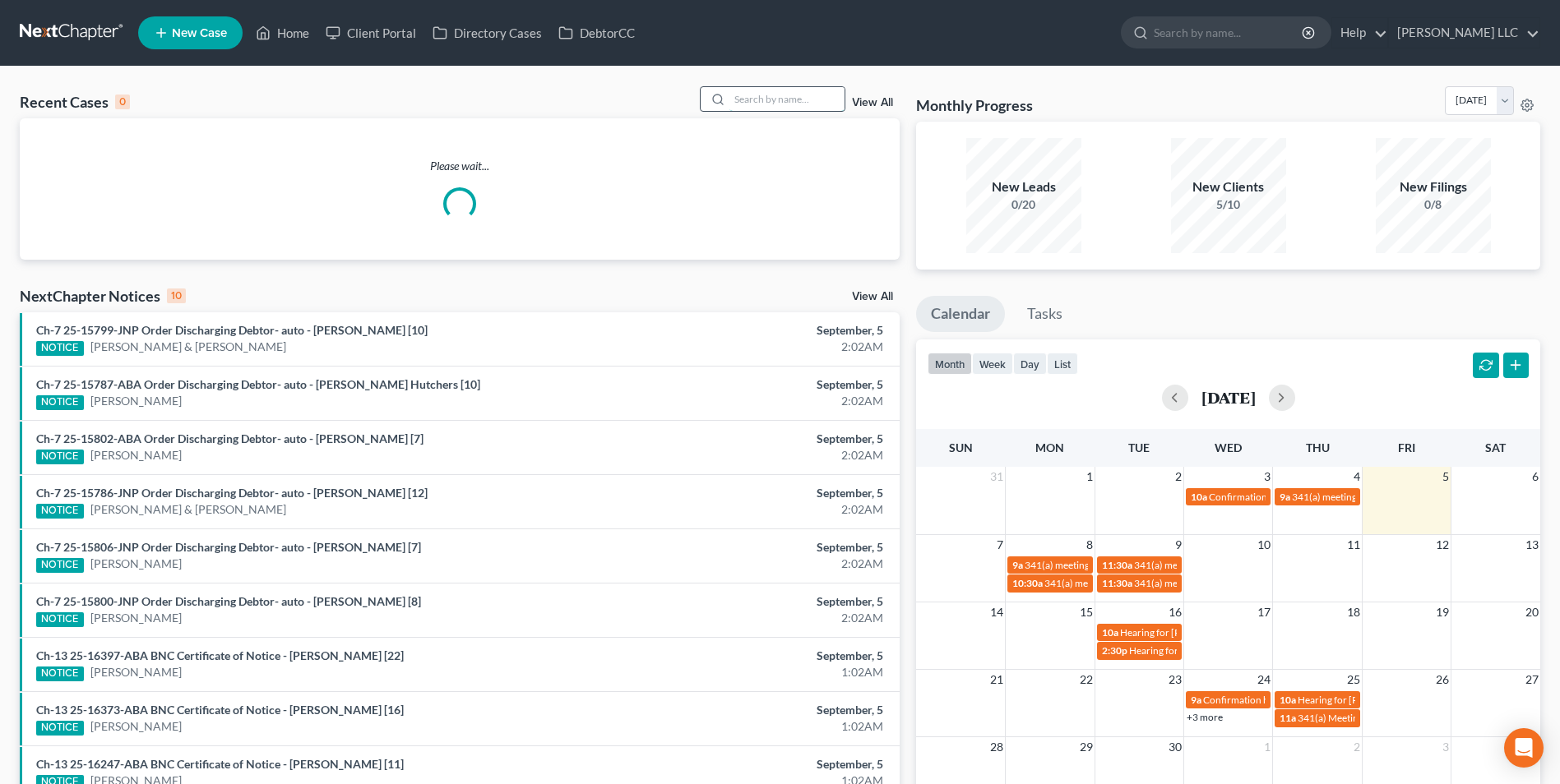
click at [769, 102] on input "search" at bounding box center [787, 98] width 115 height 24
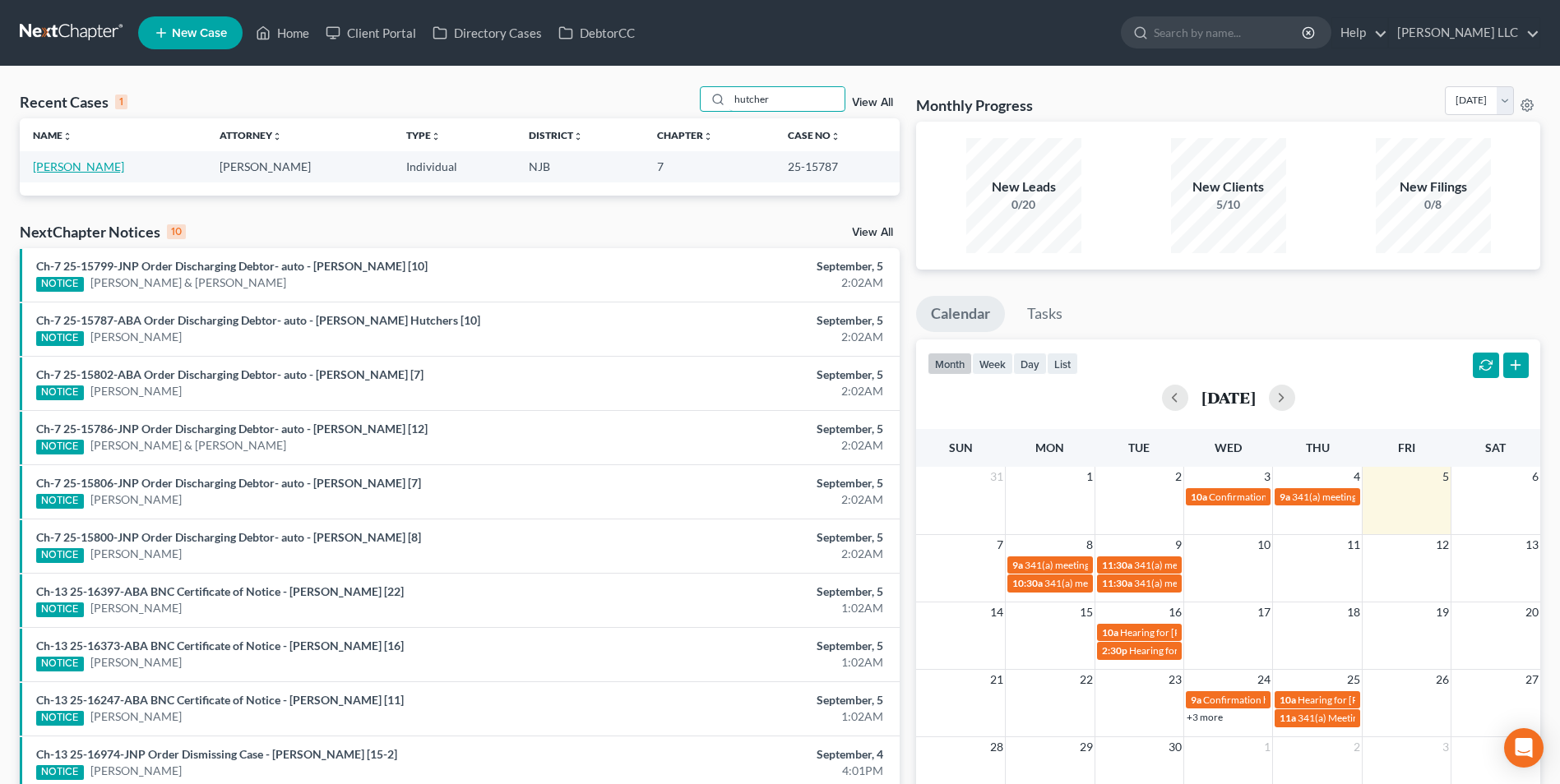
type input "hutcher"
click at [49, 169] on link "[PERSON_NAME]" at bounding box center [78, 167] width 91 height 14
select select "4"
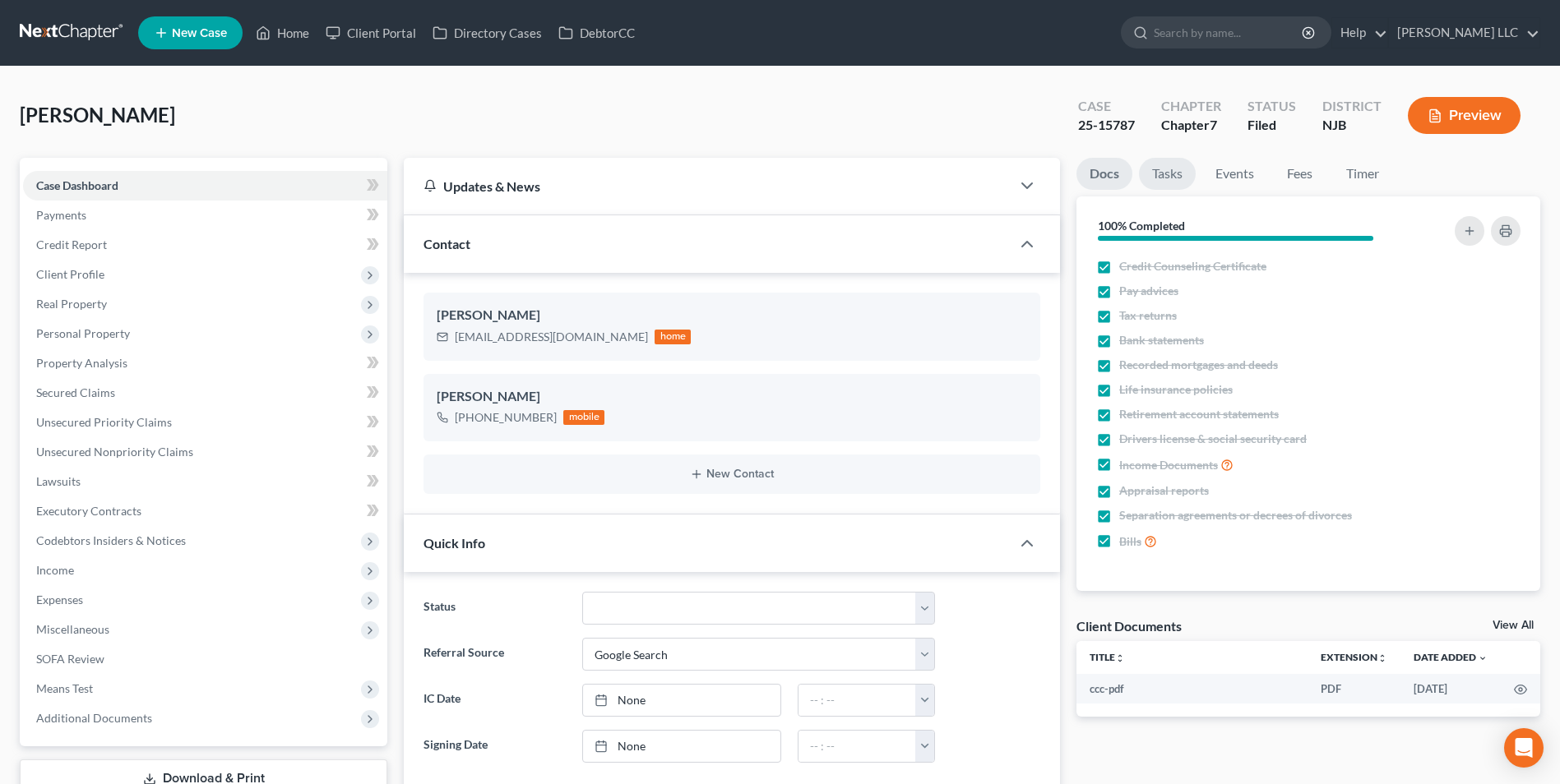
click at [1161, 176] on link "Tasks" at bounding box center [1167, 174] width 57 height 32
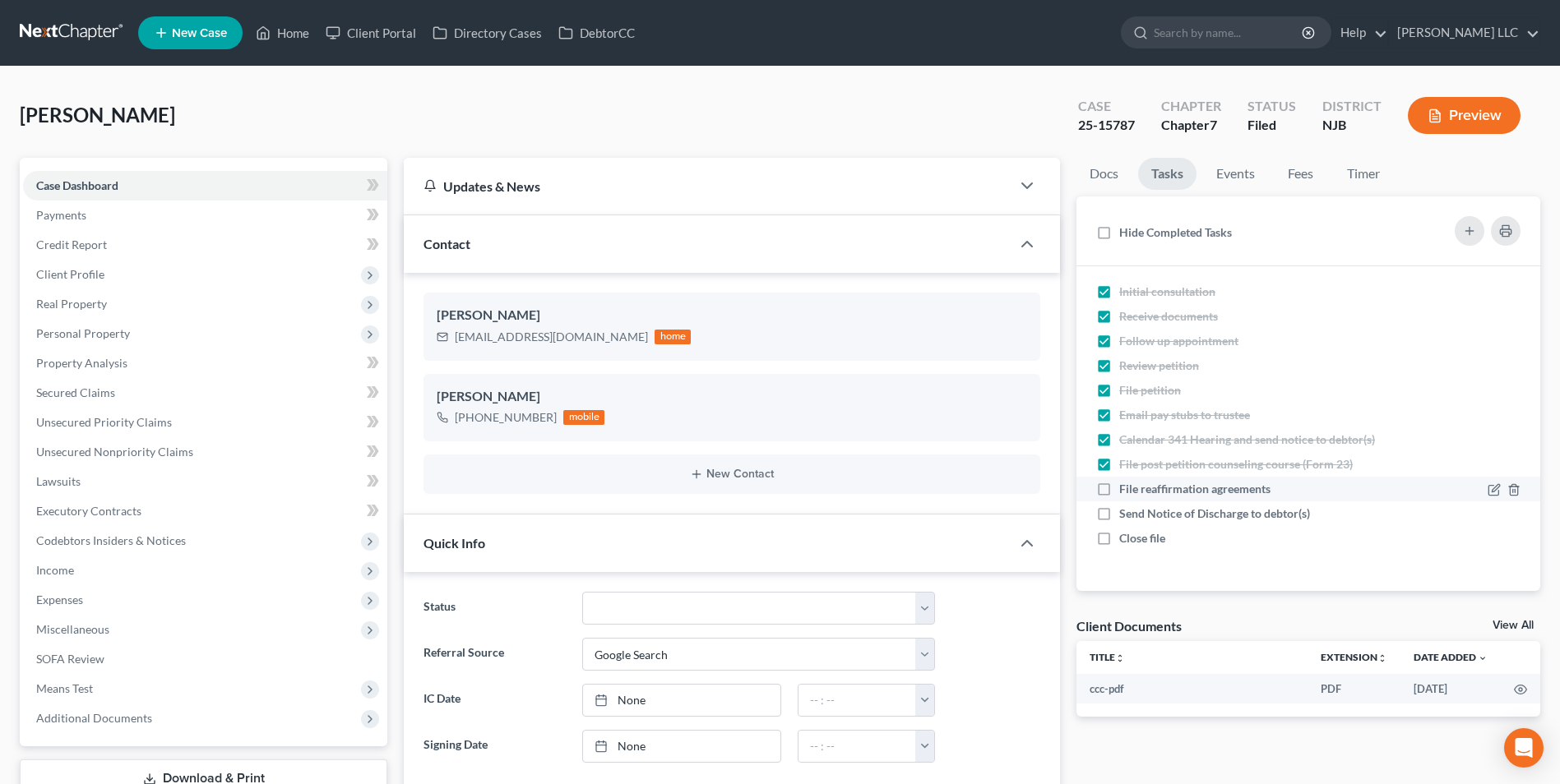
click at [1119, 490] on label "File reaffirmation agreements" at bounding box center [1201, 489] width 164 height 17
click at [1126, 490] on input "File reaffirmation agreements" at bounding box center [1131, 486] width 11 height 11
checkbox input "true"
click at [1119, 518] on label "Send Notice of Discharge to debtor(s)" at bounding box center [1221, 514] width 204 height 17
click at [1126, 516] on input "Send Notice of Discharge to debtor(s)" at bounding box center [1131, 511] width 11 height 11
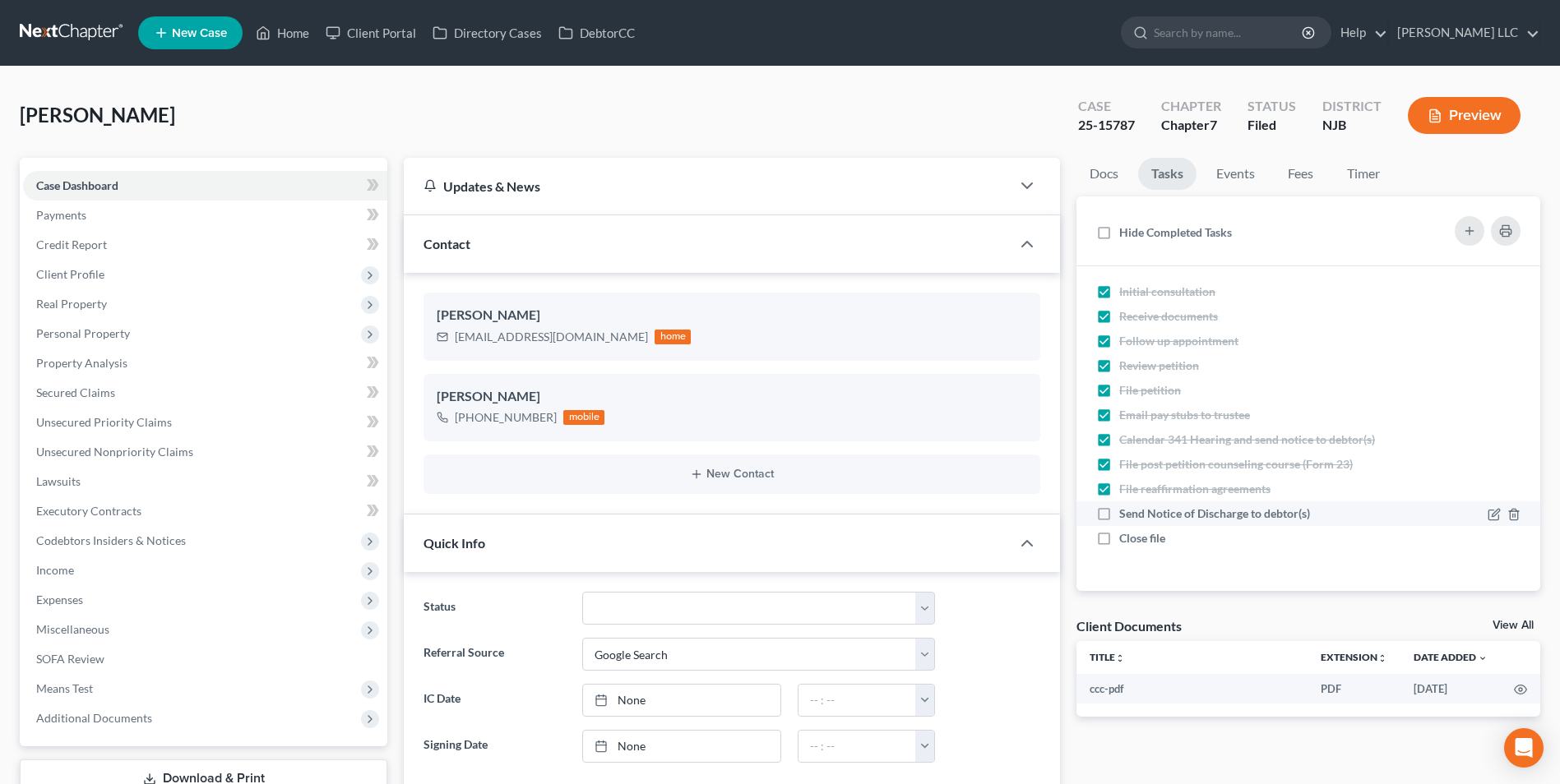
checkbox input "true"
click at [1119, 540] on label "Close file" at bounding box center [1148, 538] width 59 height 17
click at [1126, 540] on input "Close file" at bounding box center [1131, 536] width 11 height 11
checkbox input "true"
click at [1233, 174] on link "Events" at bounding box center [1236, 174] width 65 height 32
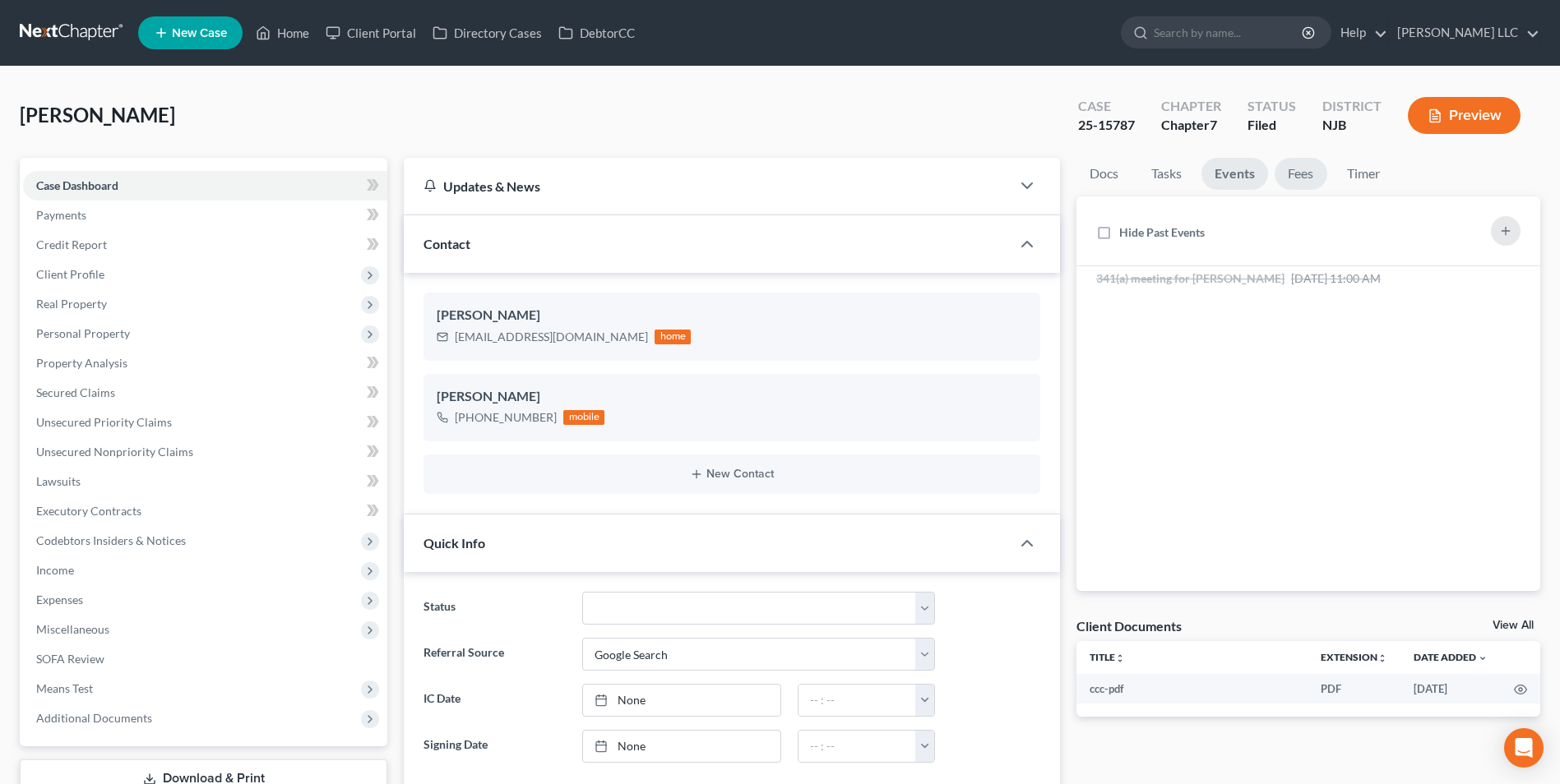
click at [1321, 170] on link "Fees" at bounding box center [1301, 174] width 53 height 32
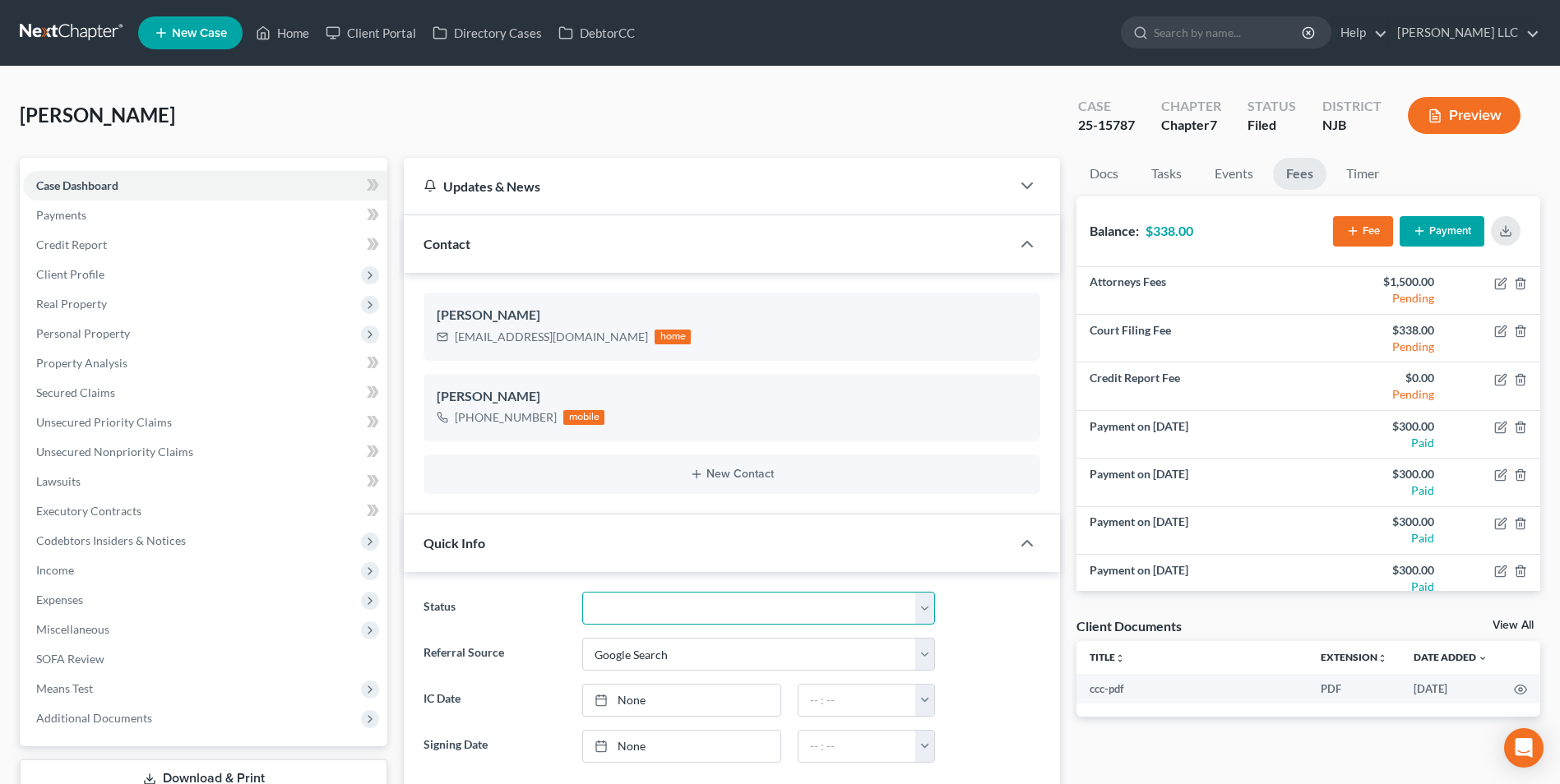
click at [632, 615] on select "Discharged Discharged & Reported Discharge Litigation Dismissal Notice Dismisse…" at bounding box center [759, 608] width 353 height 32
select select "1"
click at [582, 592] on select "Discharged Discharged & Reported Discharge Litigation Dismissal Notice Dismisse…" at bounding box center [759, 608] width 353 height 32
click at [1369, 174] on link "Timer" at bounding box center [1362, 174] width 59 height 32
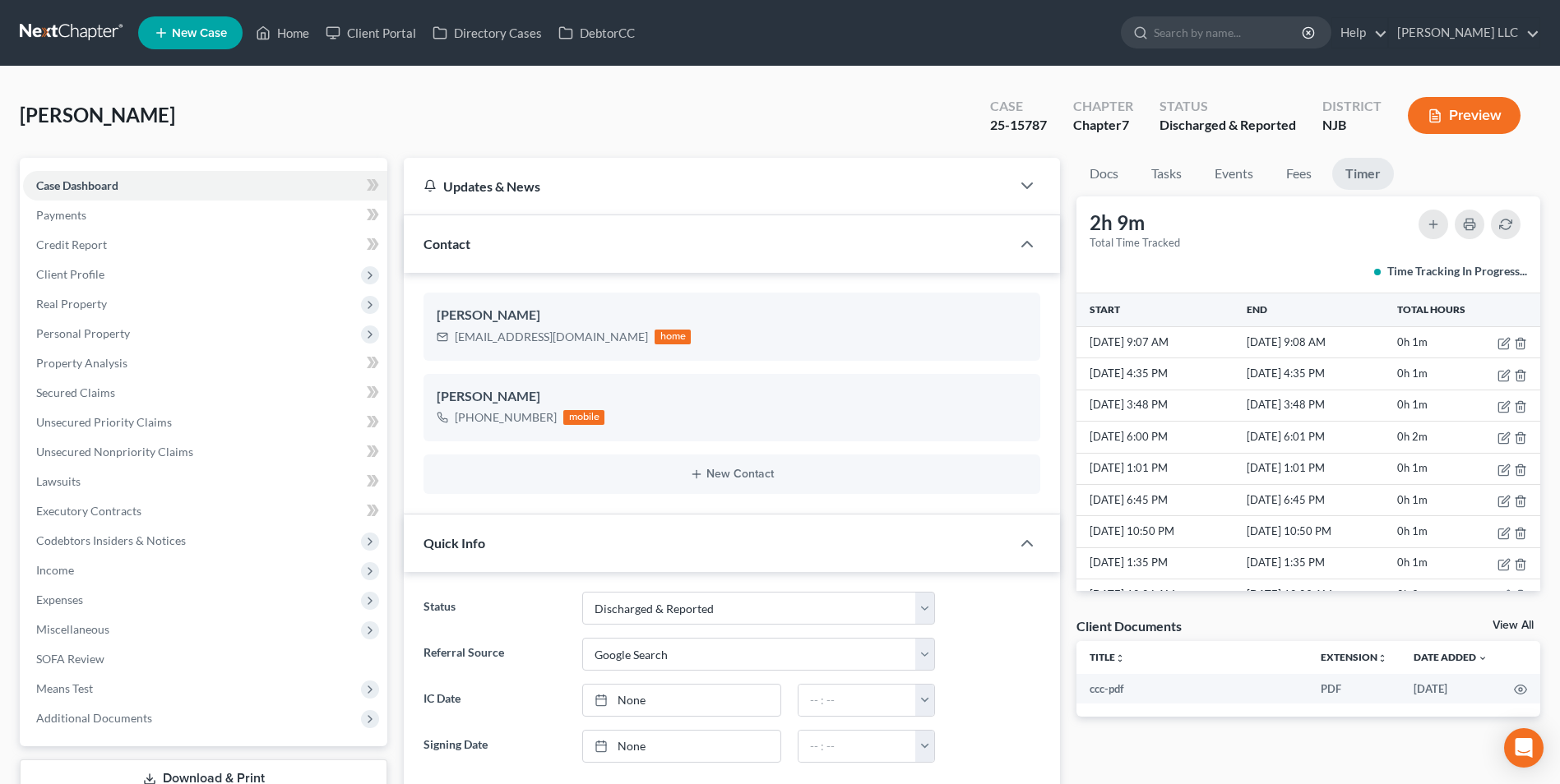
click at [69, 32] on link at bounding box center [72, 33] width 105 height 30
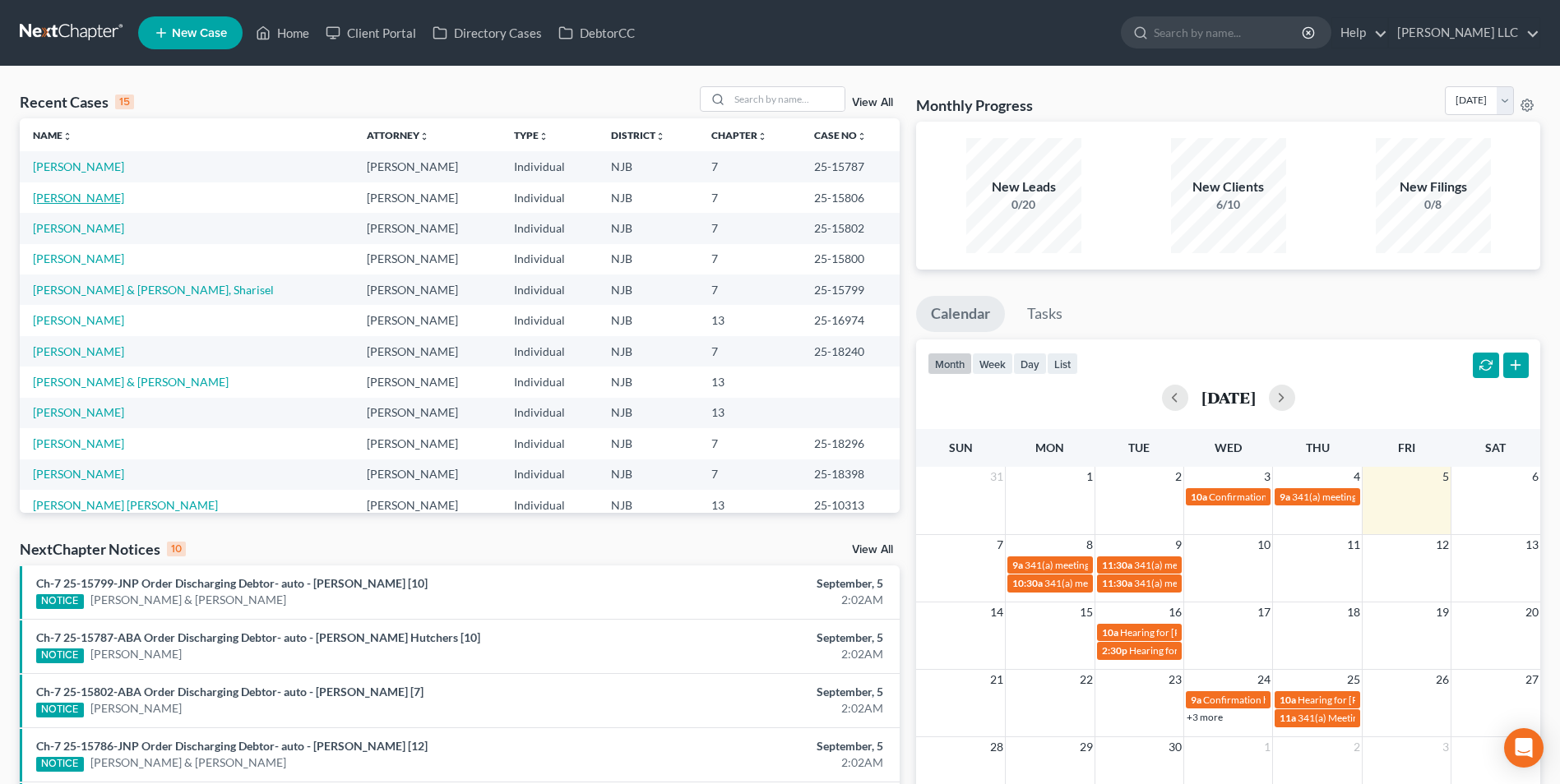
click at [72, 198] on link "[PERSON_NAME]" at bounding box center [78, 198] width 91 height 14
select select "4"
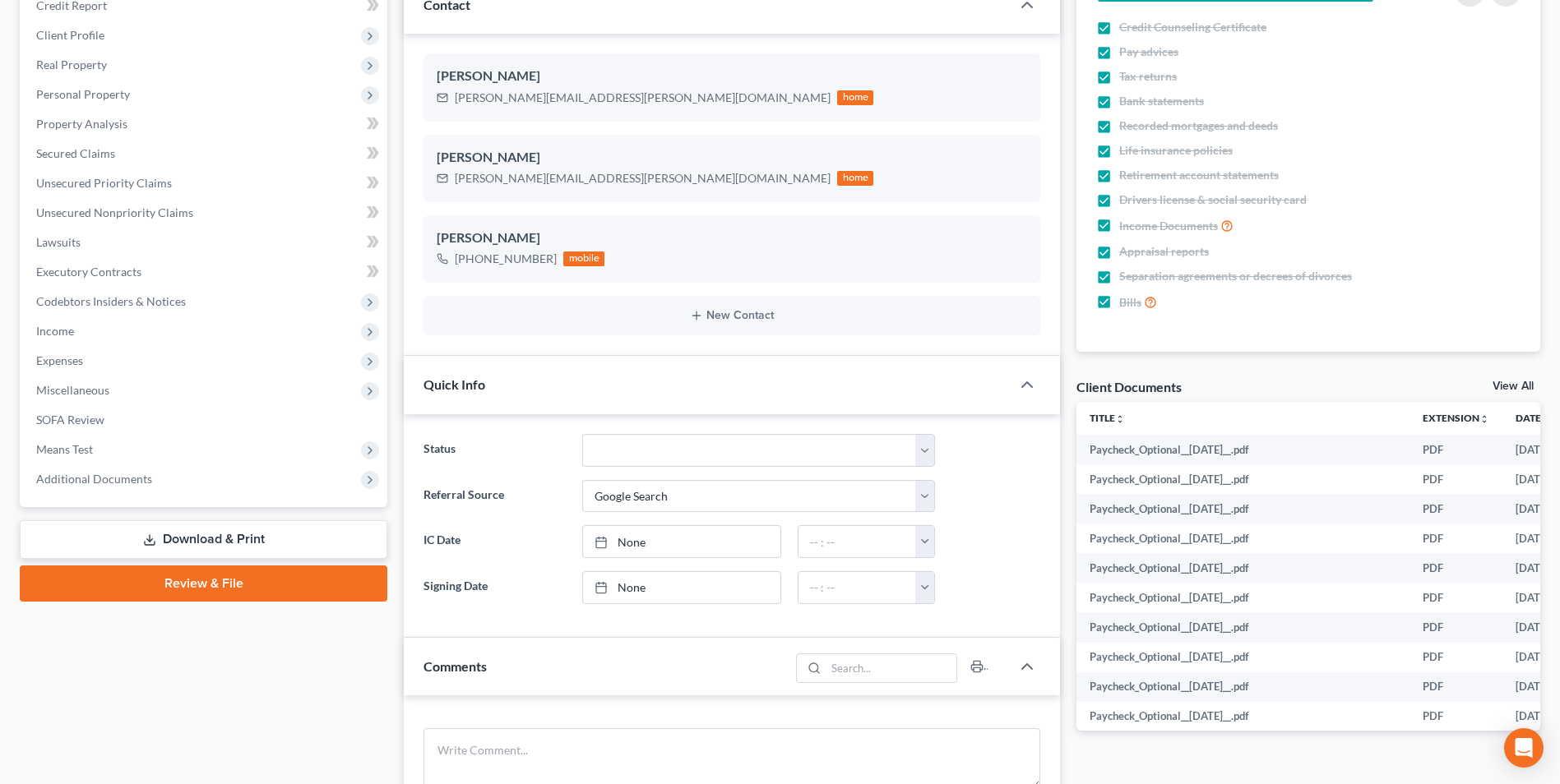
scroll to position [247, 0]
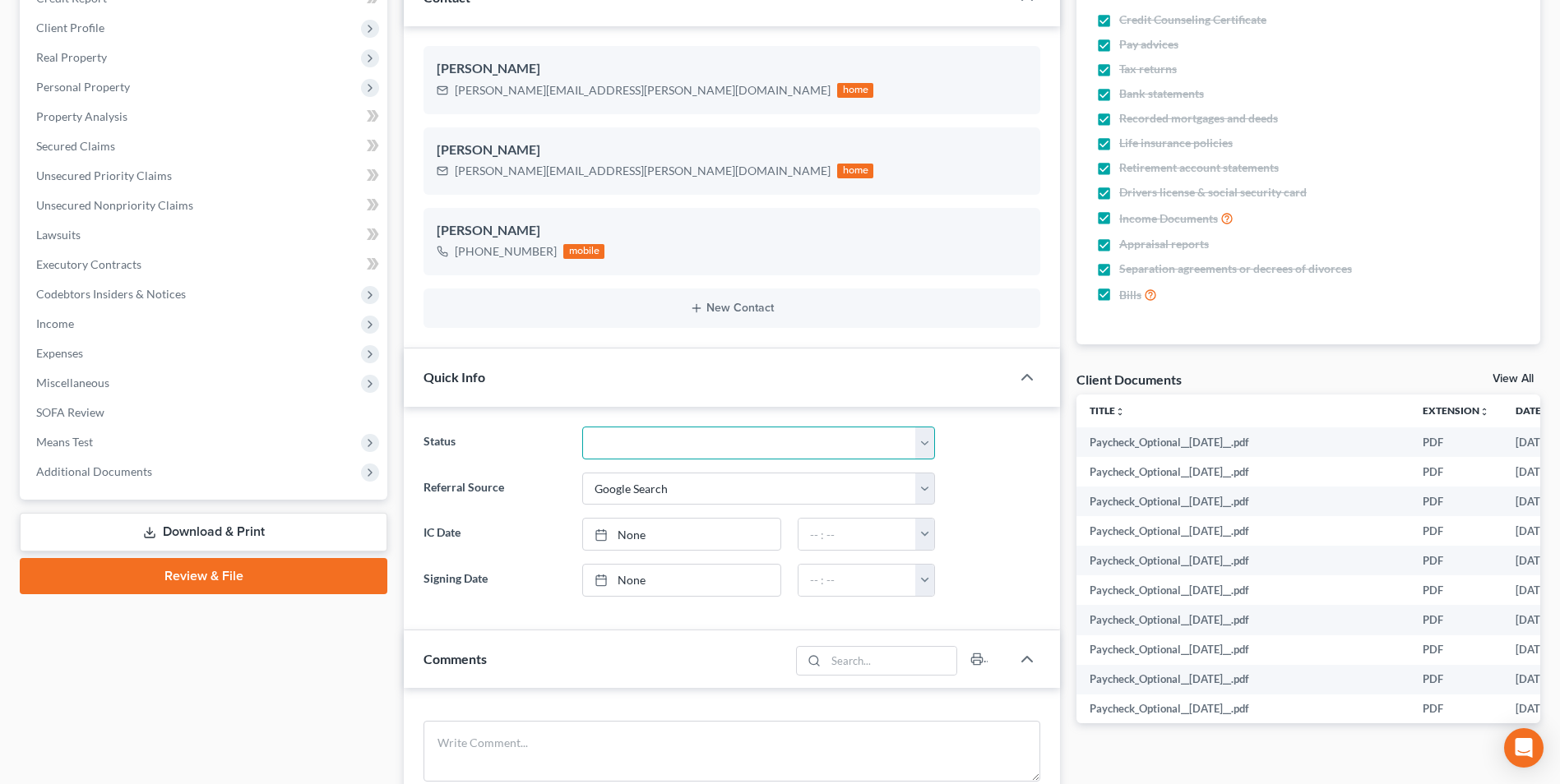
click at [679, 447] on select "Discharged Discharged & Reported Discharge Litigation Dismissal Notice Dismisse…" at bounding box center [759, 442] width 353 height 32
select select "1"
click at [582, 427] on select "Discharged Discharged & Reported Discharge Litigation Dismissal Notice Dismisse…" at bounding box center [759, 442] width 353 height 32
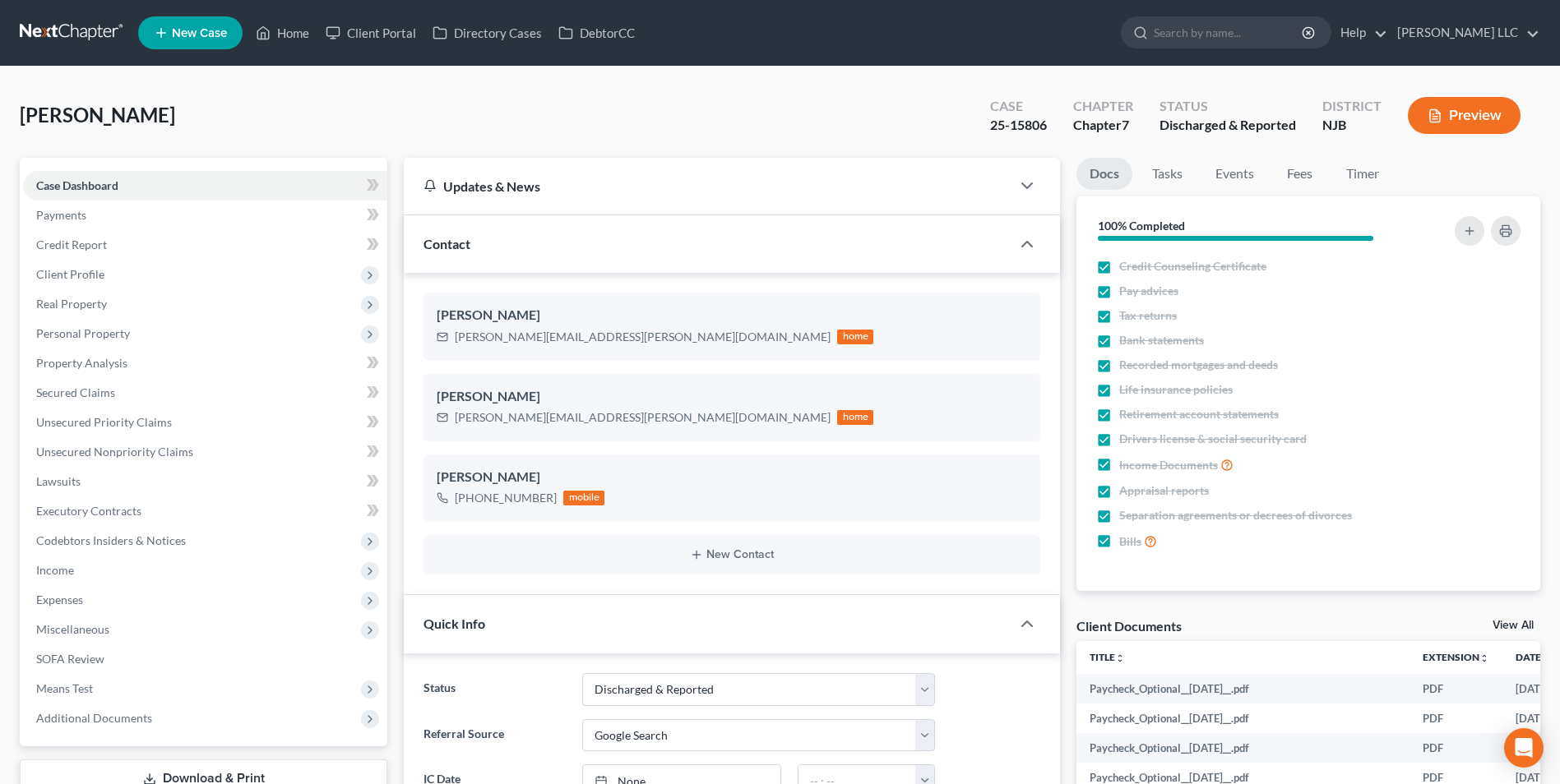
click at [77, 33] on link at bounding box center [72, 33] width 105 height 30
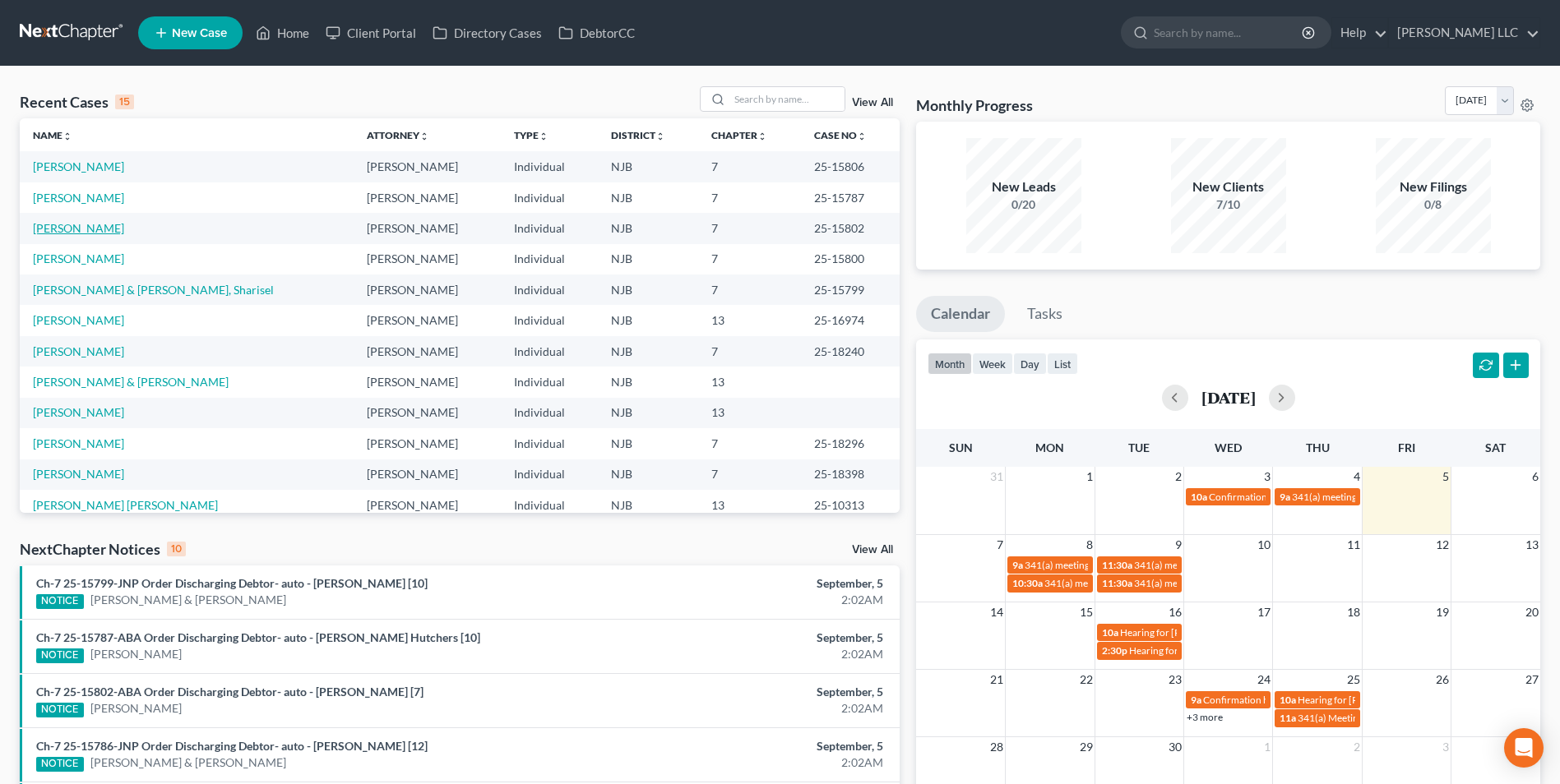
click at [105, 227] on link "[PERSON_NAME]" at bounding box center [78, 228] width 91 height 14
select select "1"
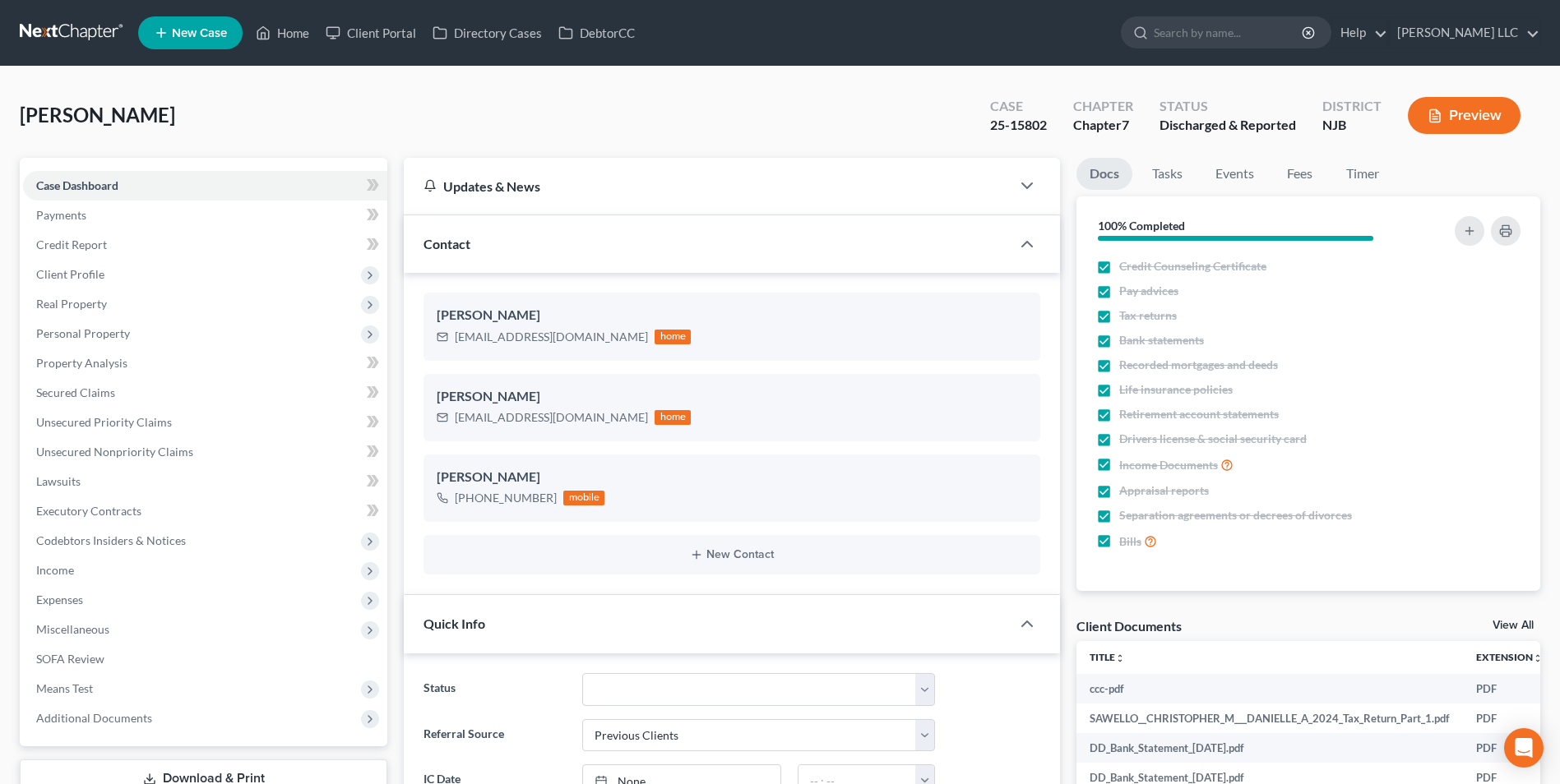
click at [51, 32] on link at bounding box center [72, 33] width 105 height 30
